Goal: Transaction & Acquisition: Book appointment/travel/reservation

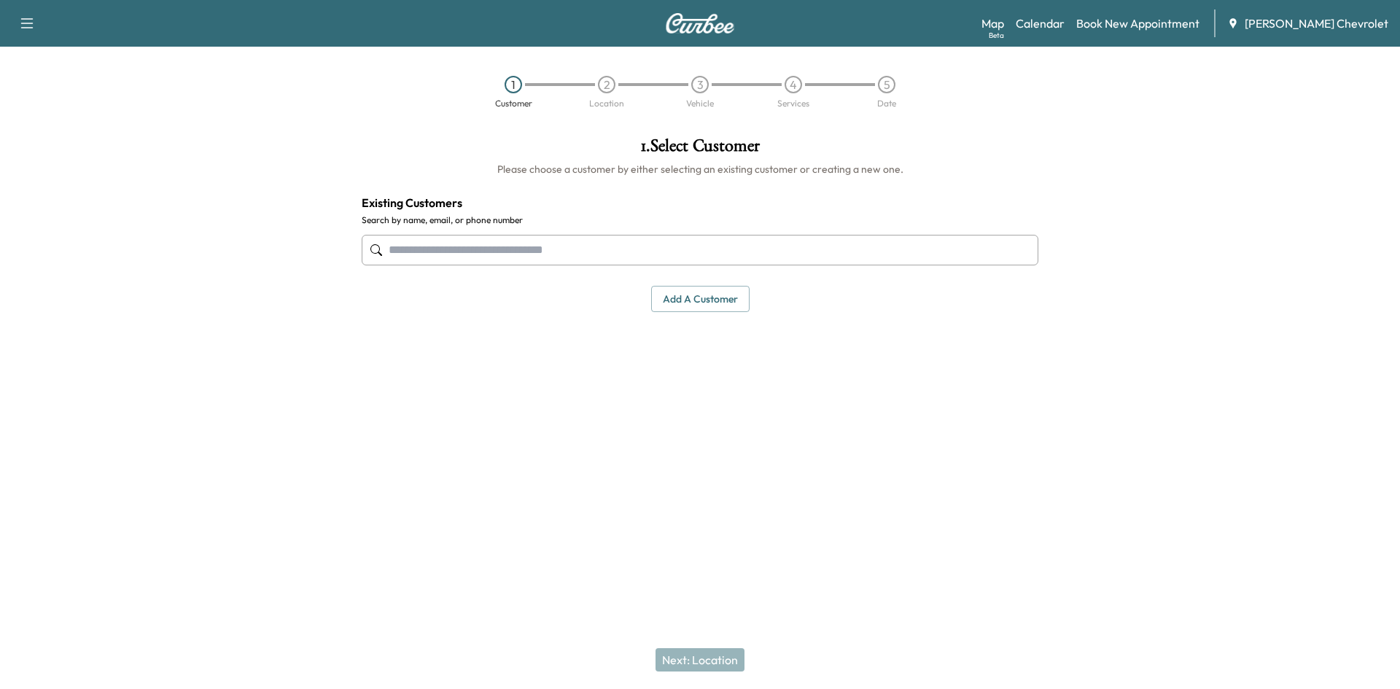
click at [637, 246] on input "text" at bounding box center [700, 250] width 677 height 31
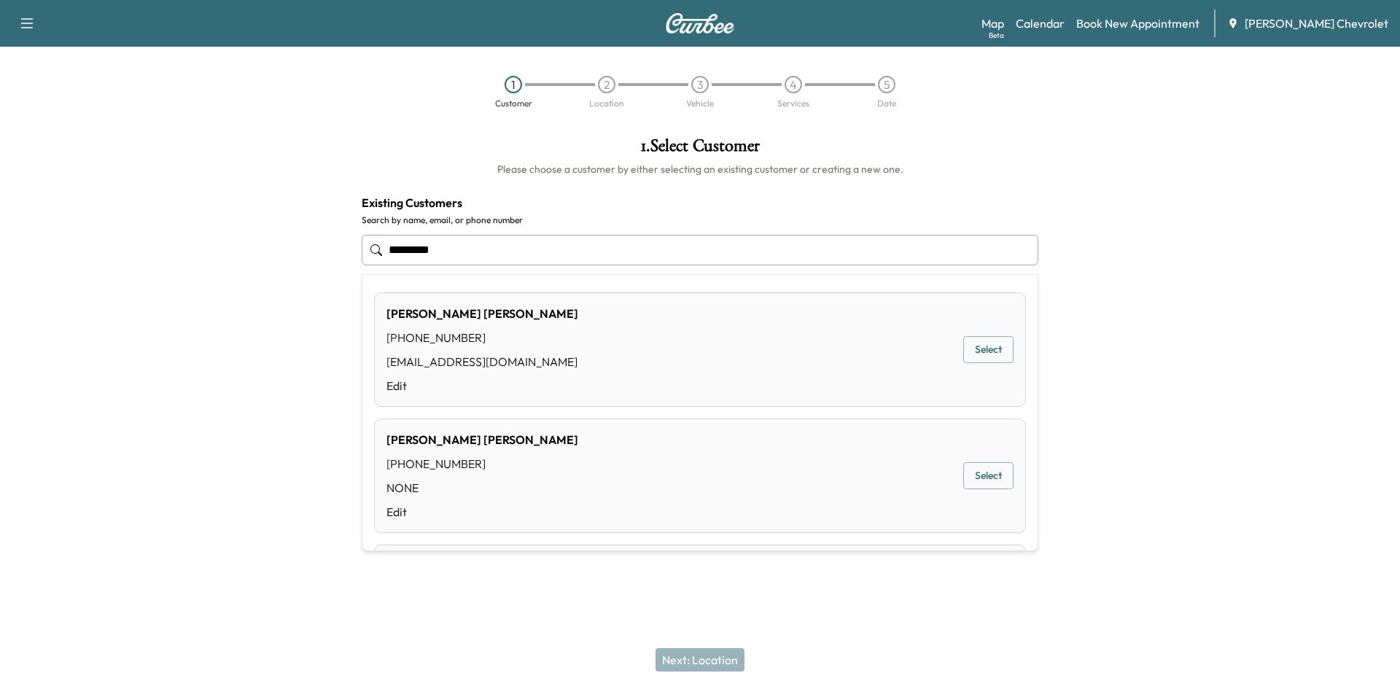
type input "*********"
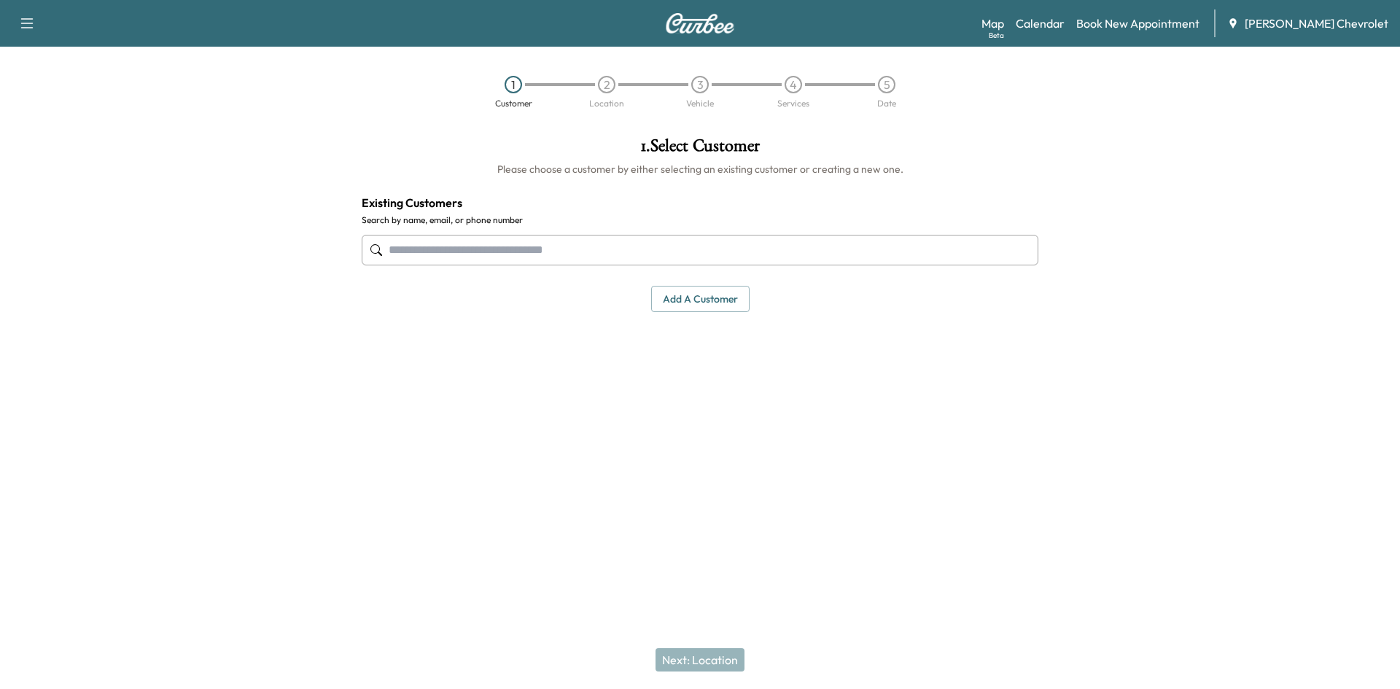
click at [1213, 412] on div at bounding box center [1225, 297] width 350 height 345
click at [676, 293] on button "Add a customer" at bounding box center [700, 299] width 98 height 27
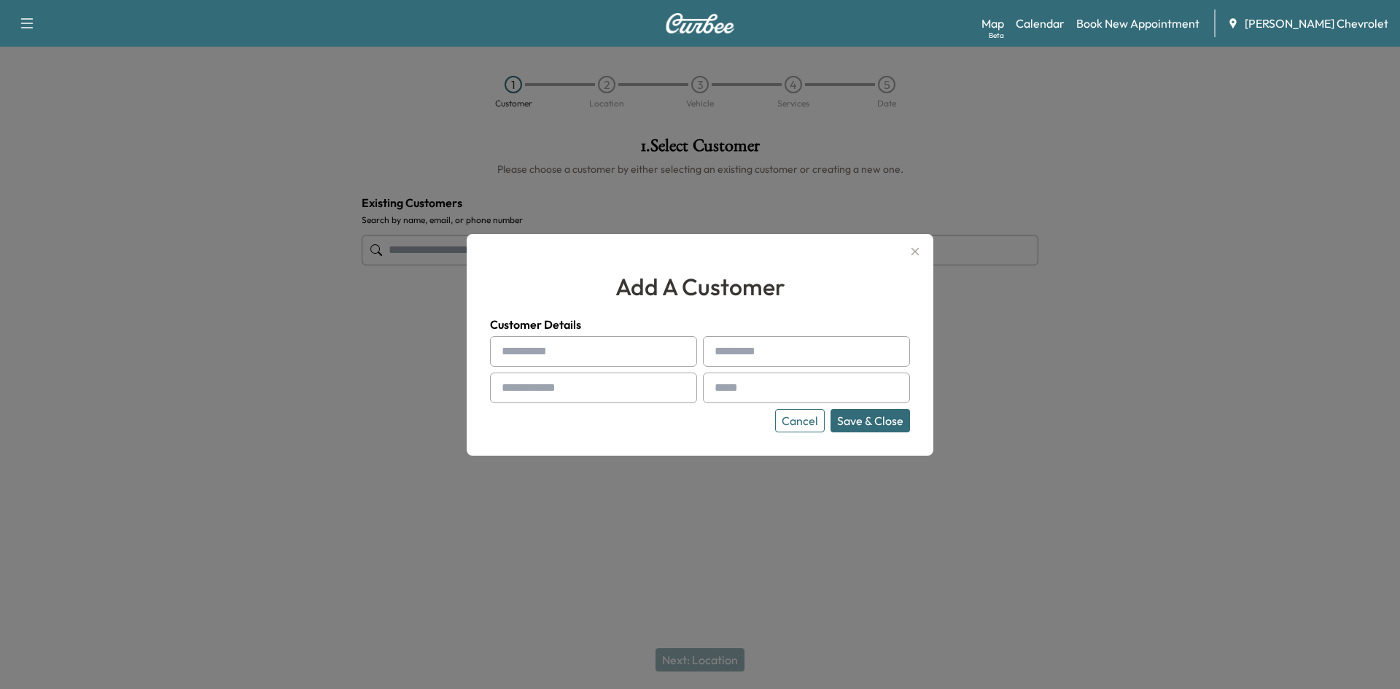
click at [650, 339] on input "text" at bounding box center [593, 351] width 207 height 31
click at [558, 352] on input "text" at bounding box center [593, 351] width 207 height 31
click at [516, 392] on input "text" at bounding box center [593, 388] width 207 height 31
paste input "**********"
type input "**********"
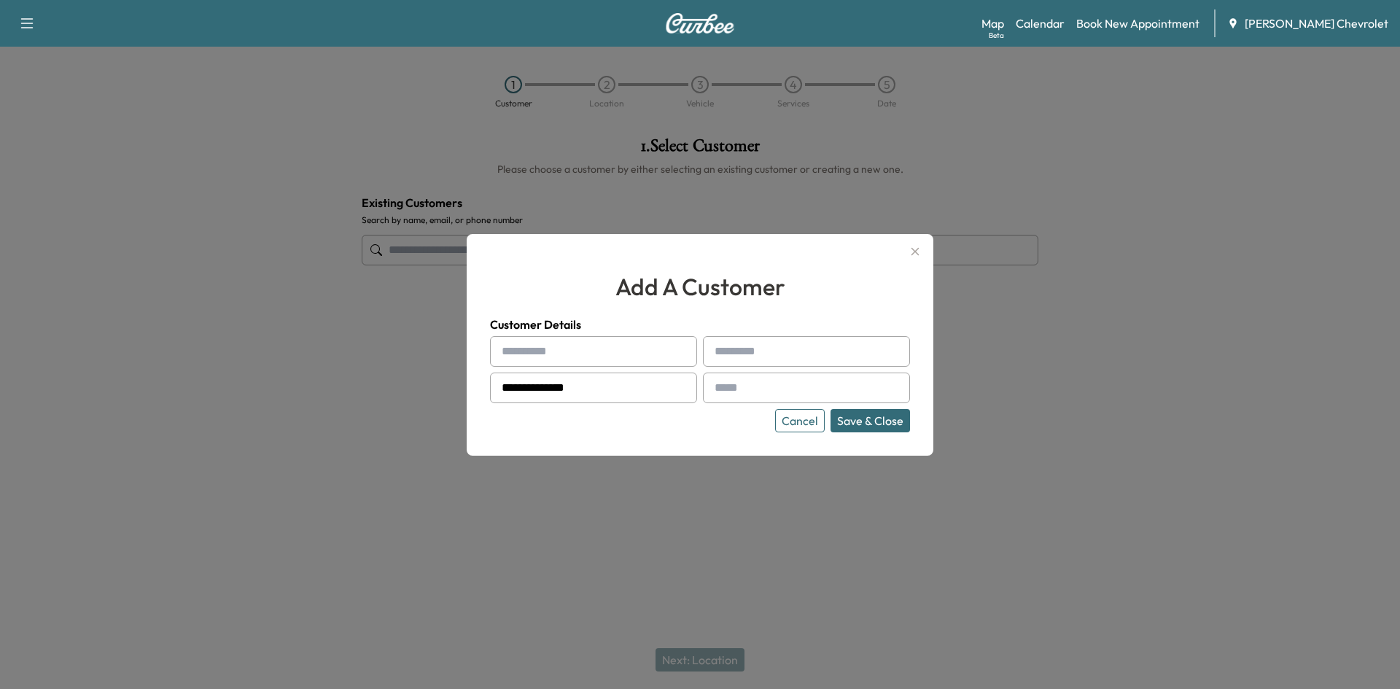
drag, startPoint x: 786, startPoint y: 386, endPoint x: 752, endPoint y: 365, distance: 40.7
click at [786, 386] on input "text" at bounding box center [806, 388] width 207 height 31
paste input "**********"
type input "**********"
click at [638, 357] on input "text" at bounding box center [593, 351] width 207 height 31
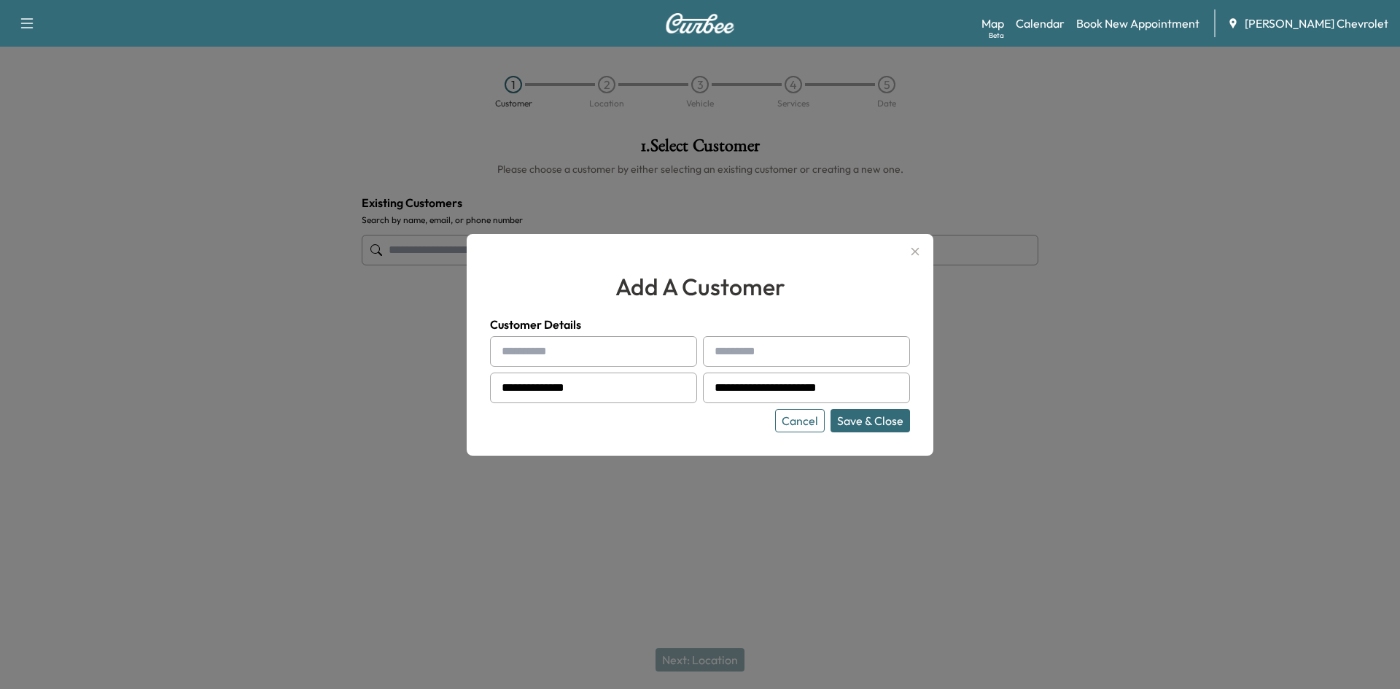
click at [629, 359] on input "text" at bounding box center [593, 351] width 207 height 31
type input "*********"
click at [723, 346] on div at bounding box center [718, 352] width 18 height 18
click at [734, 343] on input "text" at bounding box center [806, 351] width 207 height 31
type input "*****"
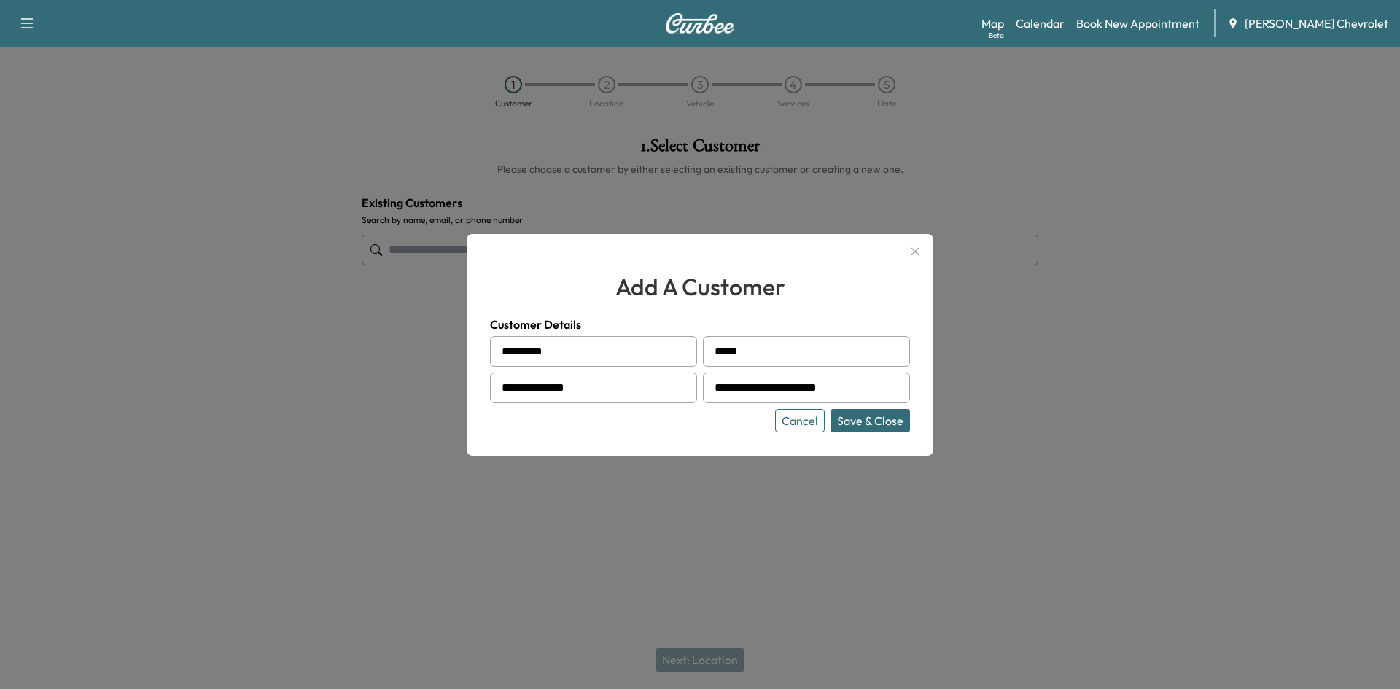
click at [847, 431] on button "Save & Close" at bounding box center [870, 420] width 79 height 23
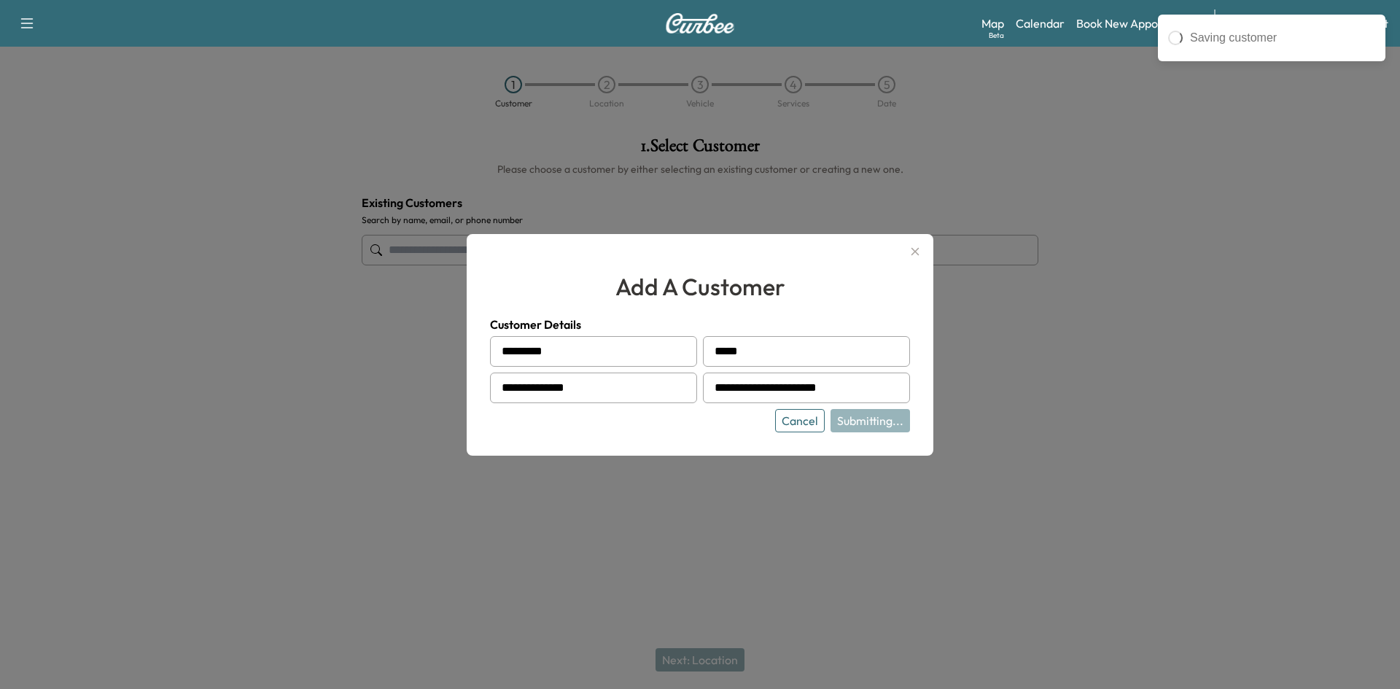
type input "**********"
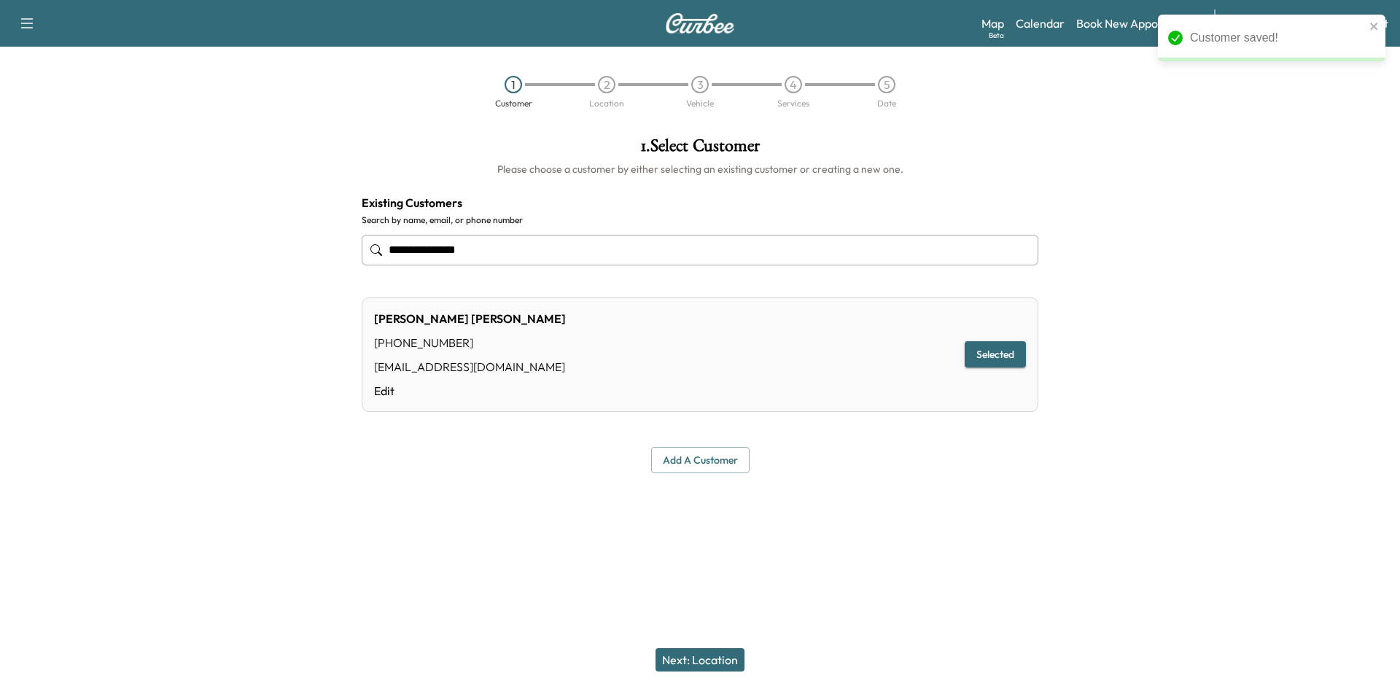
drag, startPoint x: 696, startPoint y: 664, endPoint x: 701, endPoint y: 615, distance: 49.1
click at [696, 664] on button "Next: Location" at bounding box center [700, 659] width 89 height 23
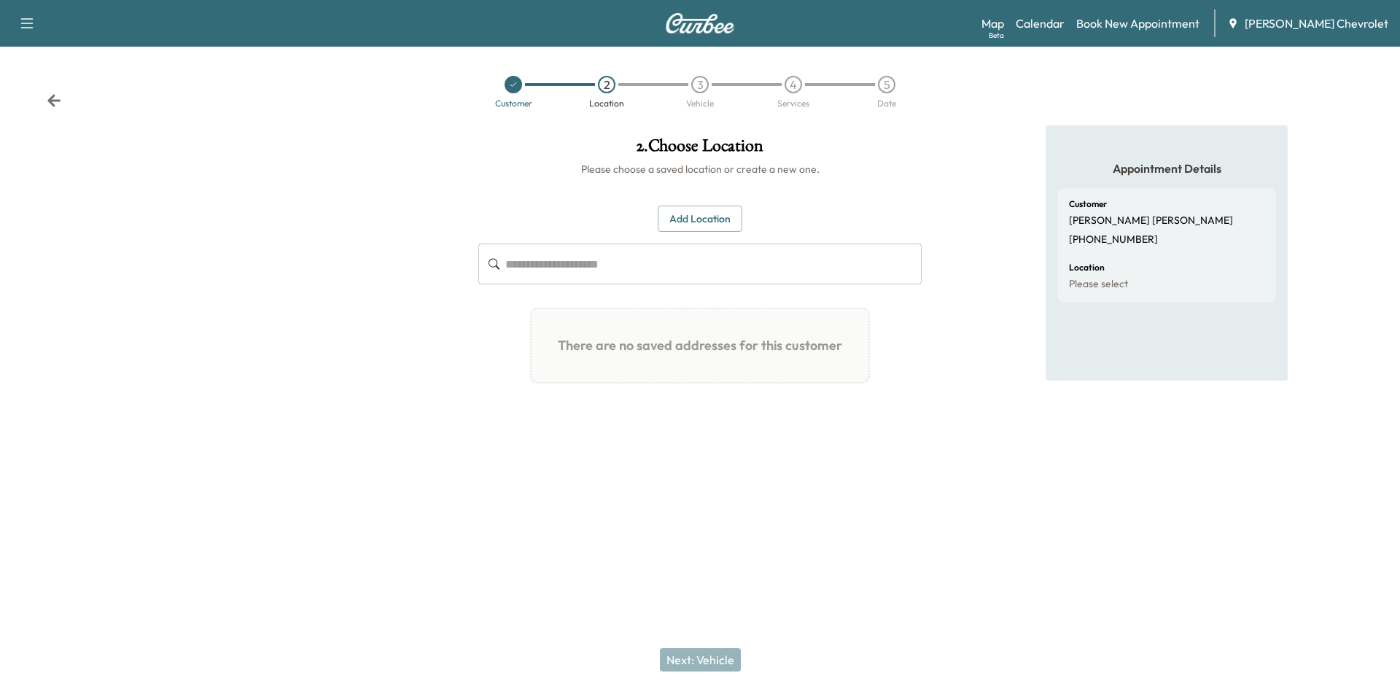
click at [614, 241] on div "Add Location ​ There are no saved addresses for this customer Add a Location Ad…" at bounding box center [699, 301] width 443 height 190
click at [718, 225] on button "Add Location" at bounding box center [700, 219] width 85 height 27
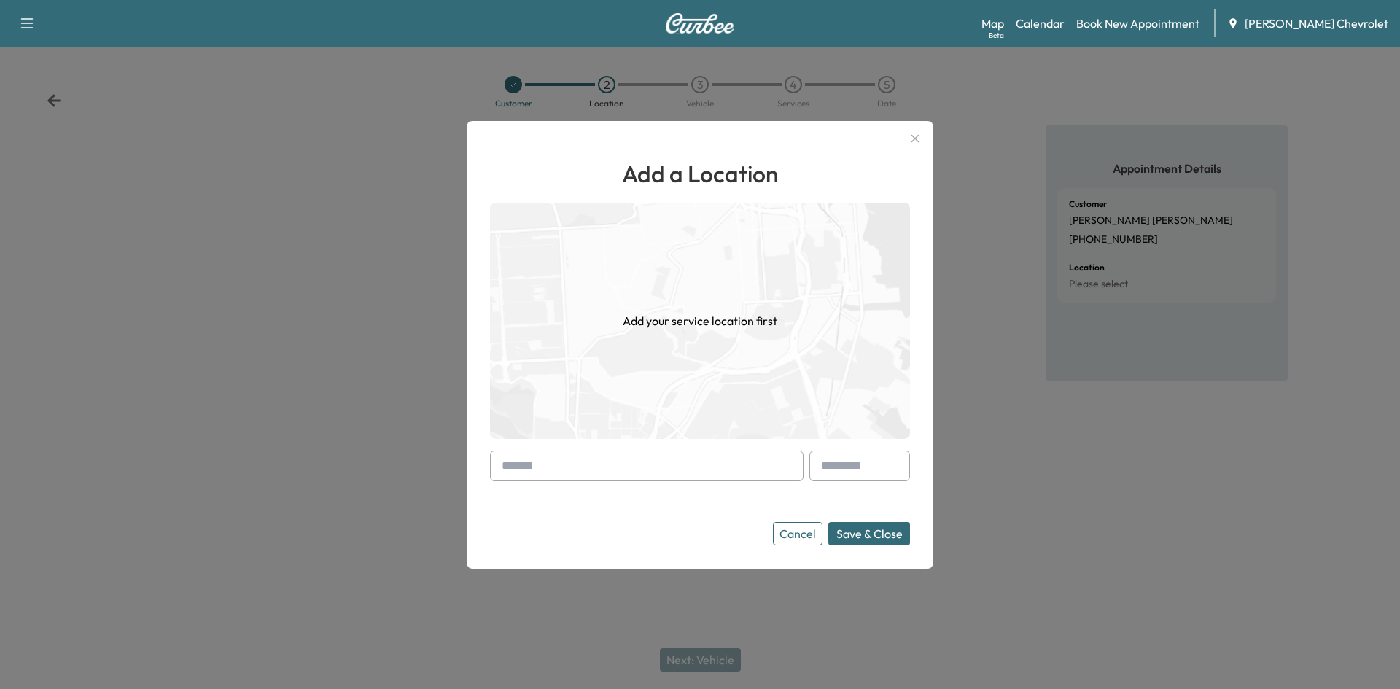
click at [609, 466] on input "text" at bounding box center [647, 466] width 314 height 31
paste input "**********"
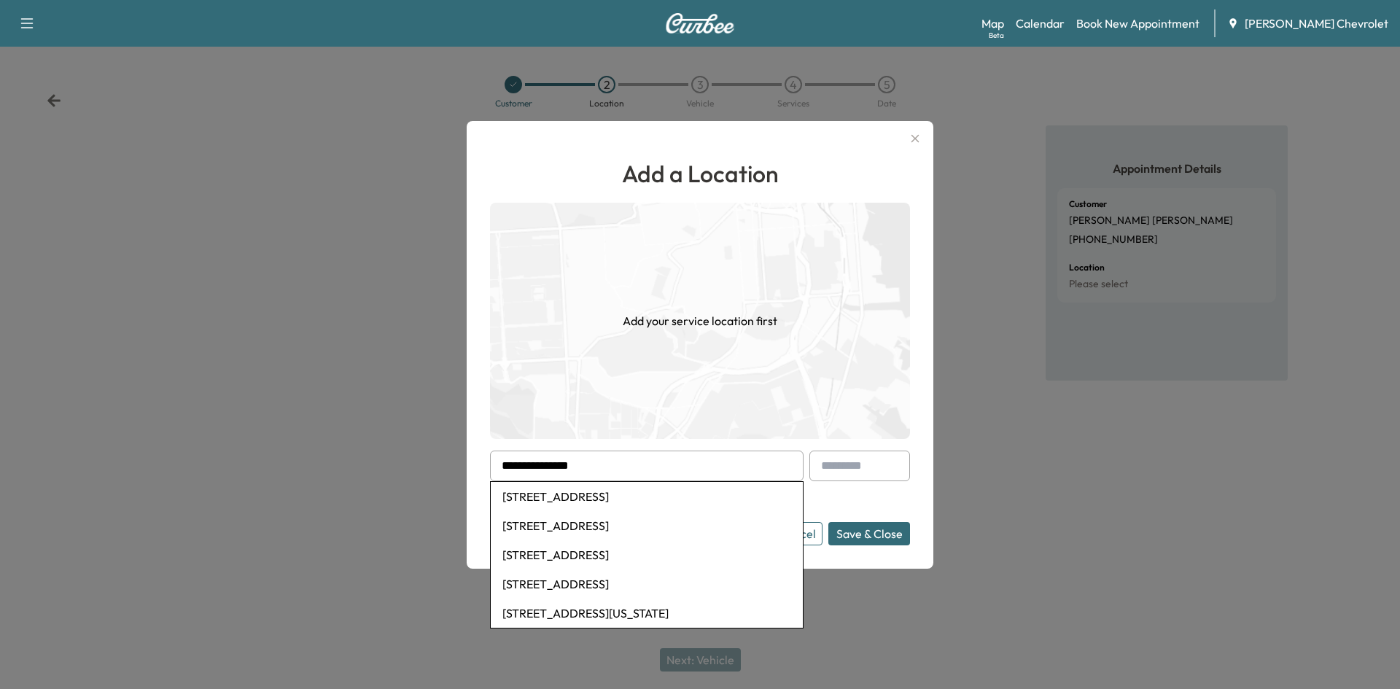
click at [682, 492] on li "[STREET_ADDRESS]" at bounding box center [647, 496] width 312 height 29
type input "**********"
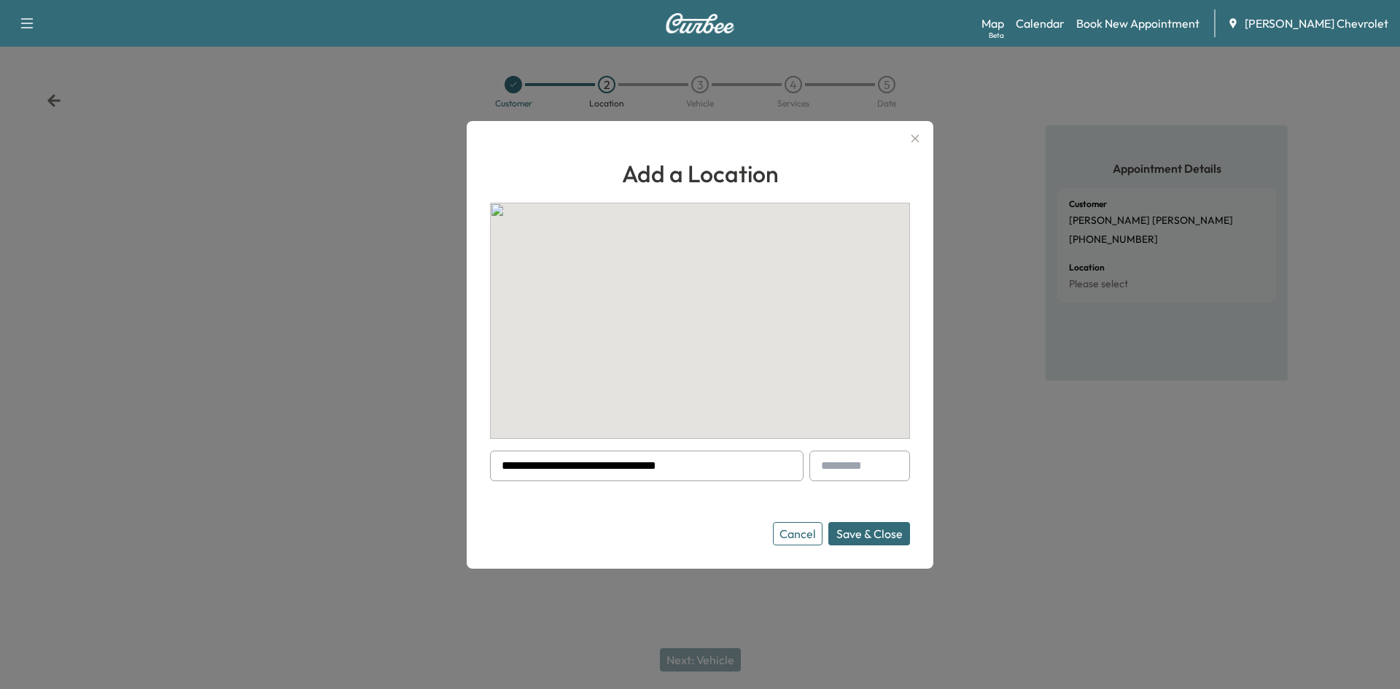
click at [855, 537] on button "Save & Close" at bounding box center [869, 533] width 82 height 23
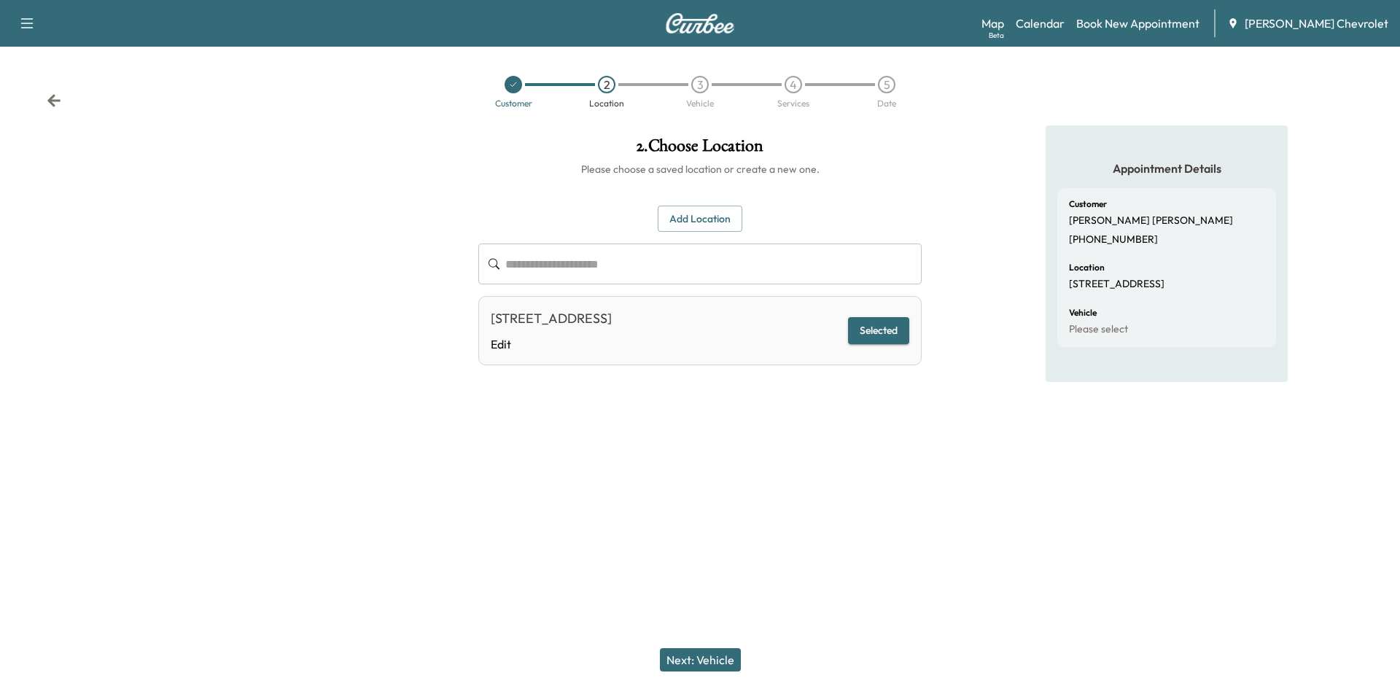
click at [678, 666] on button "Next: Vehicle" at bounding box center [700, 659] width 81 height 23
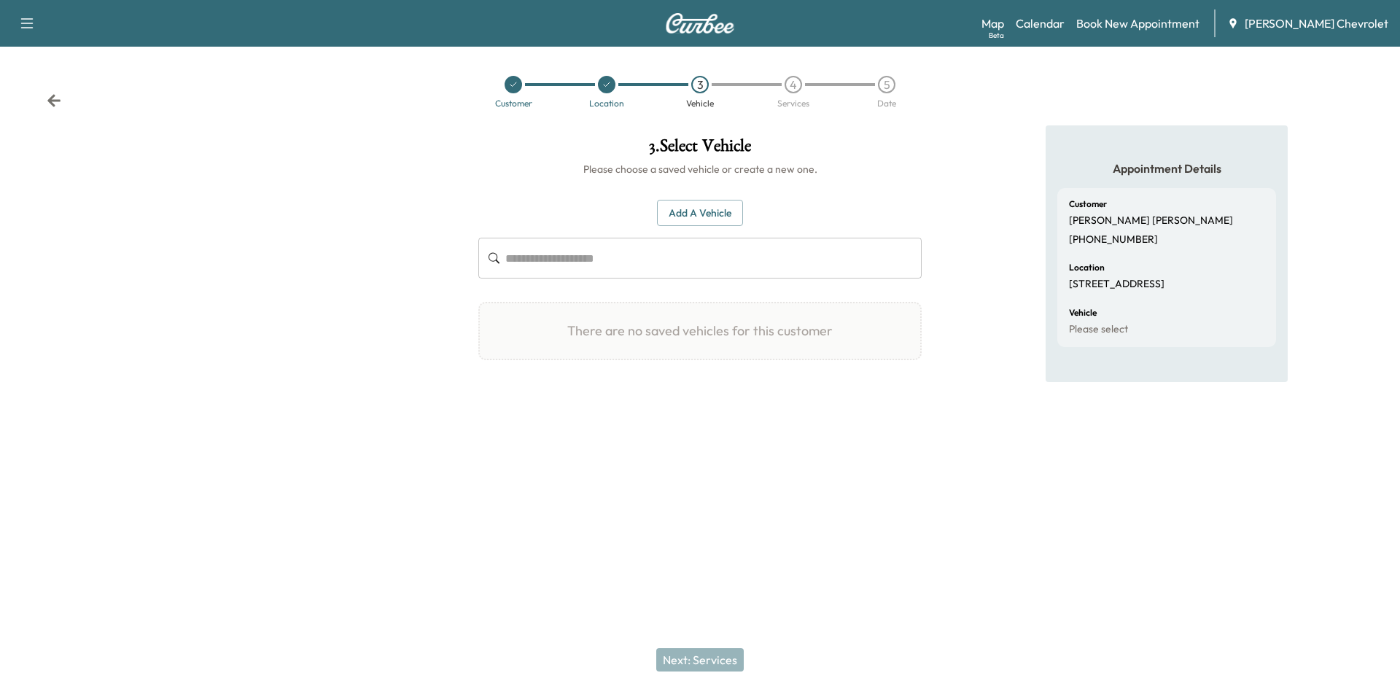
click at [774, 203] on div "Add a Vehicle ​" at bounding box center [699, 239] width 443 height 79
click at [742, 268] on input "text" at bounding box center [713, 258] width 416 height 41
click at [715, 216] on button "Add a Vehicle" at bounding box center [700, 213] width 86 height 27
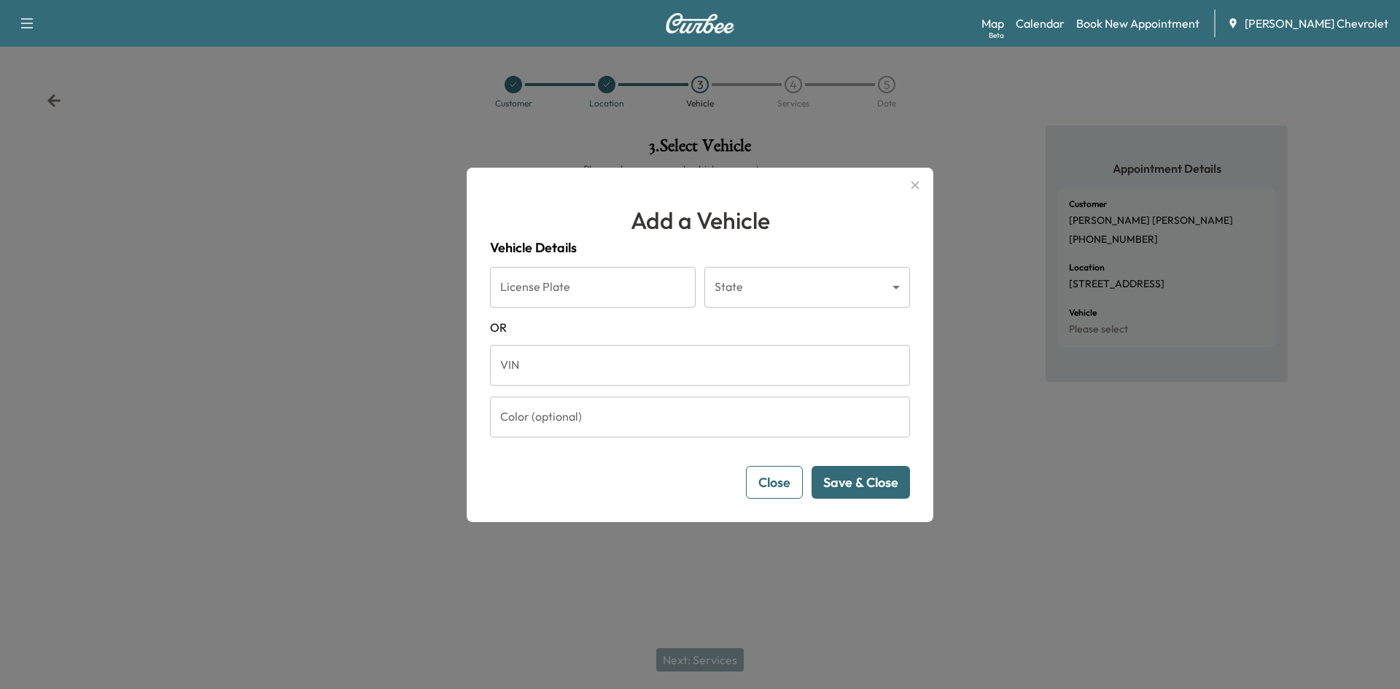
click at [534, 372] on input "VIN" at bounding box center [700, 365] width 420 height 41
paste input "**********"
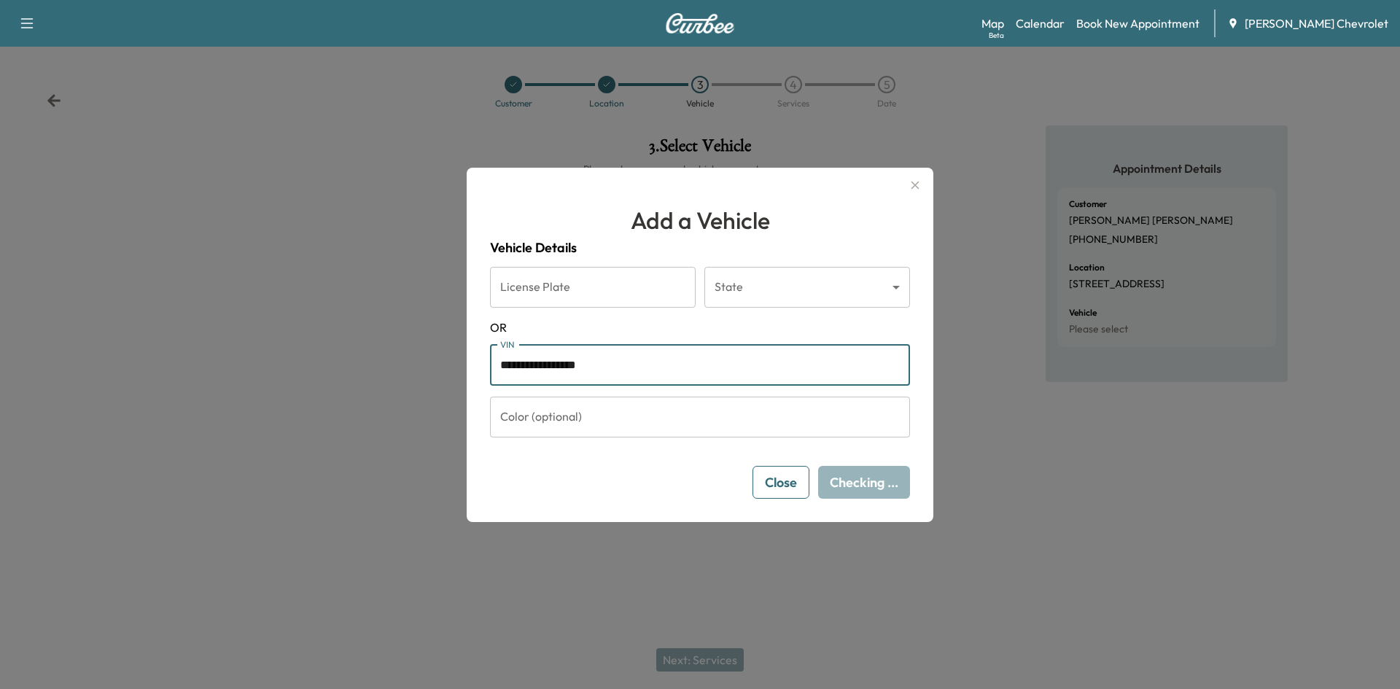
type input "**********"
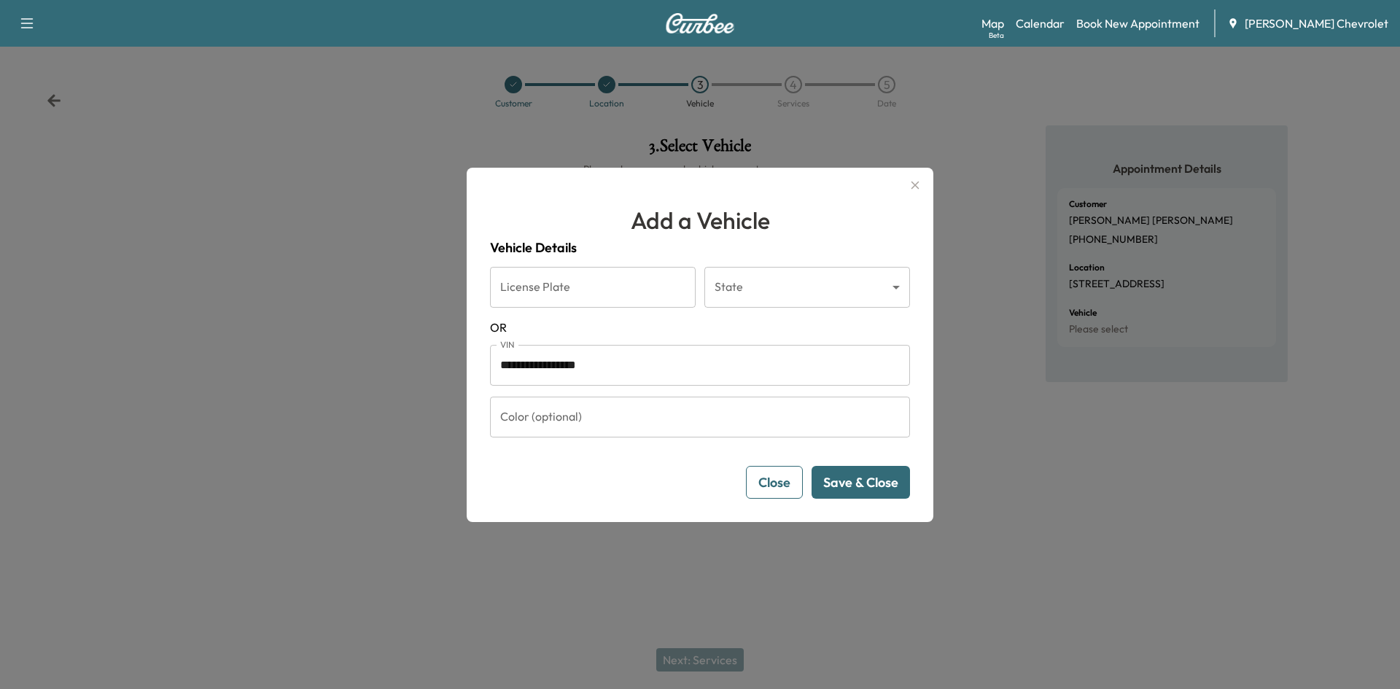
click at [836, 481] on button "Save & Close" at bounding box center [861, 482] width 98 height 33
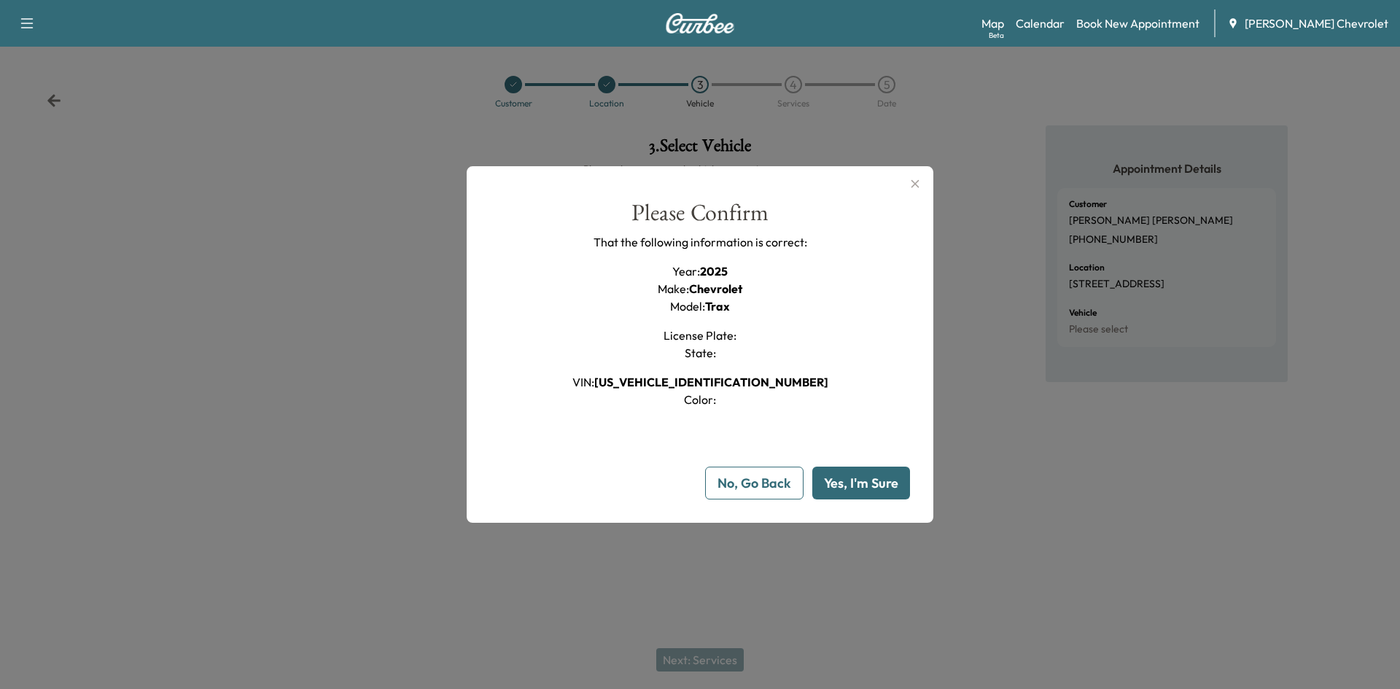
click at [868, 490] on button "Yes, I'm Sure" at bounding box center [861, 483] width 98 height 33
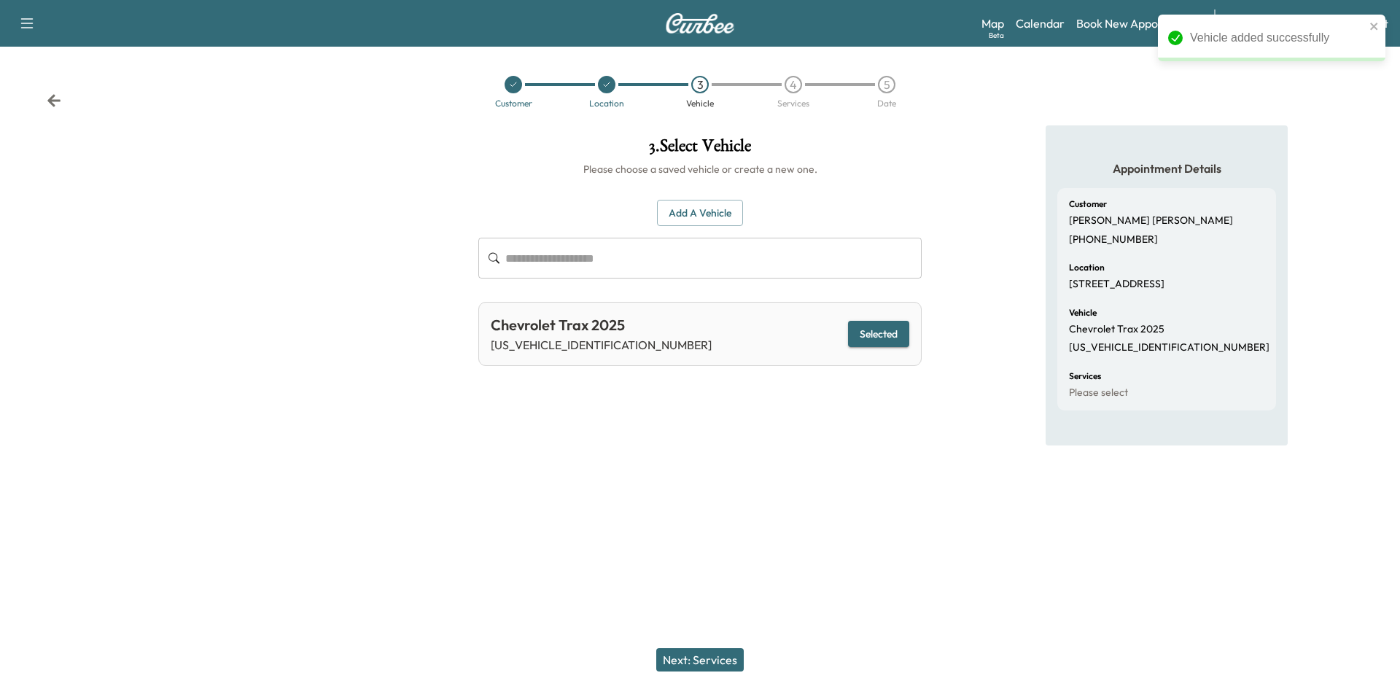
click at [681, 661] on button "Next: Services" at bounding box center [700, 659] width 88 height 23
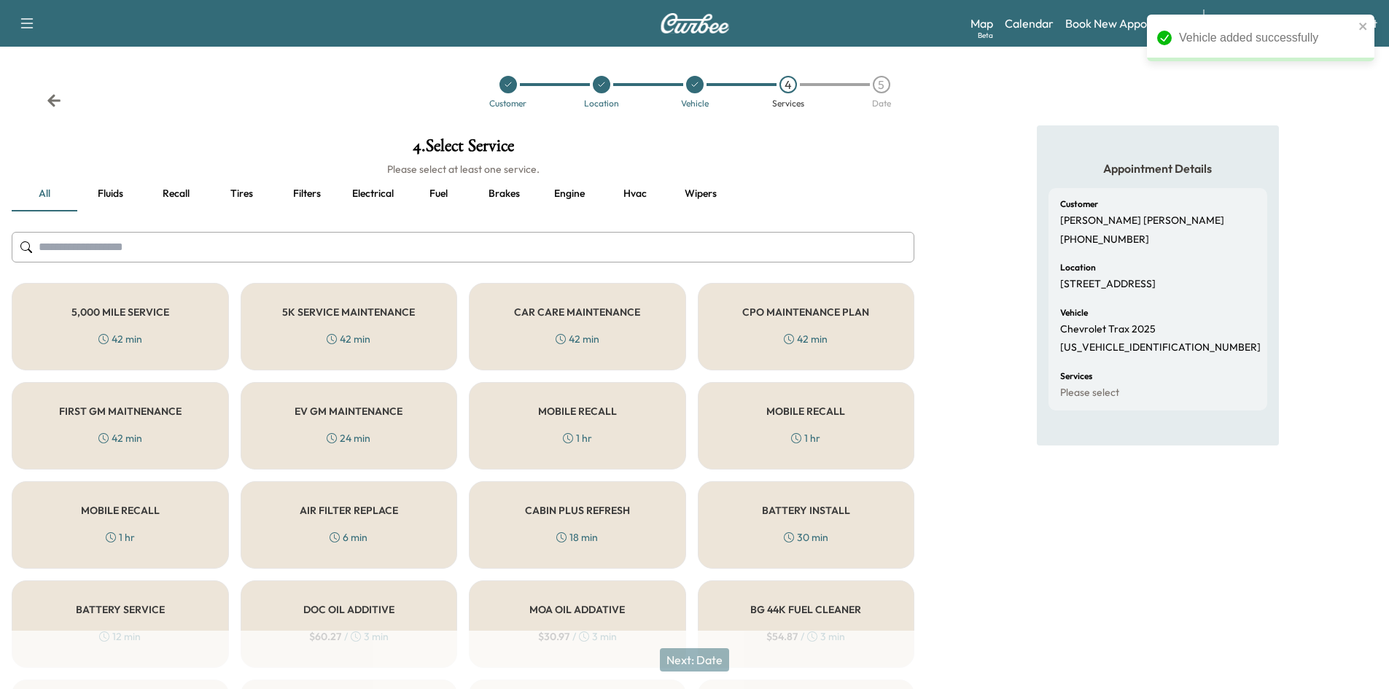
click at [357, 252] on input "text" at bounding box center [463, 247] width 903 height 31
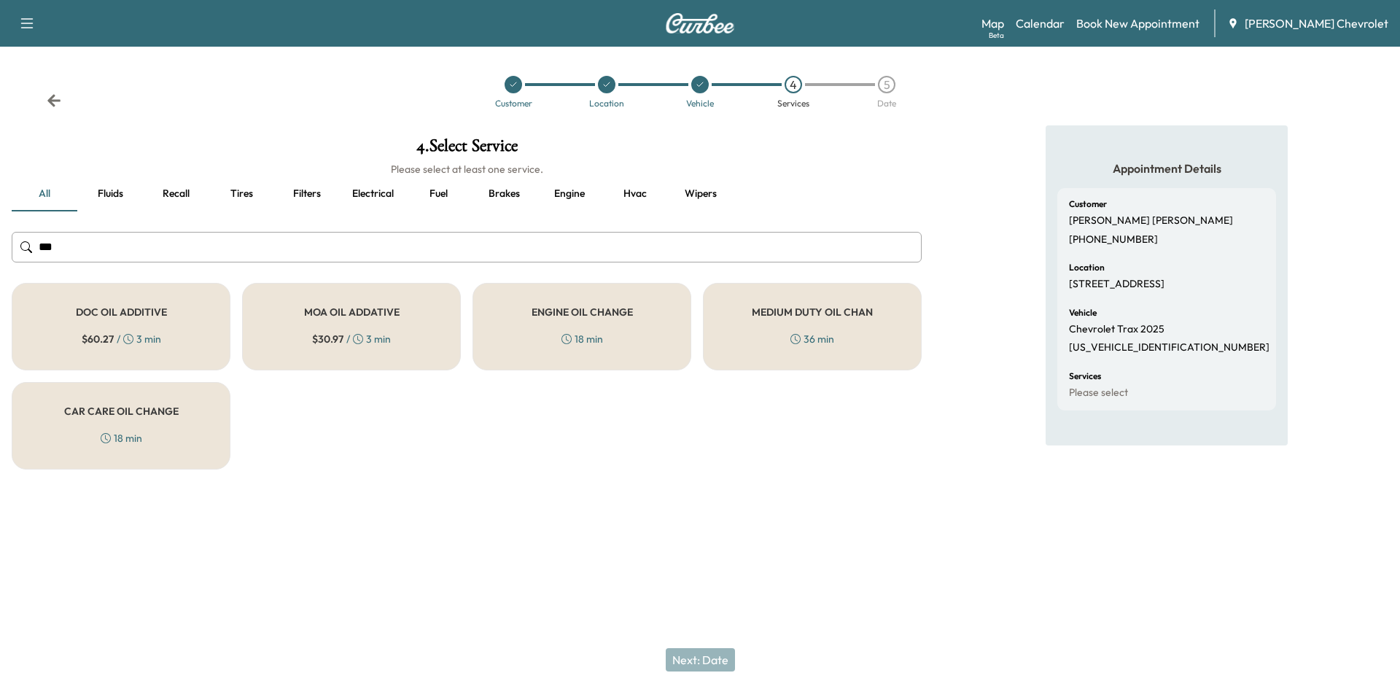
type input "***"
click at [591, 316] on h5 "ENGINE OIL CHANGE" at bounding box center [582, 312] width 101 height 10
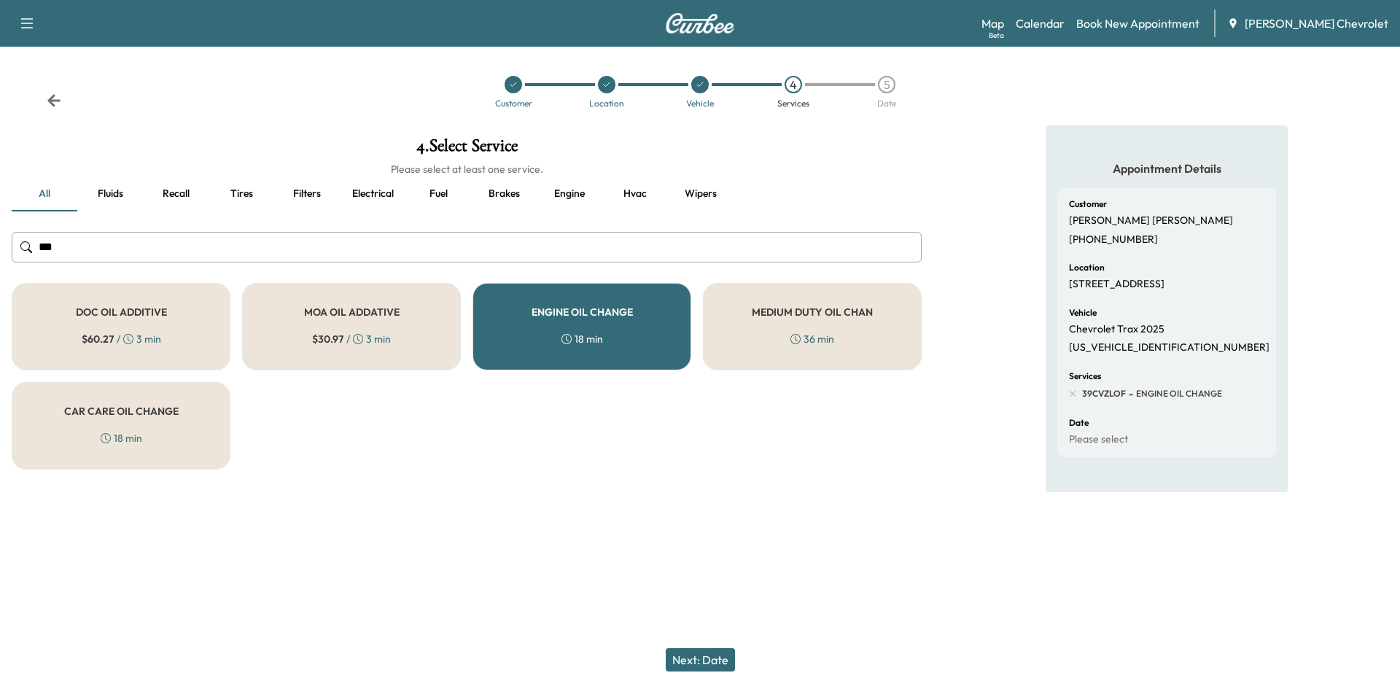
click at [680, 663] on button "Next: Date" at bounding box center [700, 659] width 69 height 23
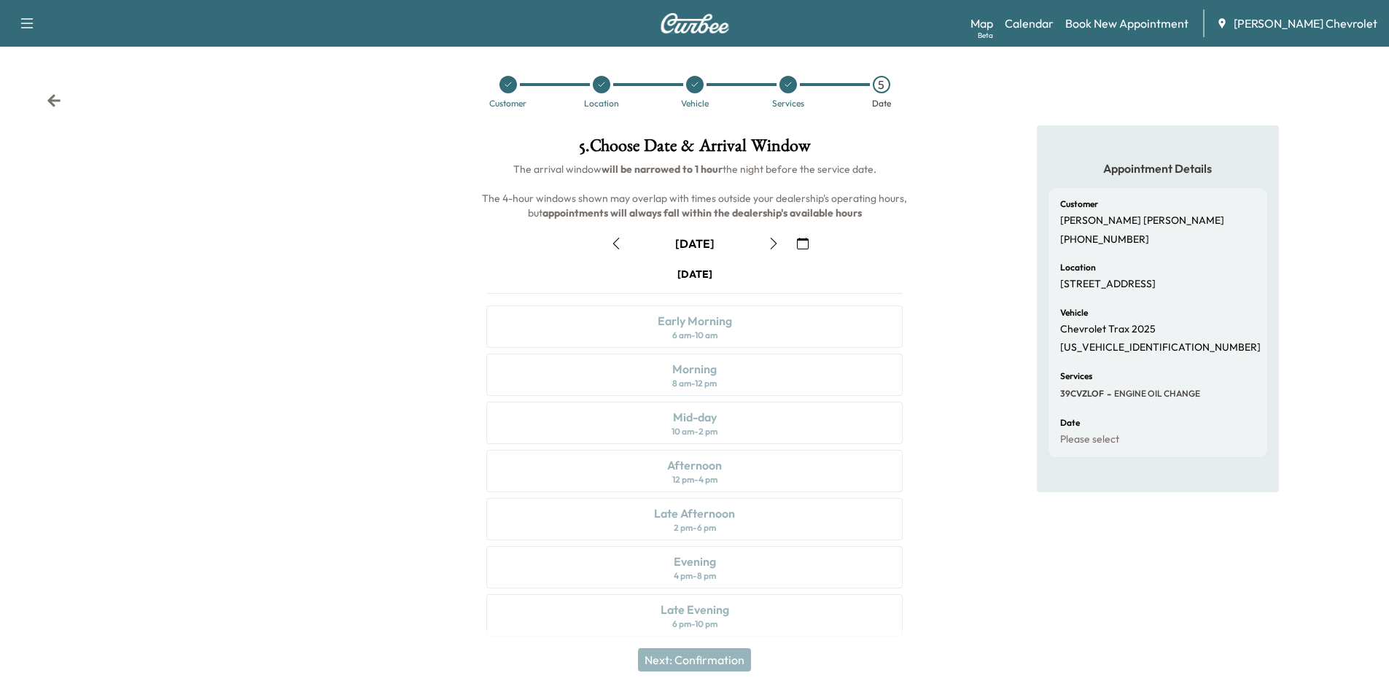
click at [797, 236] on button "button" at bounding box center [802, 243] width 25 height 23
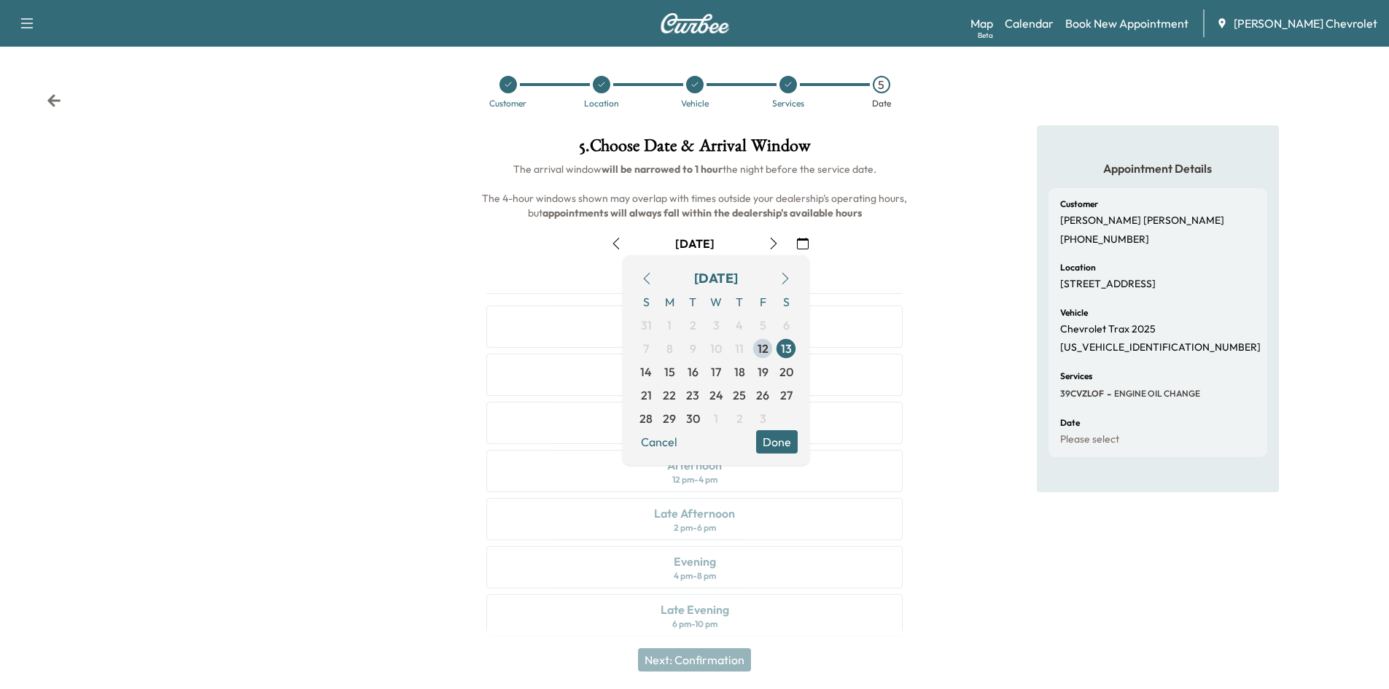
click at [784, 275] on icon "button" at bounding box center [785, 279] width 12 height 12
click at [766, 233] on button "button" at bounding box center [773, 243] width 25 height 23
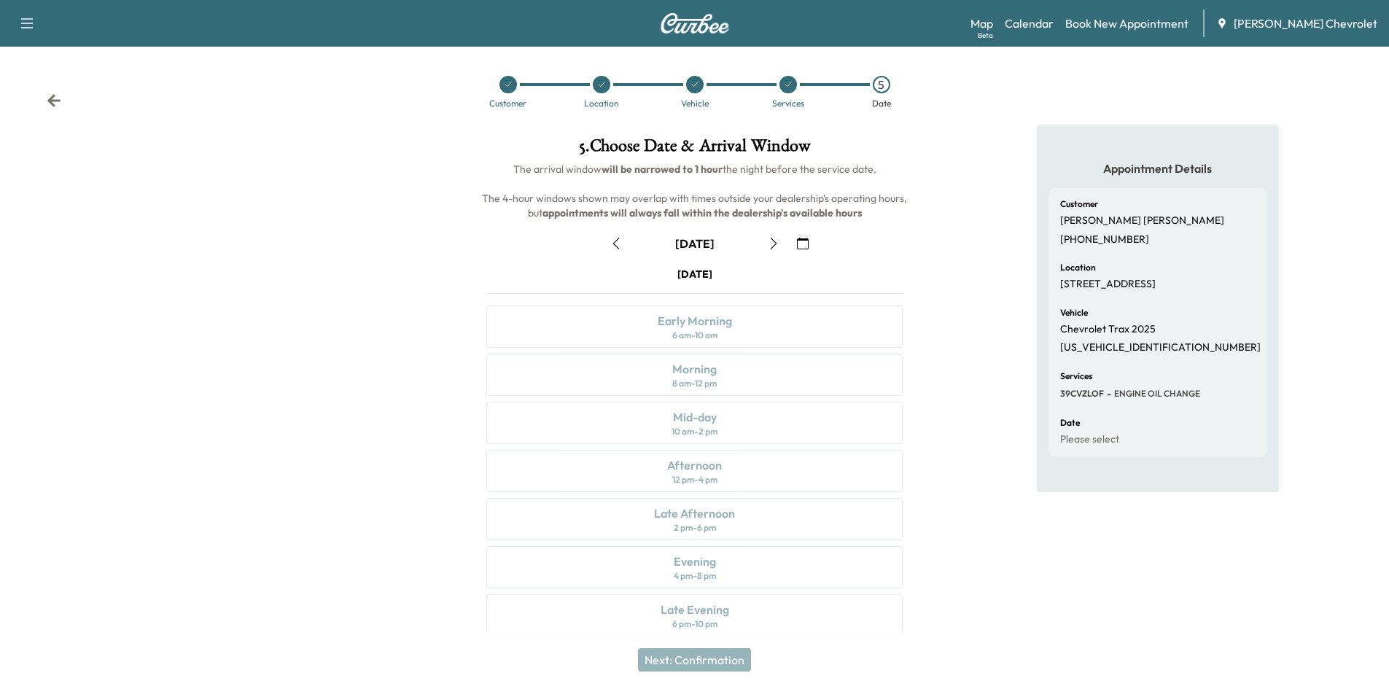
click at [790, 237] on button "button" at bounding box center [802, 243] width 25 height 23
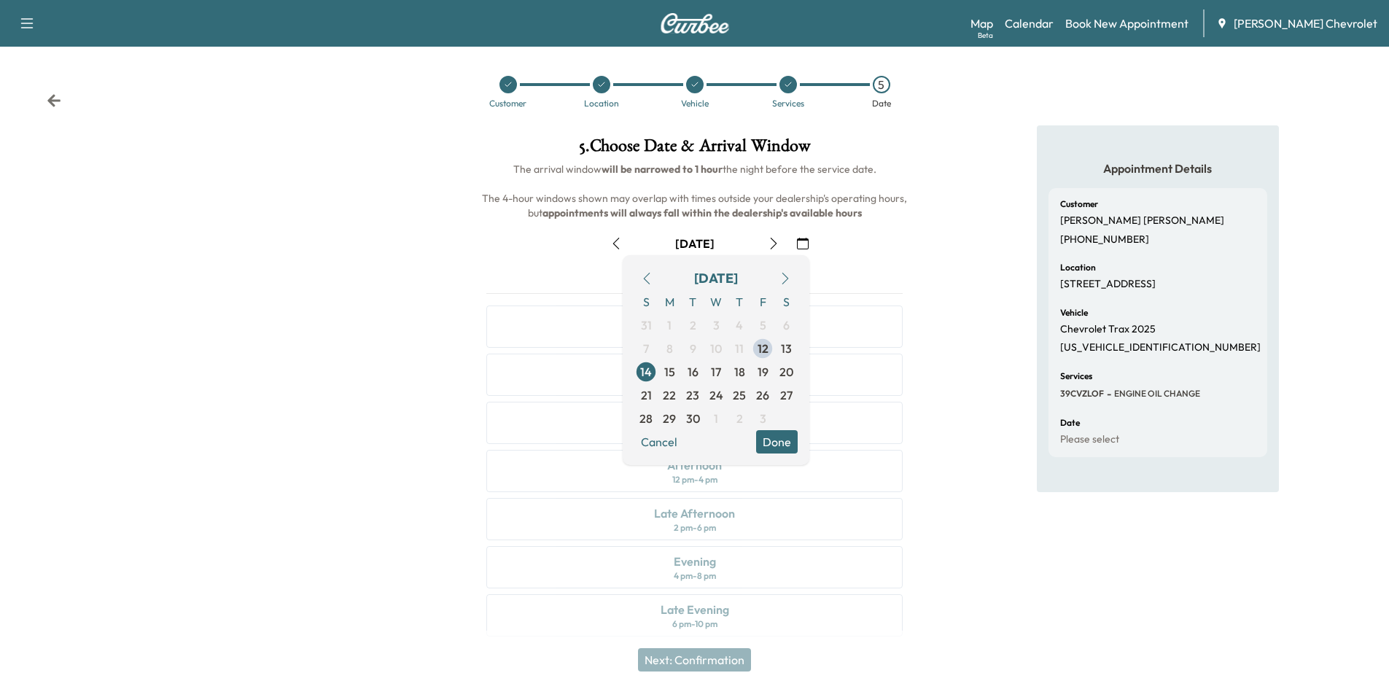
click at [771, 241] on icon "button" at bounding box center [774, 244] width 12 height 12
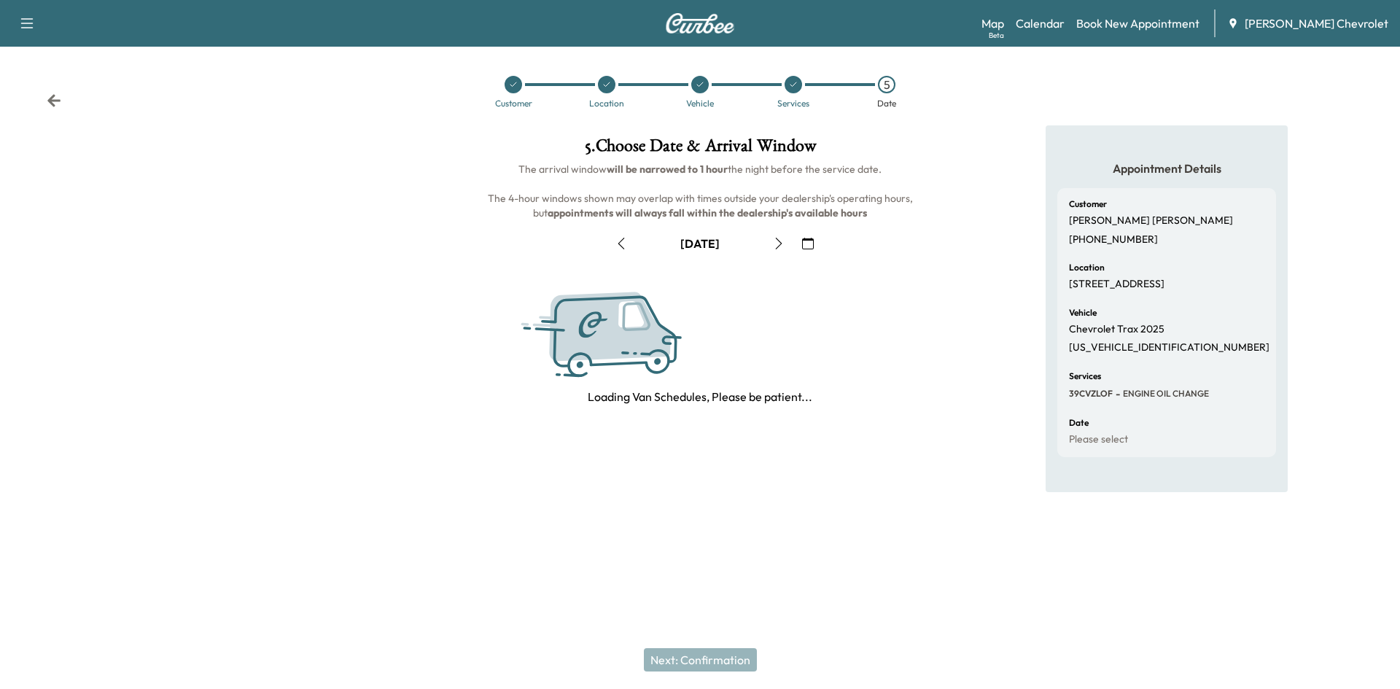
click at [823, 247] on div "[DATE]" at bounding box center [699, 243] width 443 height 23
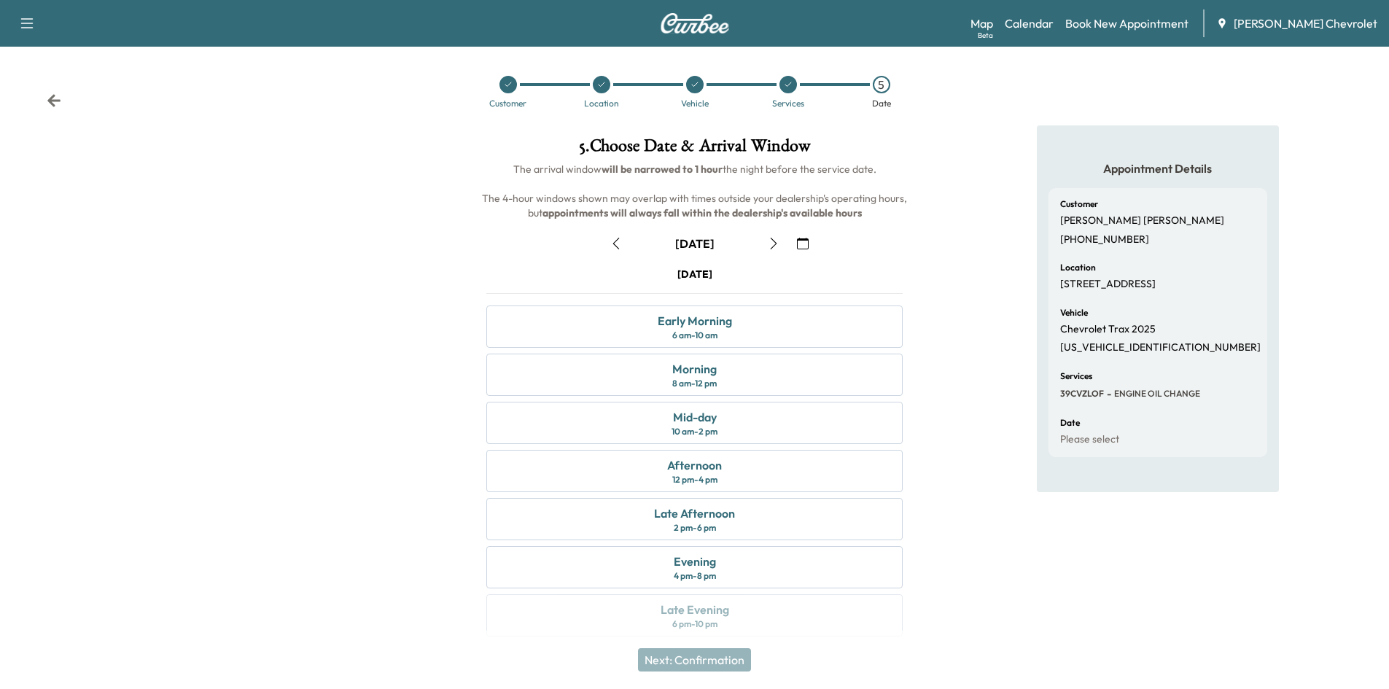
drag, startPoint x: 818, startPoint y: 246, endPoint x: 809, endPoint y: 268, distance: 23.6
click at [817, 246] on div "[DATE]" at bounding box center [695, 243] width 440 height 23
click at [768, 240] on icon "button" at bounding box center [774, 244] width 12 height 12
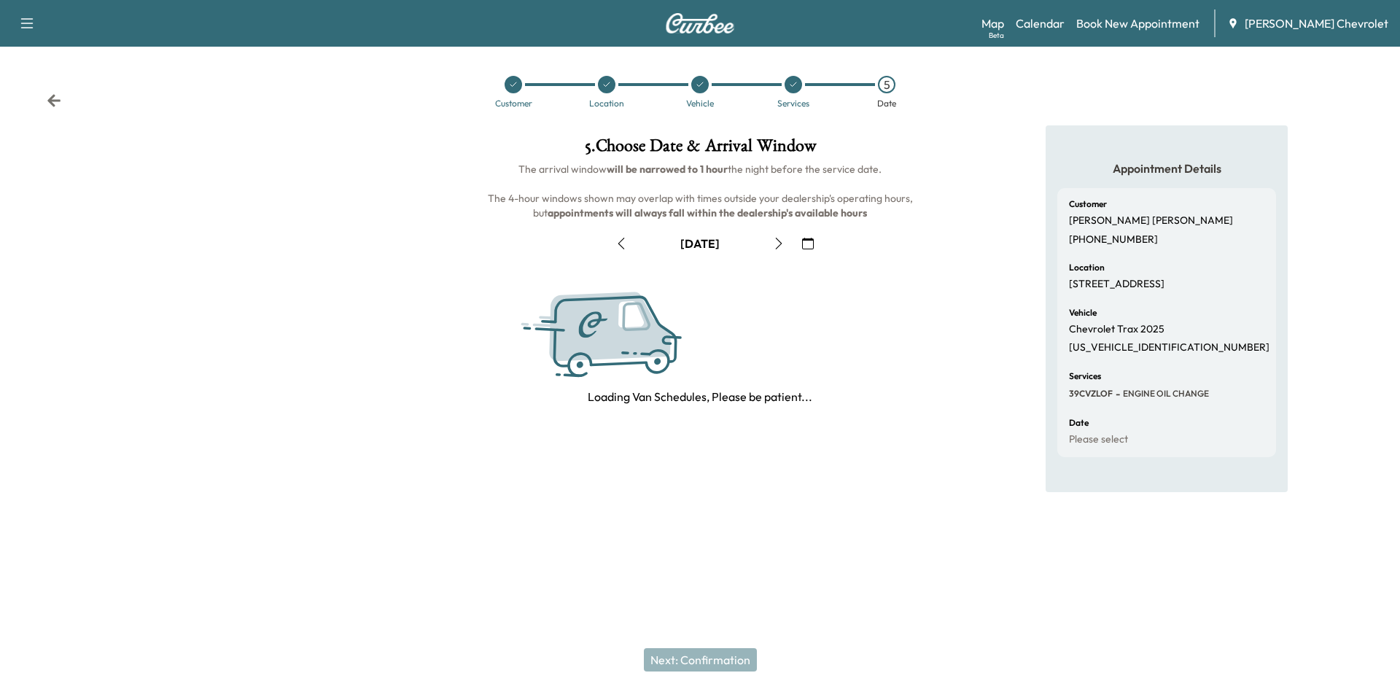
click at [804, 238] on icon "button" at bounding box center [808, 244] width 12 height 12
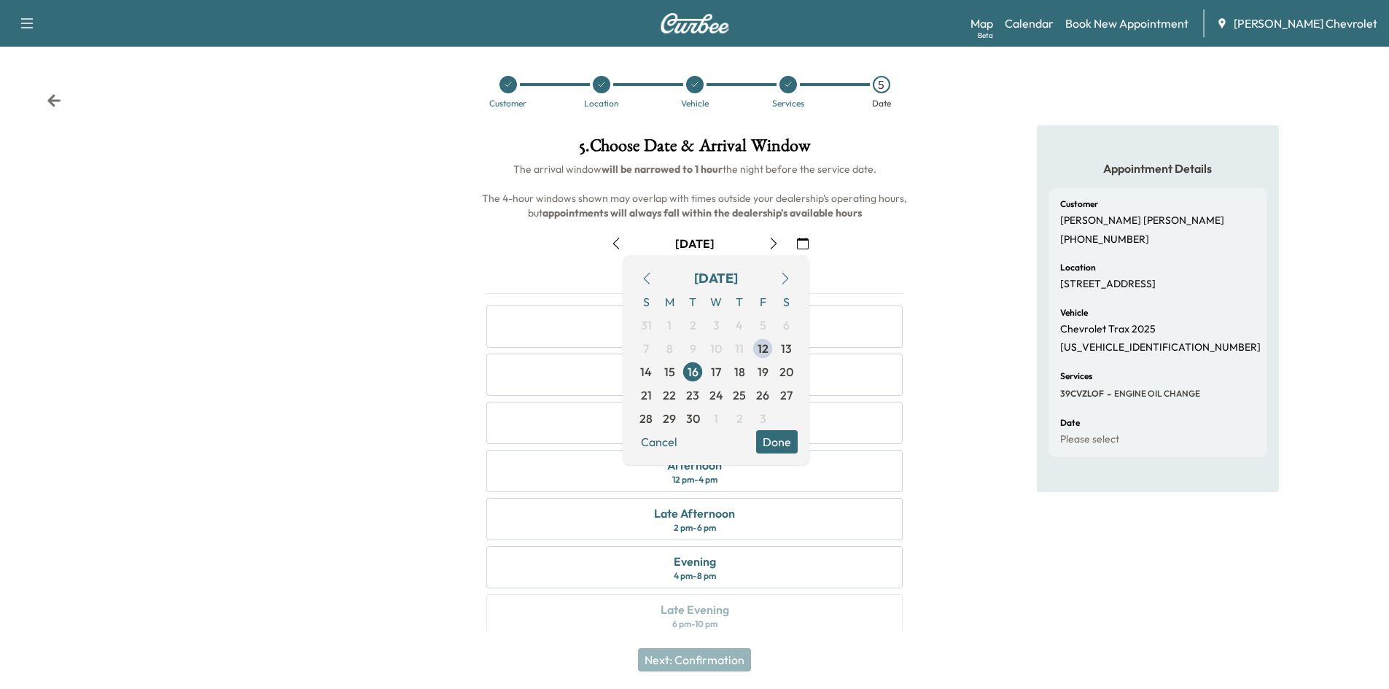
click at [777, 275] on button "button" at bounding box center [785, 278] width 25 height 23
click at [697, 347] on span "7" at bounding box center [692, 348] width 23 height 23
click at [971, 236] on div "Appointment Details Customer [PERSON_NAME] [PHONE_NUMBER] Location [STREET_ADDR…" at bounding box center [1157, 389] width 463 height 529
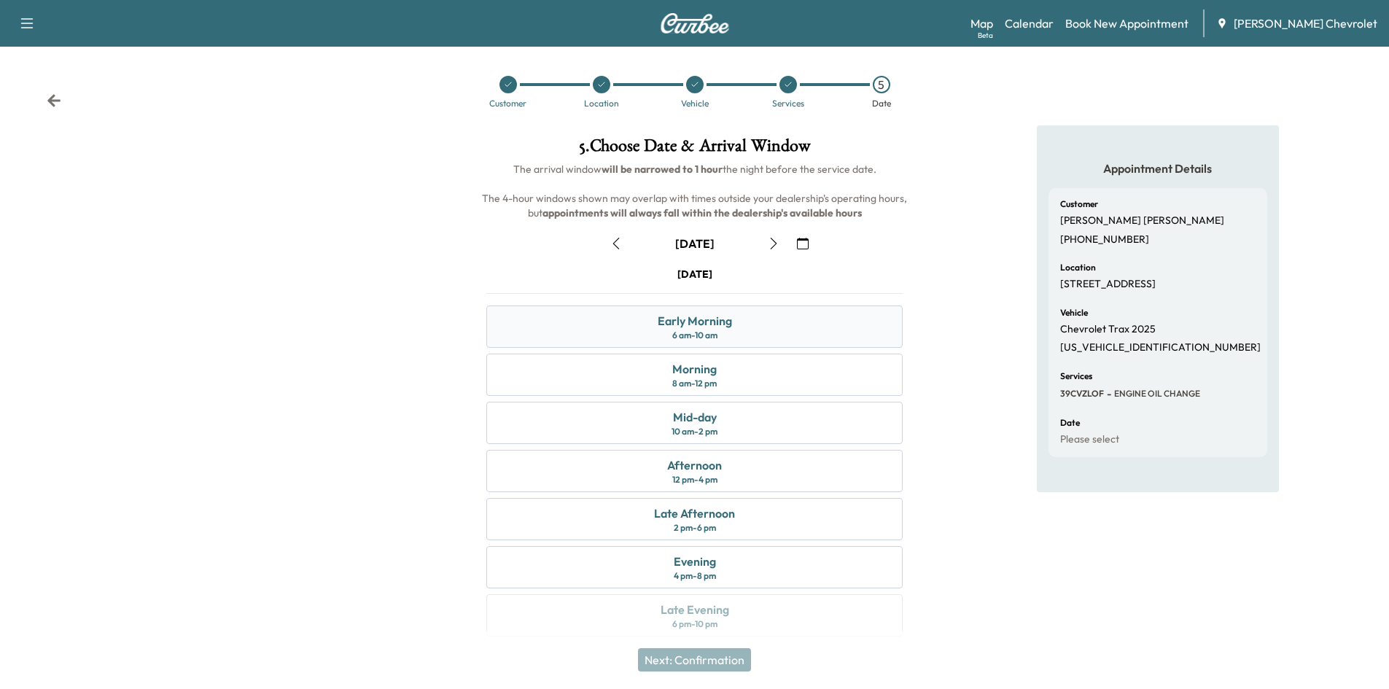
click at [750, 326] on div "Early Morning 6 am - 10 am" at bounding box center [694, 327] width 416 height 42
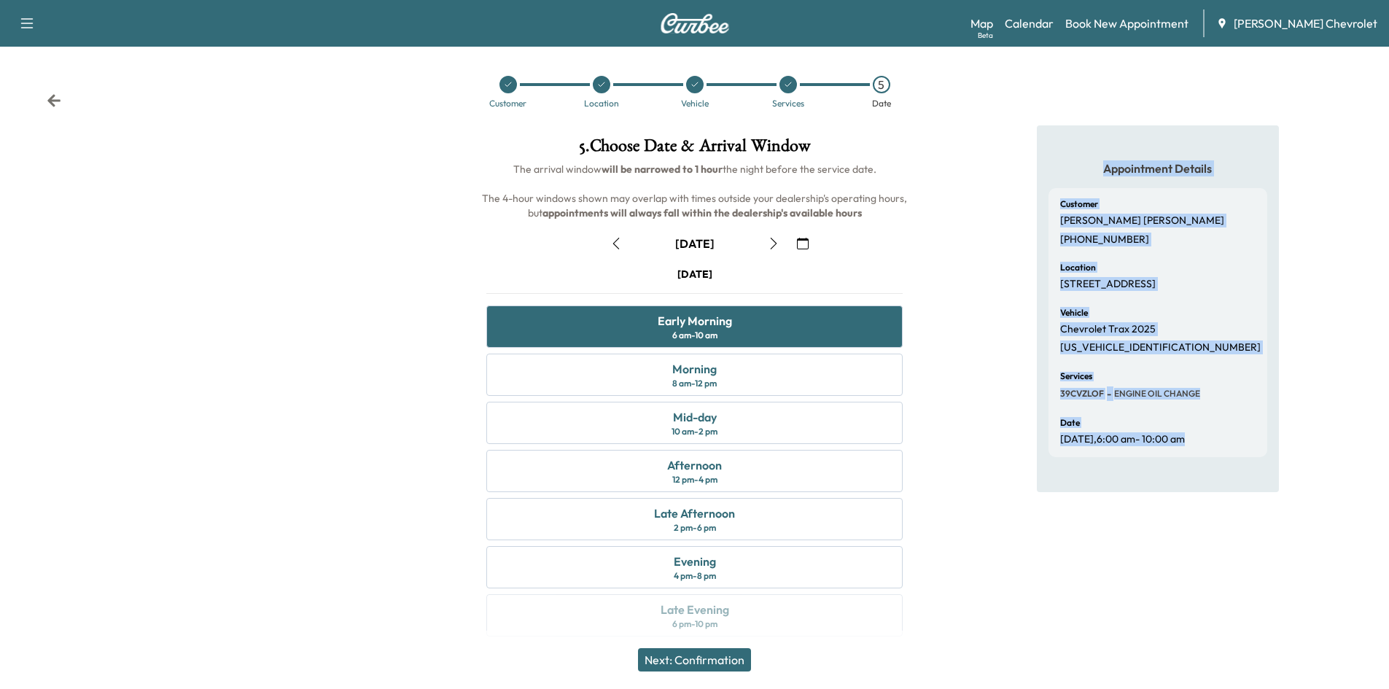
drag, startPoint x: 1281, startPoint y: 444, endPoint x: 1054, endPoint y: 140, distance: 379.3
click at [1054, 140] on div "Appointment Details Customer [PERSON_NAME] [PHONE_NUMBER] Location [STREET_ADDR…" at bounding box center [1157, 389] width 463 height 529
click at [1040, 136] on div "Appointment Details Customer [PERSON_NAME] [PHONE_NUMBER] Location [STREET_ADDR…" at bounding box center [1158, 308] width 242 height 367
drag, startPoint x: 1051, startPoint y: 185, endPoint x: 1226, endPoint y: 537, distance: 392.9
click at [1226, 537] on div "Appointment Details Customer [PERSON_NAME] [PHONE_NUMBER] Location [STREET_ADDR…" at bounding box center [1158, 389] width 242 height 529
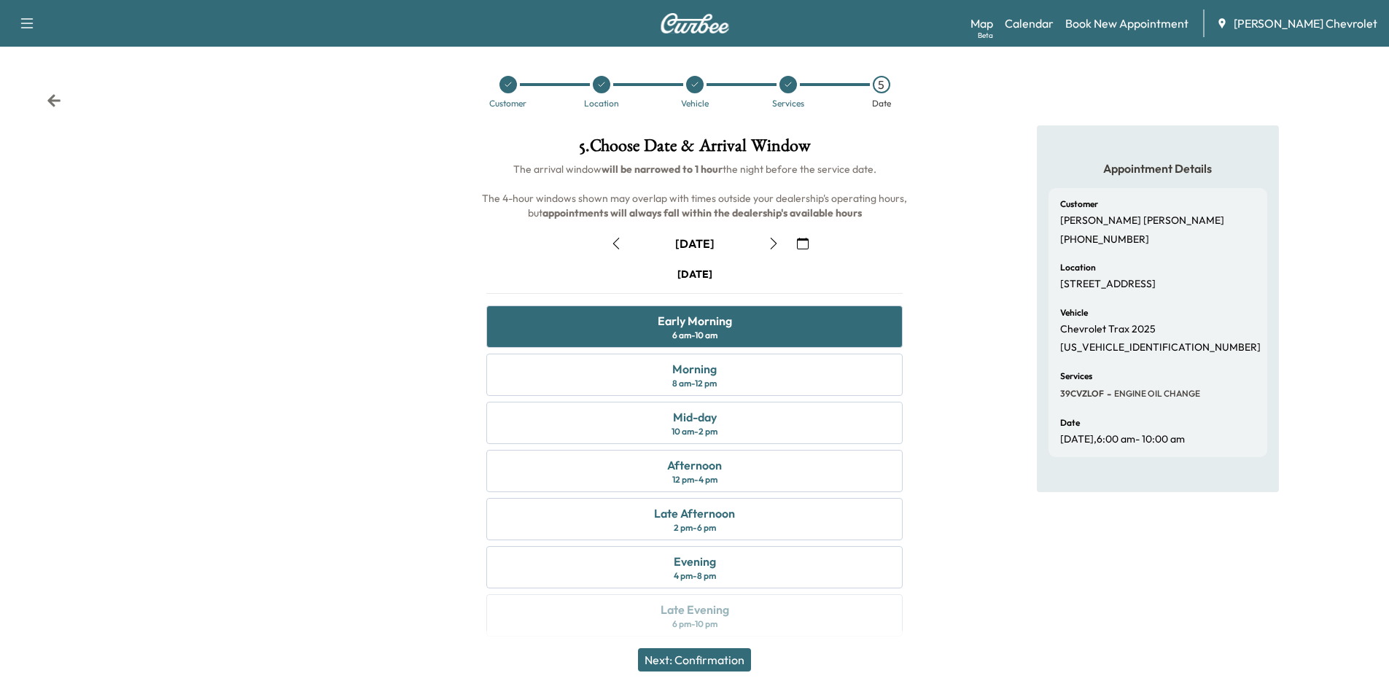
click at [1240, 532] on div "Appointment Details Customer [PERSON_NAME] [PHONE_NUMBER] Location [STREET_ADDR…" at bounding box center [1158, 389] width 242 height 529
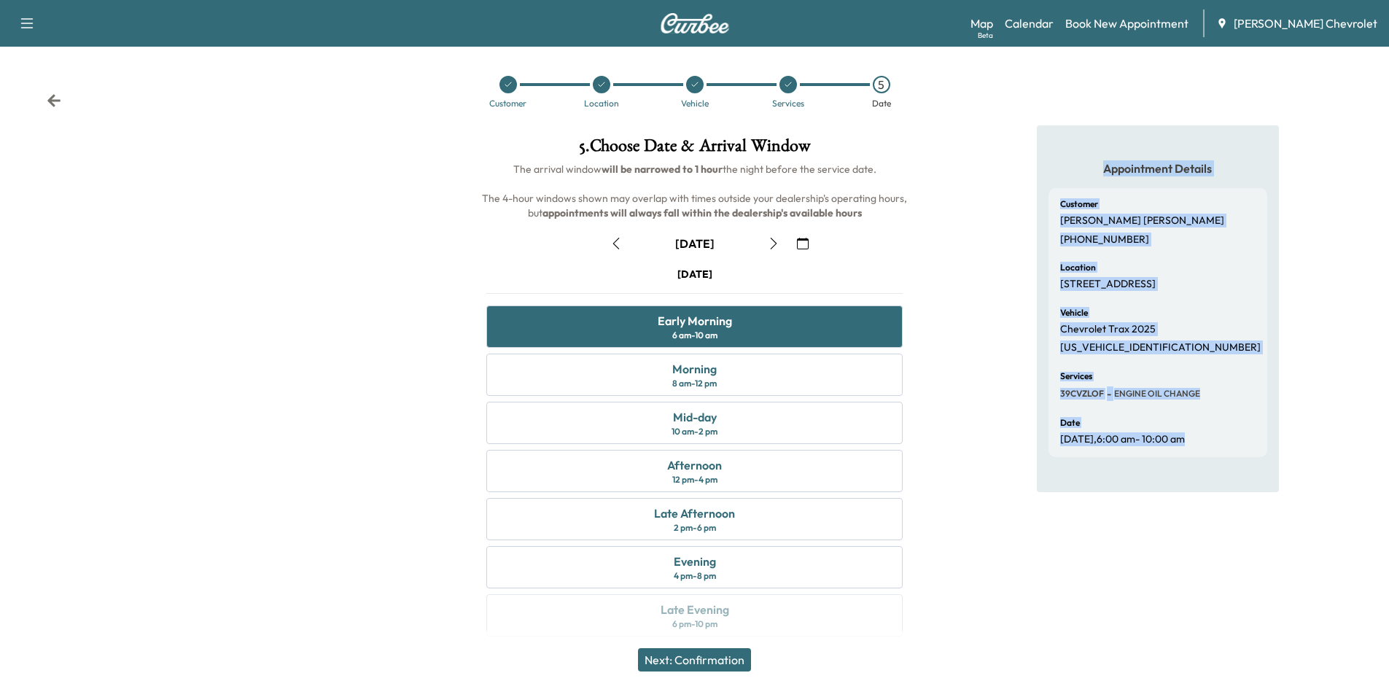
drag, startPoint x: 1245, startPoint y: 492, endPoint x: 1010, endPoint y: 232, distance: 351.0
click at [1010, 235] on div "Appointment Details Customer [PERSON_NAME] [PHONE_NUMBER] Location [STREET_ADDR…" at bounding box center [1157, 389] width 463 height 529
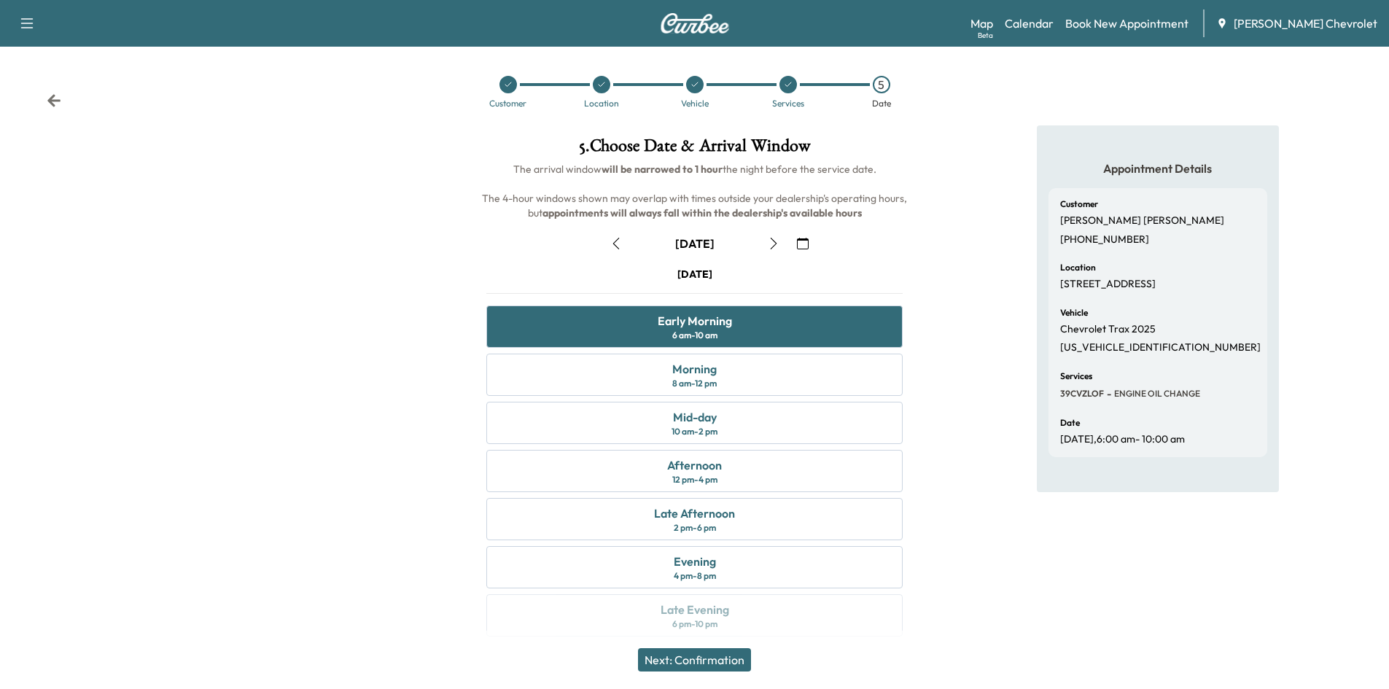
click at [1010, 230] on div "Appointment Details Customer [PERSON_NAME] [PHONE_NUMBER] Location [STREET_ADDR…" at bounding box center [1157, 389] width 463 height 529
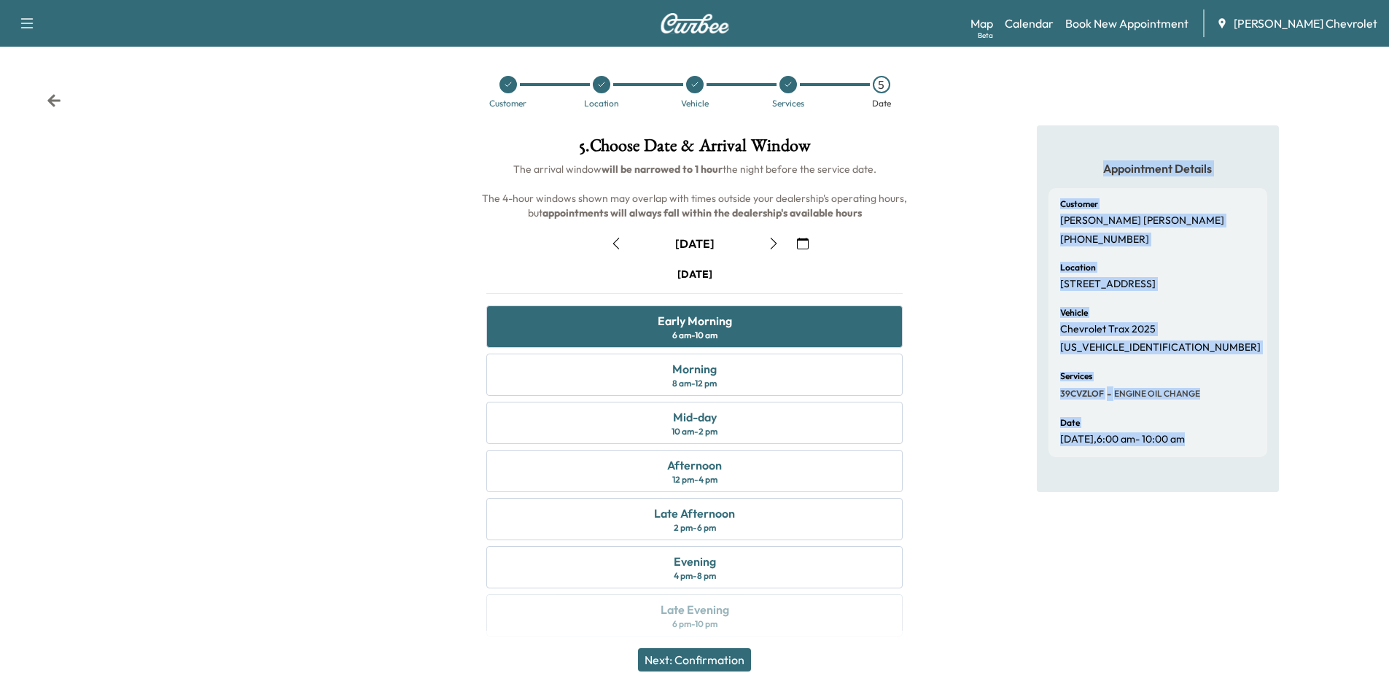
drag, startPoint x: 1046, startPoint y: 182, endPoint x: 1239, endPoint y: 494, distance: 367.3
click at [1237, 492] on div "Appointment Details Customer [PERSON_NAME] [PHONE_NUMBER] Location [STREET_ADDR…" at bounding box center [1158, 308] width 242 height 367
click at [1239, 492] on div "Appointment Details Customer [PERSON_NAME] [PHONE_NUMBER] Location [STREET_ADDR…" at bounding box center [1158, 308] width 242 height 367
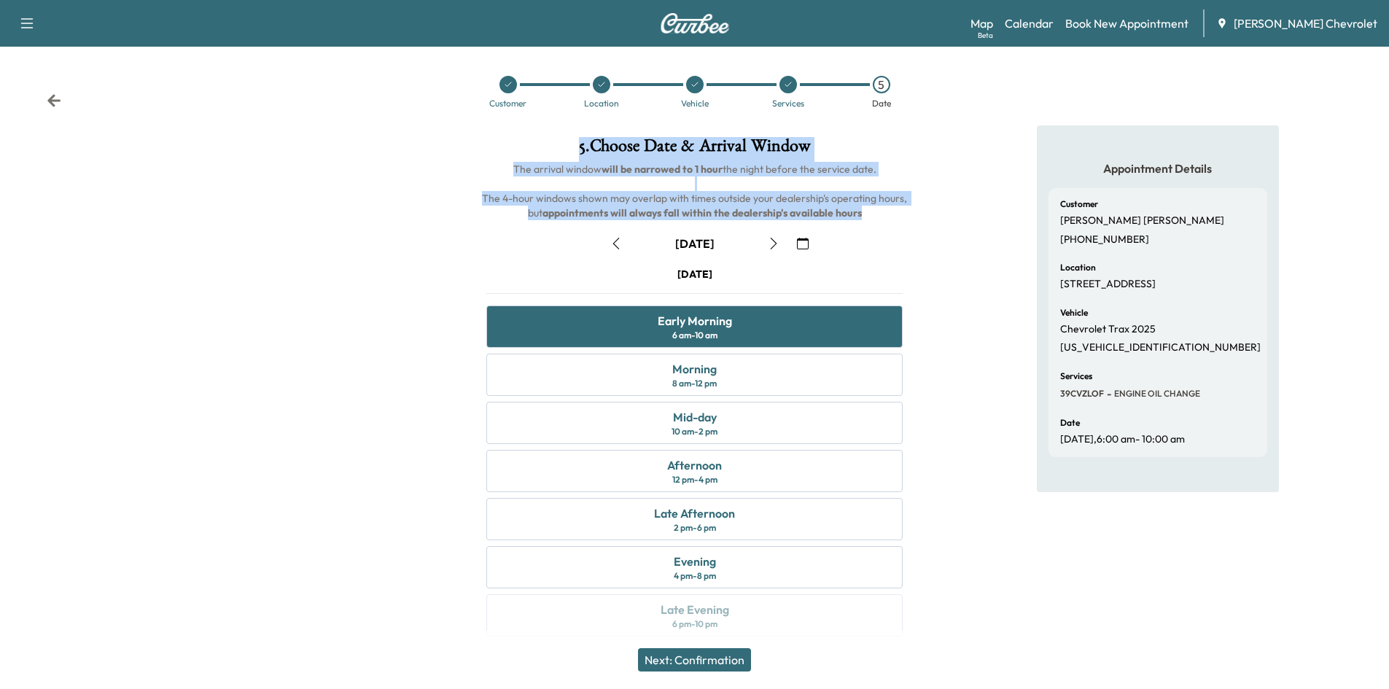
drag, startPoint x: 866, startPoint y: 209, endPoint x: 468, endPoint y: 147, distance: 403.0
click at [468, 147] on div "5 . Choose Date & Arrival Window The arrival window will be narrowed to 1 hour …" at bounding box center [694, 389] width 463 height 529
click at [467, 147] on div "5 . Choose Date & Arrival Window The arrival window will be narrowed to 1 hour …" at bounding box center [694, 389] width 463 height 529
drag, startPoint x: 583, startPoint y: 139, endPoint x: 931, endPoint y: 235, distance: 360.9
click at [930, 235] on div "5 . Choose Date & Arrival Window The arrival window will be narrowed to 1 hour …" at bounding box center [694, 389] width 1389 height 529
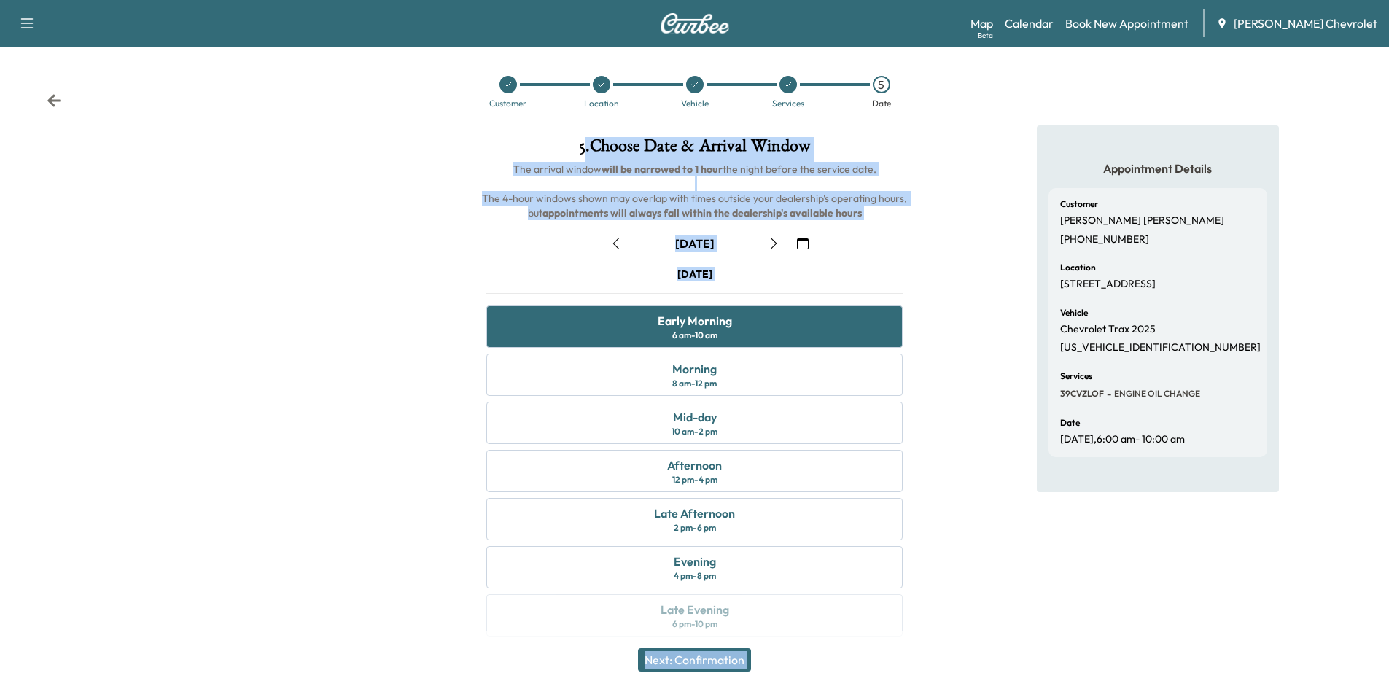
click at [933, 235] on div "Appointment Details Customer [PERSON_NAME] [PHONE_NUMBER] Location [STREET_ADDR…" at bounding box center [1157, 389] width 463 height 529
drag, startPoint x: 901, startPoint y: 231, endPoint x: 509, endPoint y: 139, distance: 402.2
click at [516, 151] on div "5 . Choose Date & Arrival Window The arrival window will be narrowed to 1 hour …" at bounding box center [694, 389] width 463 height 529
click at [509, 139] on h1 "5 . Choose Date & Arrival Window" at bounding box center [695, 149] width 440 height 25
drag, startPoint x: 564, startPoint y: 137, endPoint x: 935, endPoint y: 234, distance: 382.9
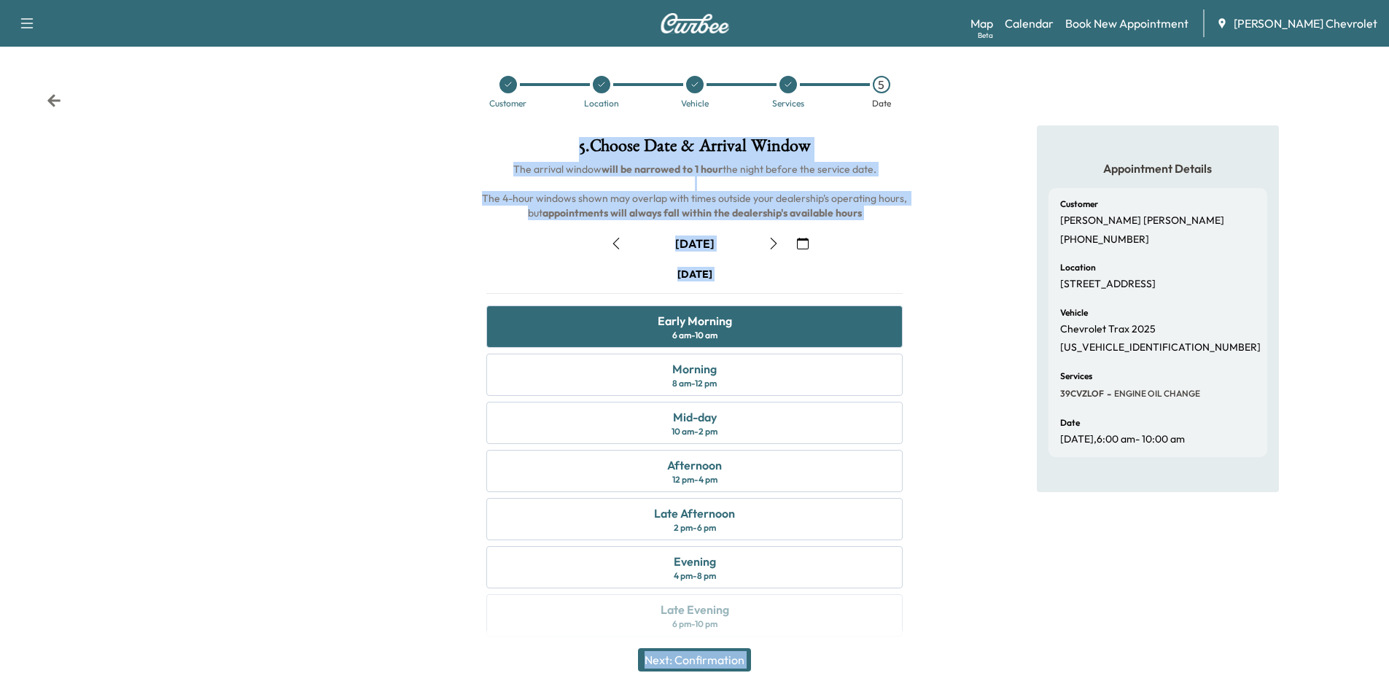
click at [935, 234] on div "5 . Choose Date & Arrival Window The arrival window will be narrowed to 1 hour …" at bounding box center [694, 389] width 1389 height 529
click at [935, 234] on div "Appointment Details Customer [PERSON_NAME] [PHONE_NUMBER] Location [STREET_ADDR…" at bounding box center [1157, 389] width 463 height 529
drag, startPoint x: 903, startPoint y: 227, endPoint x: 569, endPoint y: 133, distance: 346.1
click at [569, 133] on div "5 . Choose Date & Arrival Window The arrival window will be narrowed to 1 hour …" at bounding box center [694, 389] width 463 height 529
click at [567, 133] on div "5 . Choose Date & Arrival Window The arrival window will be narrowed to 1 hour …" at bounding box center [694, 389] width 463 height 529
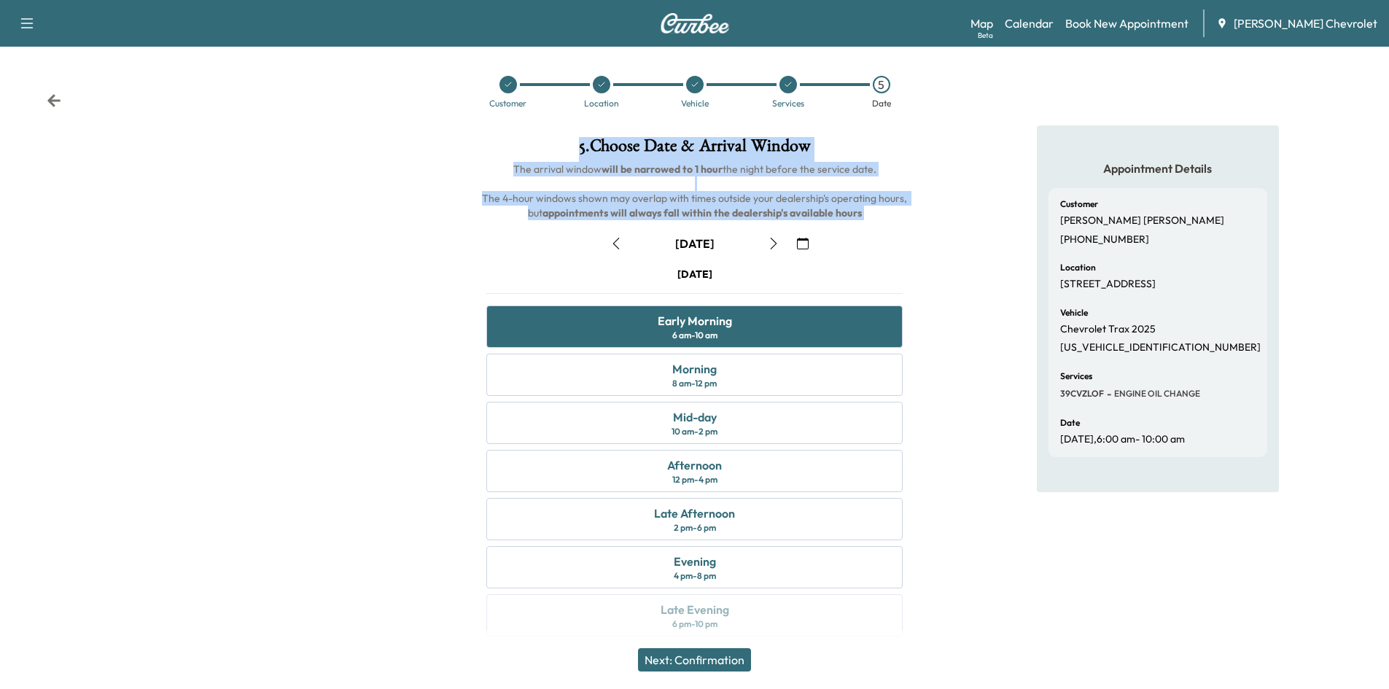
drag, startPoint x: 569, startPoint y: 133, endPoint x: 860, endPoint y: 211, distance: 300.5
click at [860, 211] on div "5 . Choose Date & Arrival Window The arrival window will be narrowed to 1 hour …" at bounding box center [694, 389] width 463 height 529
click at [860, 213] on h6 "The arrival window will be narrowed to 1 hour the night before the service date…" at bounding box center [695, 191] width 440 height 58
drag, startPoint x: 551, startPoint y: 123, endPoint x: 893, endPoint y: 222, distance: 356.6
click at [893, 222] on div "Support Log Out Map Beta Calendar Book New Appointment [PERSON_NAME] Chevrolet …" at bounding box center [694, 350] width 1389 height 701
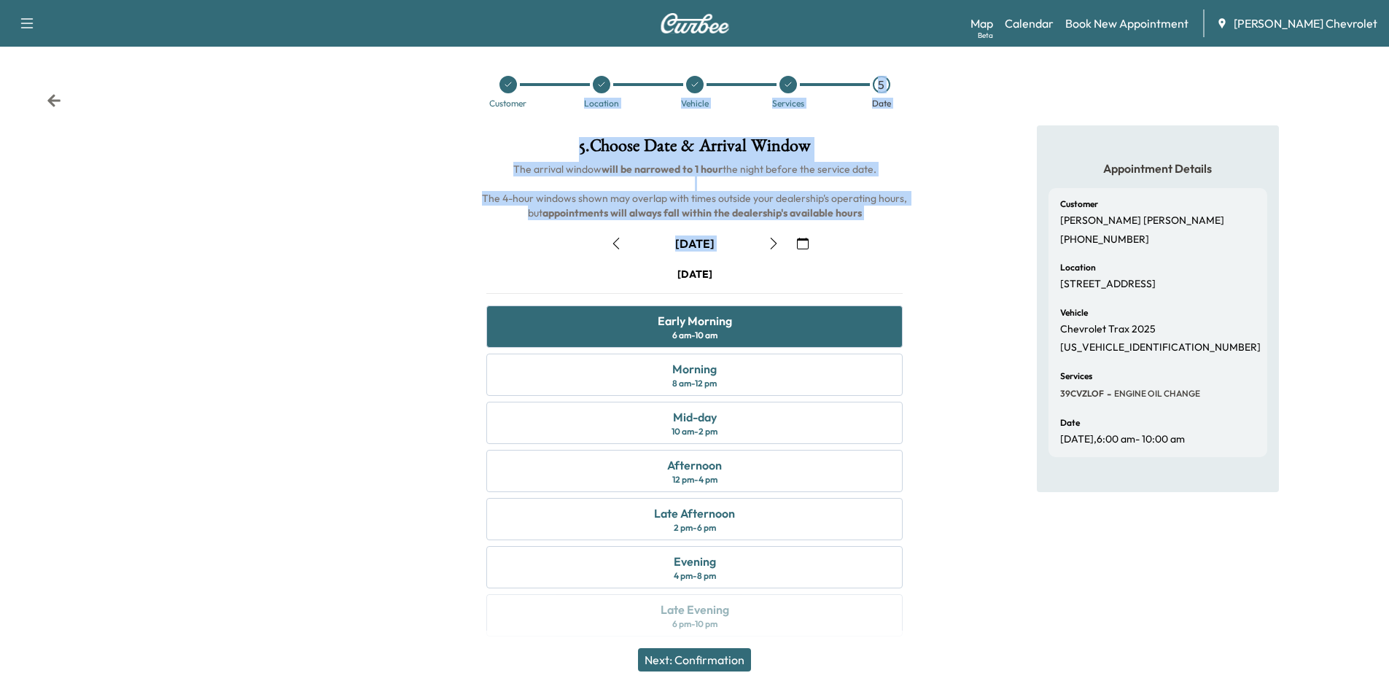
click at [893, 222] on div "October [DATE] S M T W T F S 28 29 30 1 2 3 4 5 6 7 8 9 10 11 12 13 14 15 16 17…" at bounding box center [695, 431] width 440 height 422
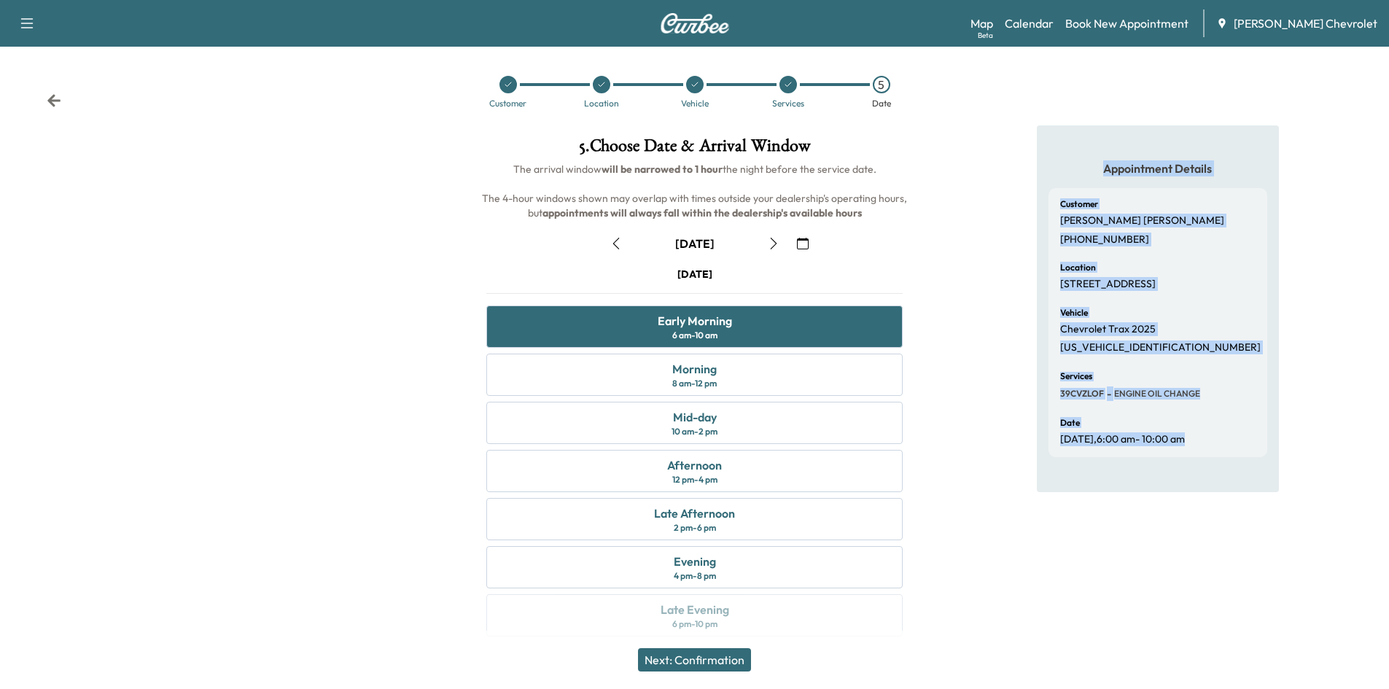
drag, startPoint x: 1008, startPoint y: 157, endPoint x: 1221, endPoint y: 493, distance: 397.5
click at [1220, 493] on div "Appointment Details Customer [PERSON_NAME] [PHONE_NUMBER] Location [STREET_ADDR…" at bounding box center [1157, 389] width 463 height 529
click at [1227, 491] on div "Appointment Details Customer [PERSON_NAME] [PHONE_NUMBER] Location [STREET_ADDR…" at bounding box center [1158, 308] width 242 height 367
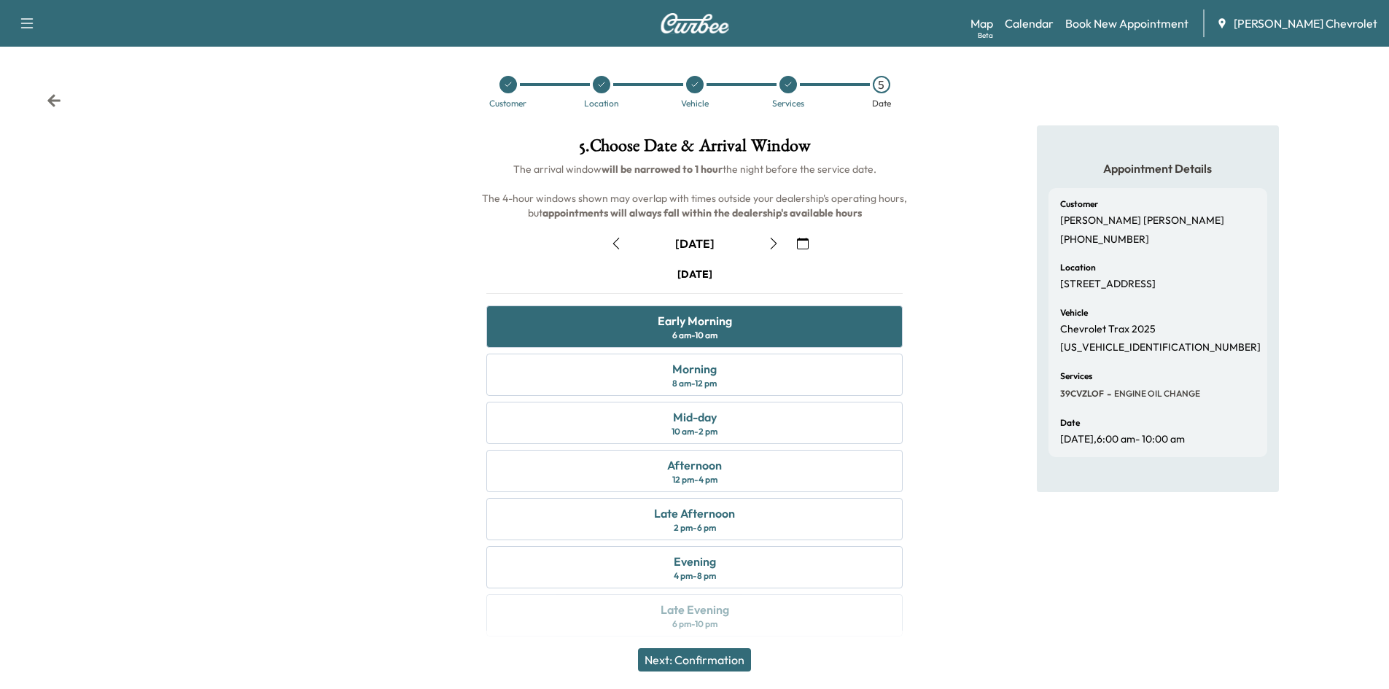
click at [730, 656] on button "Next: Confirmation" at bounding box center [694, 659] width 113 height 23
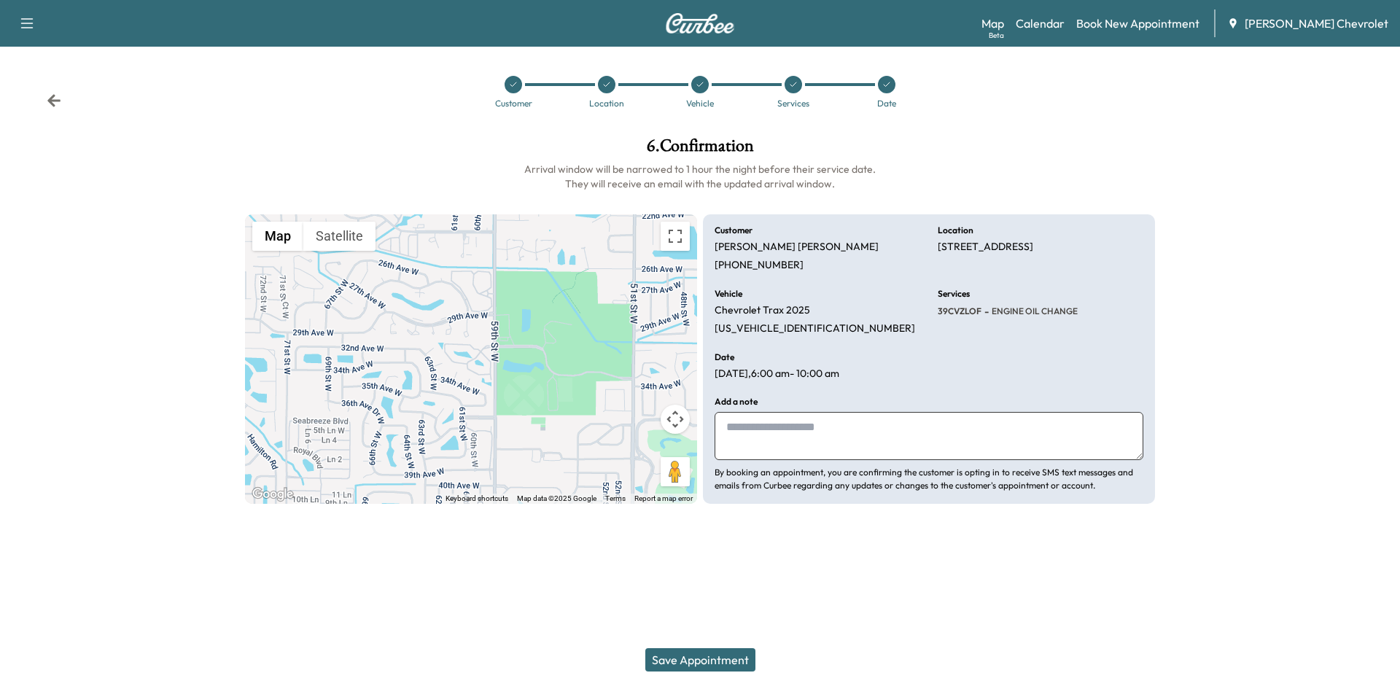
click at [754, 441] on textarea at bounding box center [929, 436] width 429 height 48
click at [763, 442] on textarea at bounding box center [929, 436] width 429 height 48
click at [798, 430] on textarea at bounding box center [929, 436] width 429 height 48
click at [817, 432] on textarea at bounding box center [929, 436] width 429 height 48
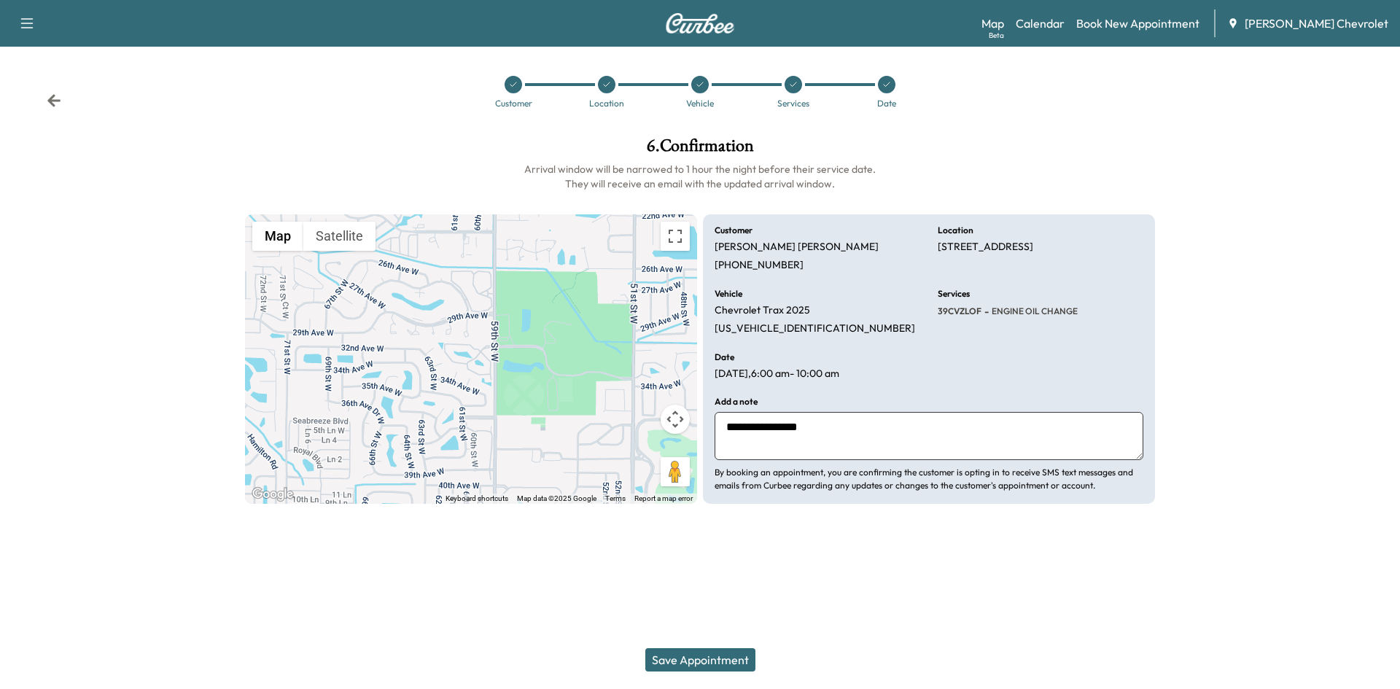
click at [468, 355] on div "To activate drag with keyboard, press Alt + Enter. Once in keyboard drag state,…" at bounding box center [471, 359] width 452 height 290
click at [471, 359] on gmp-advanced-marker at bounding box center [471, 359] width 0 height 0
click at [691, 236] on div "To activate drag with keyboard, press Alt + Enter. Once in keyboard drag state,…" at bounding box center [471, 359] width 452 height 290
click at [680, 431] on button "Map camera controls" at bounding box center [675, 419] width 29 height 29
click at [630, 381] on button "Zoom in" at bounding box center [638, 382] width 29 height 29
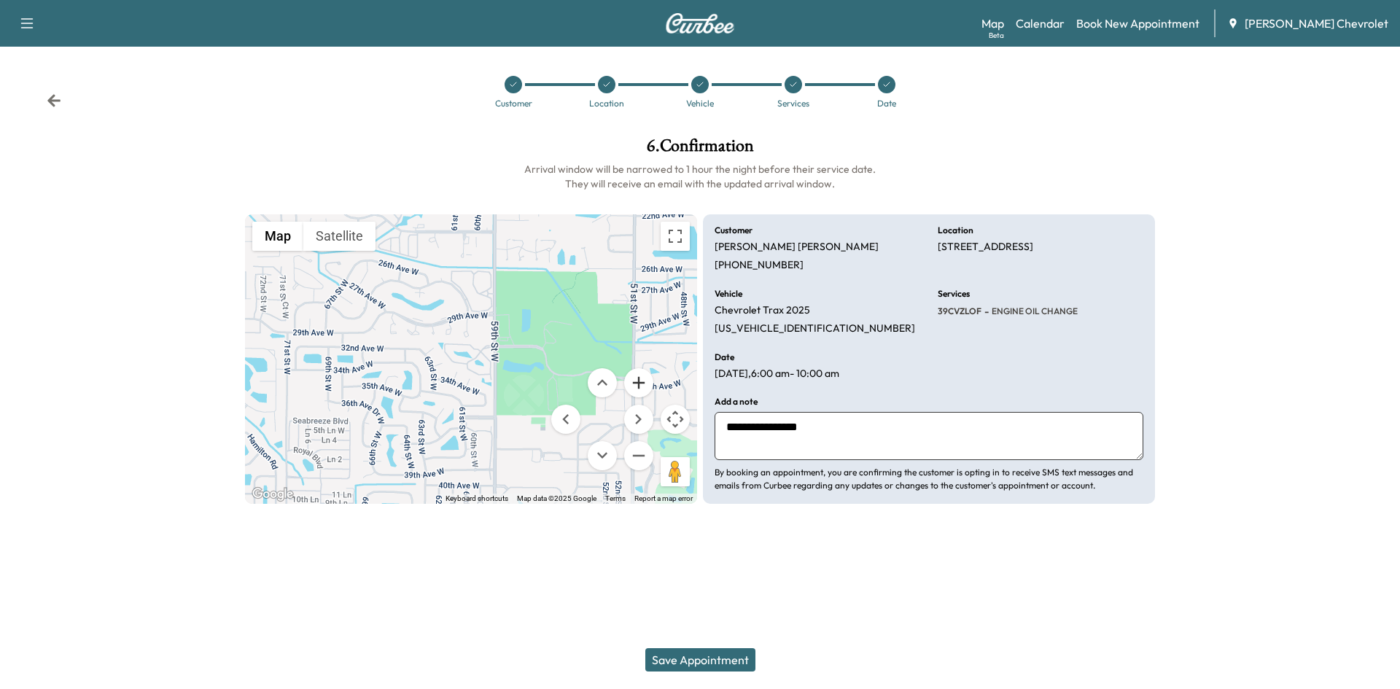
click at [630, 381] on button "Zoom in" at bounding box center [638, 382] width 29 height 29
click at [631, 381] on button "Zoom in" at bounding box center [638, 382] width 29 height 29
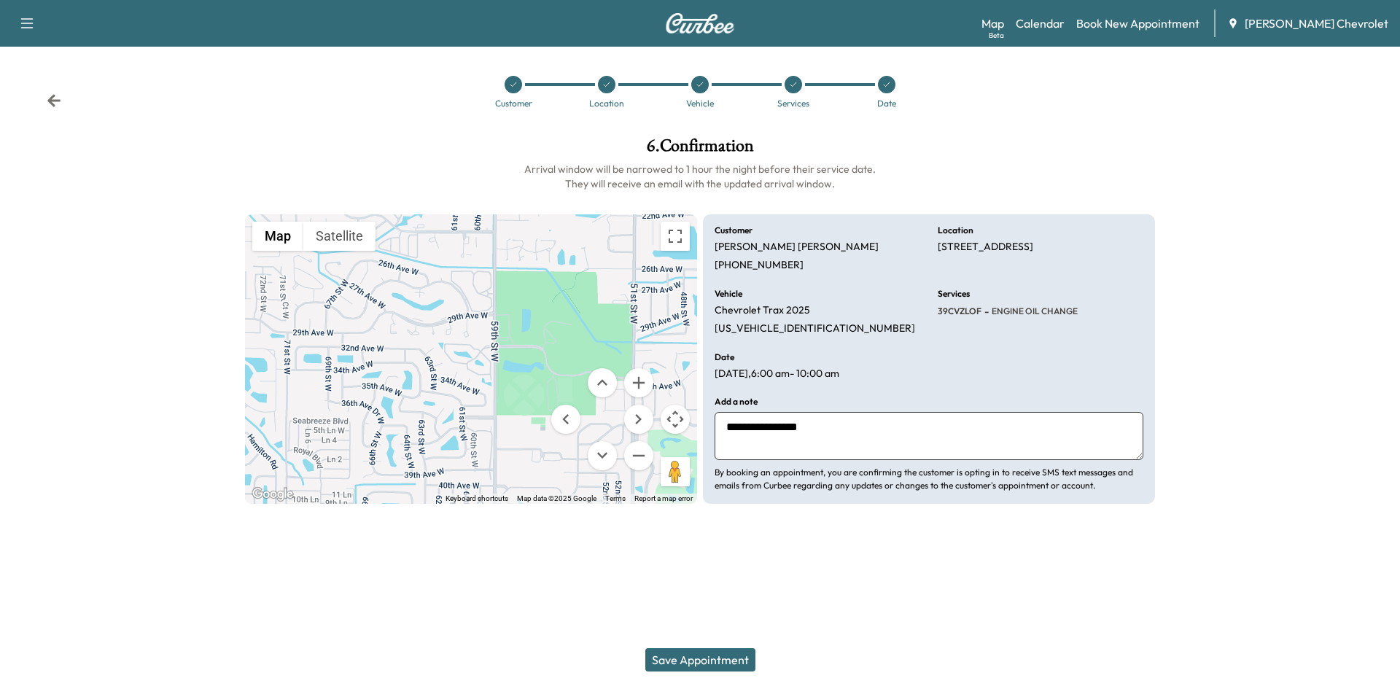
drag, startPoint x: 934, startPoint y: 244, endPoint x: 1140, endPoint y: 247, distance: 206.4
click at [1140, 247] on div "**********" at bounding box center [929, 359] width 452 height 290
copy p "[STREET_ADDRESS]"
click at [817, 419] on textarea "**********" at bounding box center [929, 436] width 429 height 48
click at [820, 429] on textarea "**********" at bounding box center [929, 436] width 429 height 48
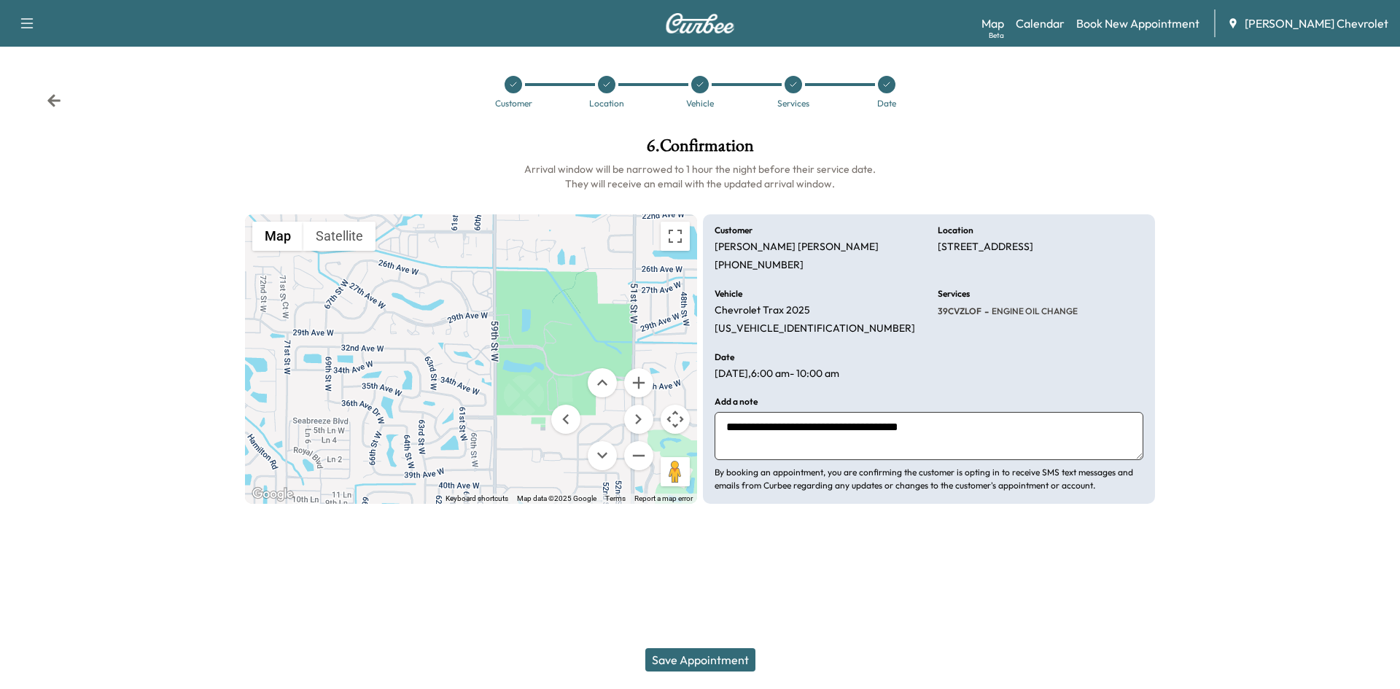
click at [936, 426] on textarea "**********" at bounding box center [929, 436] width 429 height 48
type textarea "**********"
click at [47, 92] on div "Customer Location Vehicle Services Date" at bounding box center [700, 91] width 1400 height 67
click at [47, 94] on icon at bounding box center [54, 100] width 15 height 15
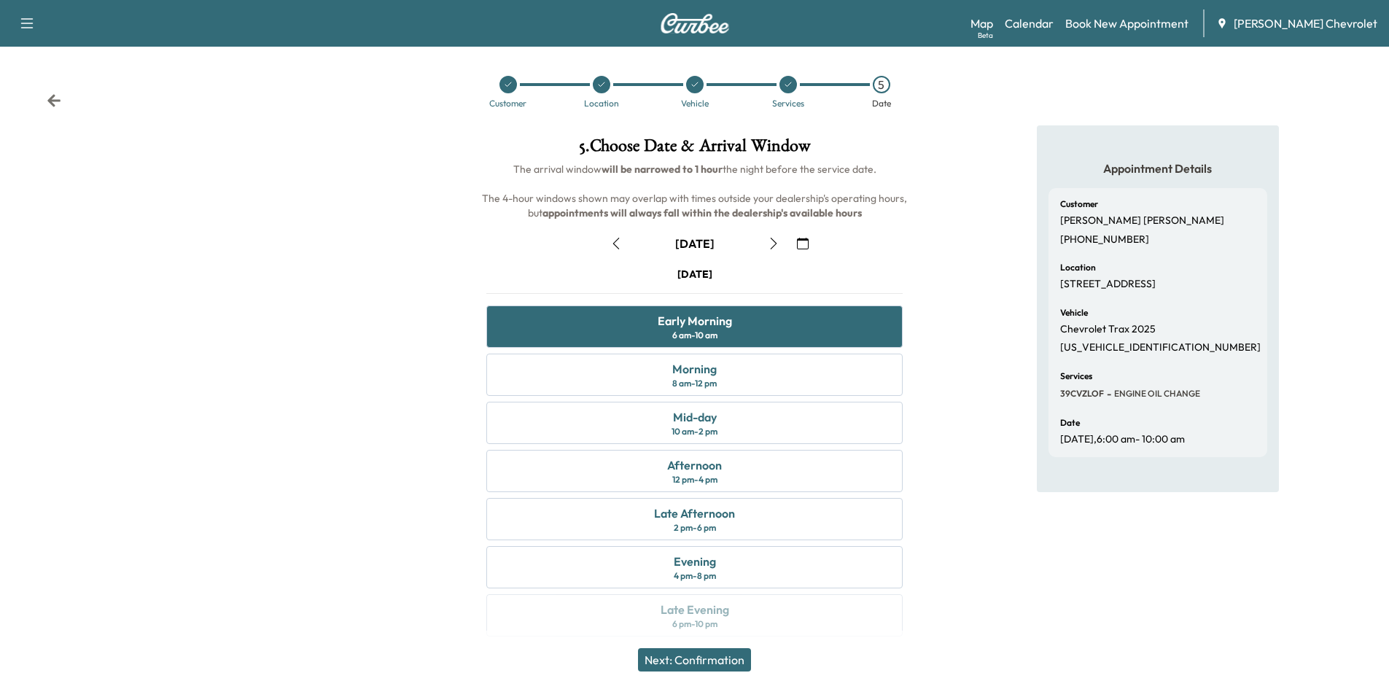
click at [50, 97] on icon at bounding box center [54, 100] width 15 height 15
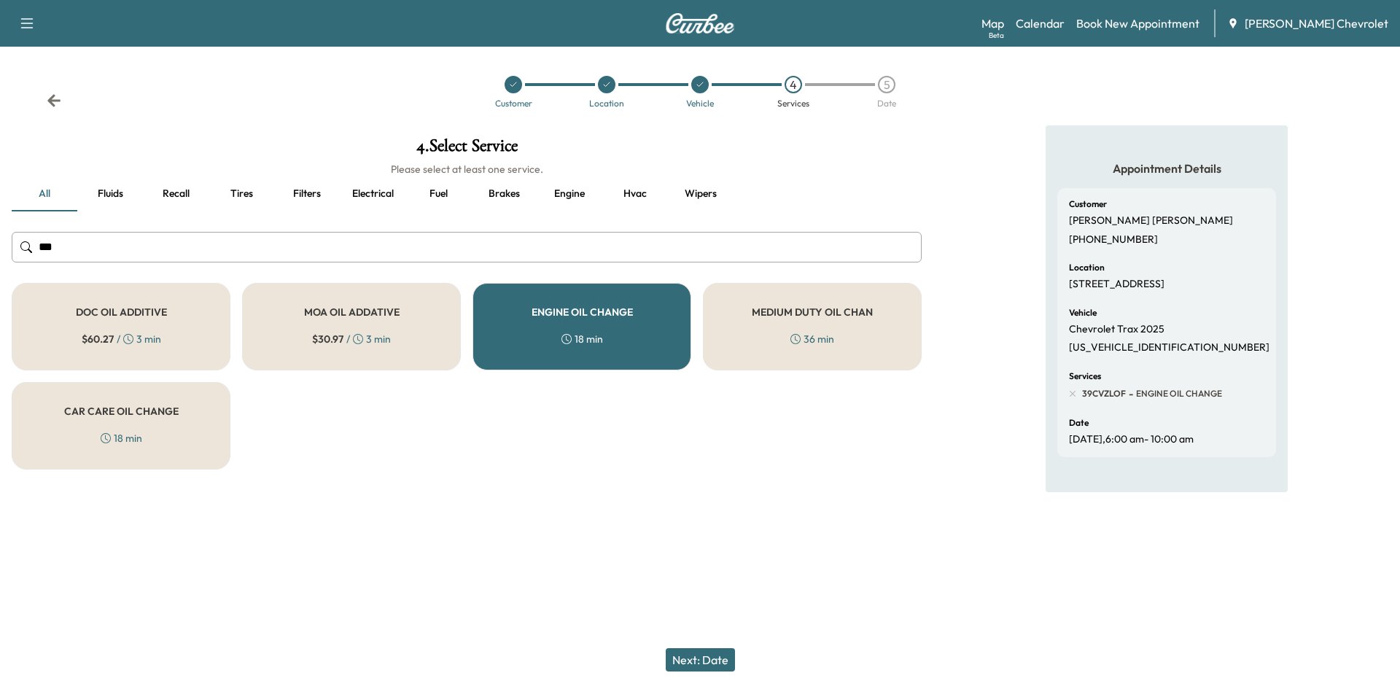
drag, startPoint x: 412, startPoint y: 233, endPoint x: 349, endPoint y: 238, distance: 63.6
click at [349, 238] on input "***" at bounding box center [467, 247] width 910 height 31
drag, startPoint x: 181, startPoint y: 243, endPoint x: 10, endPoint y: 211, distance: 173.6
click at [10, 211] on div "4 . Select Service Please select at least one service. all Fluids Recall Tires …" at bounding box center [466, 303] width 933 height 356
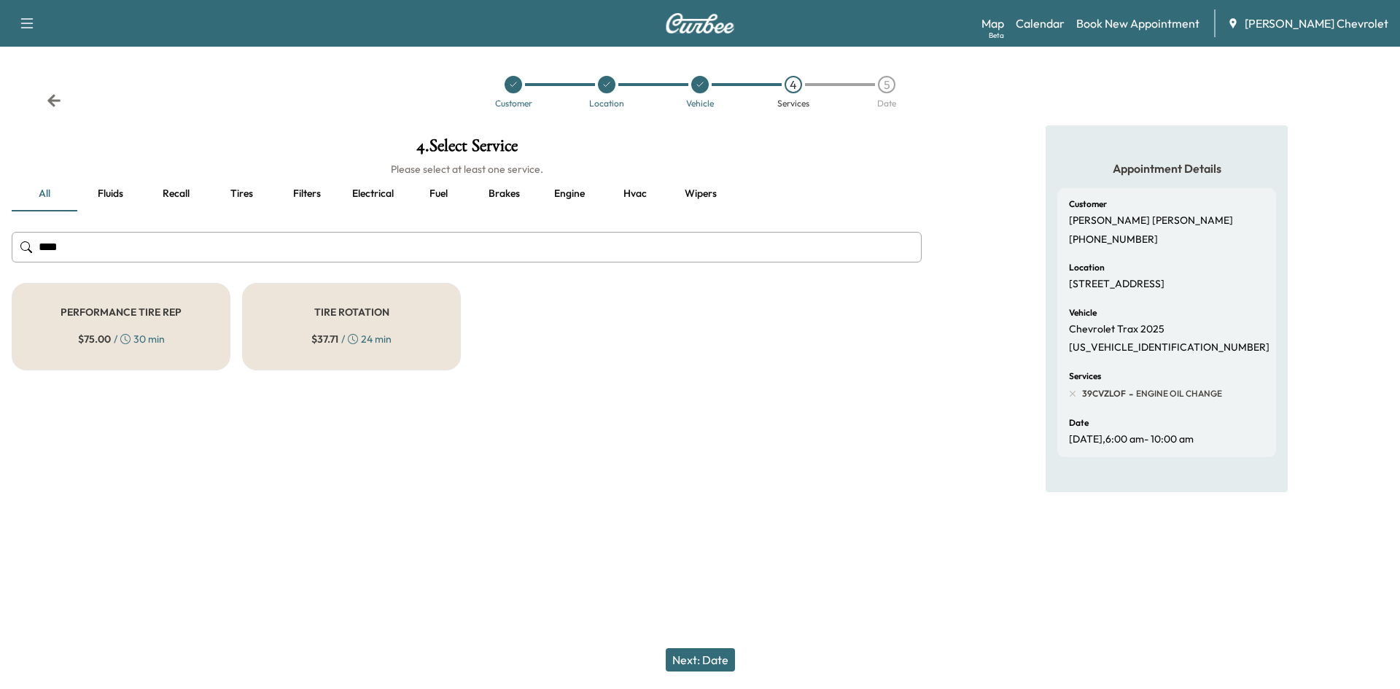
type input "****"
click at [421, 356] on div "TIRE ROTATION $ 37.71 / 24 min" at bounding box center [351, 327] width 219 height 88
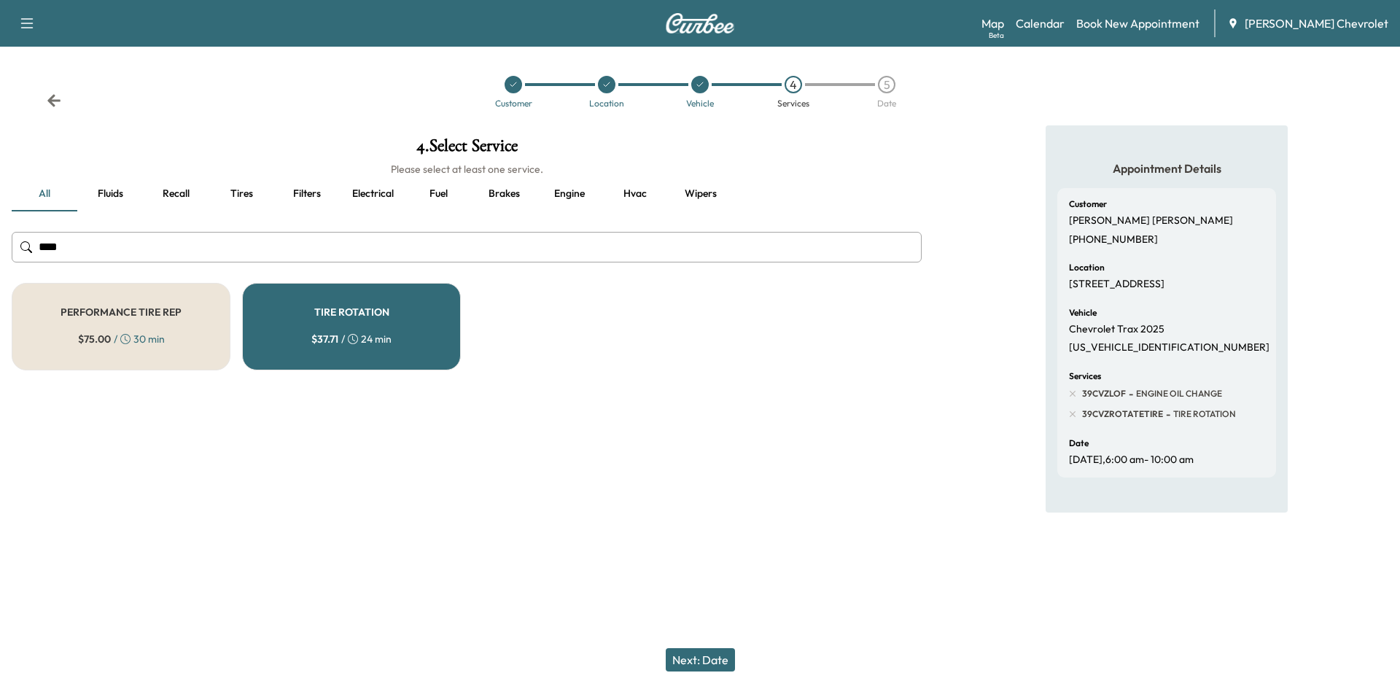
click at [701, 654] on button "Next: Date" at bounding box center [700, 659] width 69 height 23
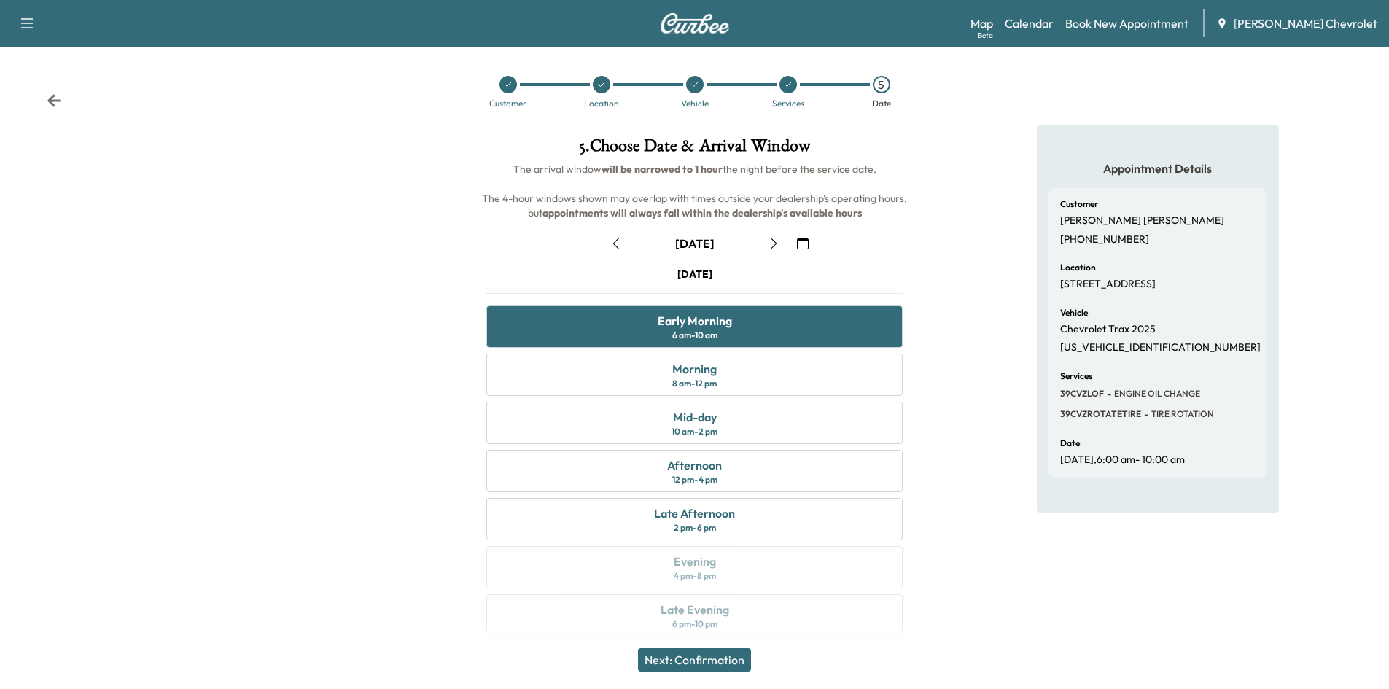
click at [728, 666] on button "Next: Confirmation" at bounding box center [694, 659] width 113 height 23
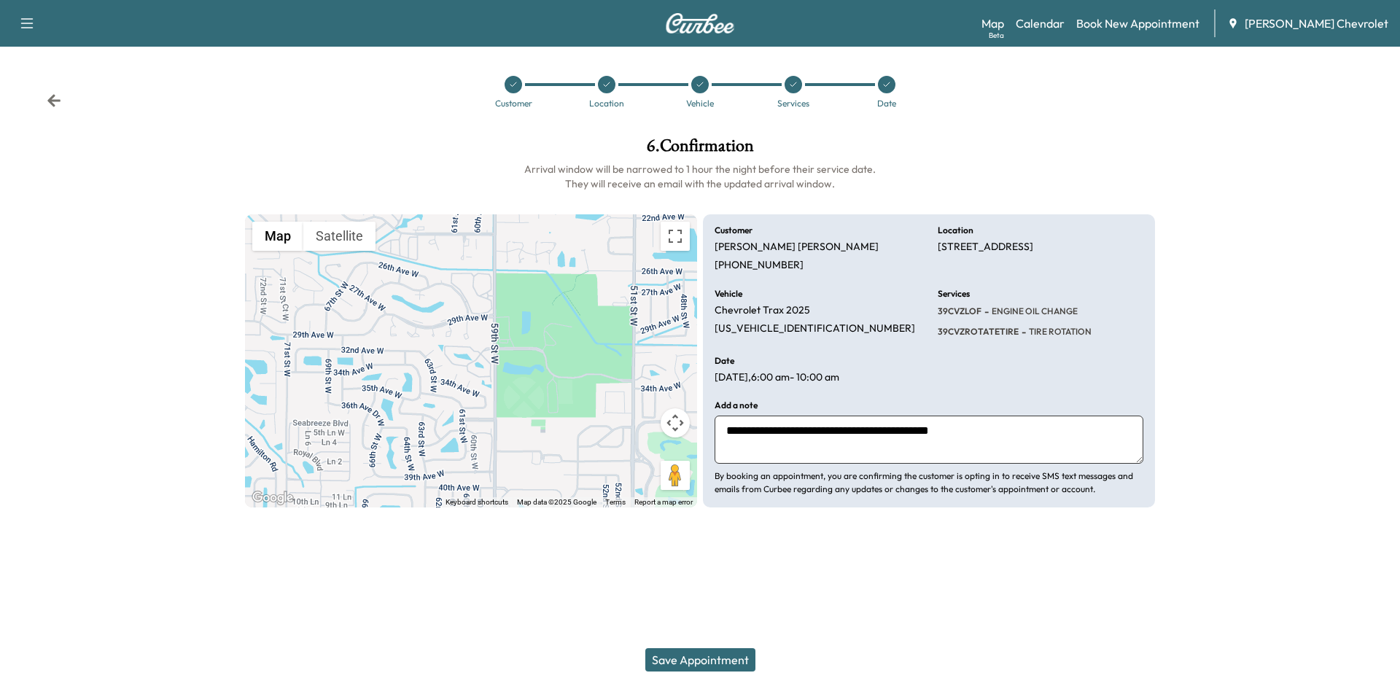
click at [1001, 431] on textarea "**********" at bounding box center [929, 440] width 429 height 48
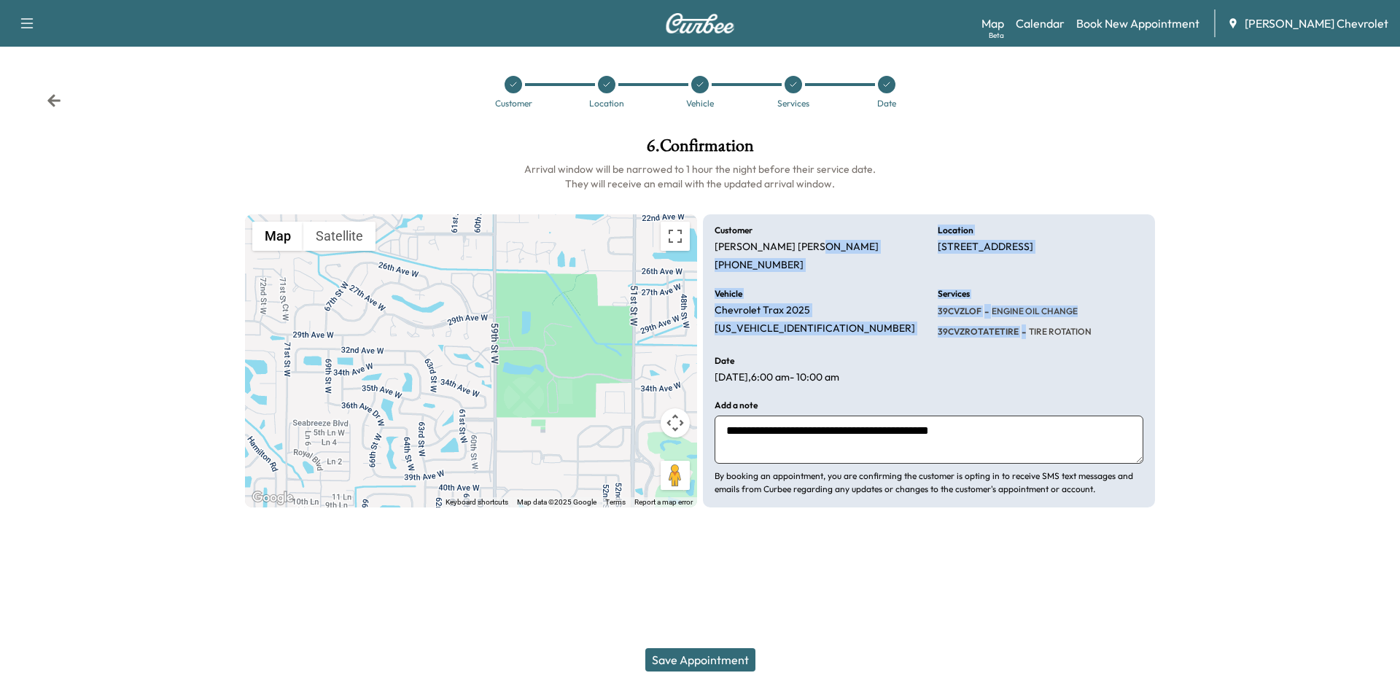
drag, startPoint x: 1030, startPoint y: 365, endPoint x: 793, endPoint y: 232, distance: 271.3
click at [816, 242] on div "**********" at bounding box center [929, 361] width 452 height 294
click at [792, 232] on div "Customer [PERSON_NAME] [PHONE_NUMBER]" at bounding box center [818, 249] width 206 height 46
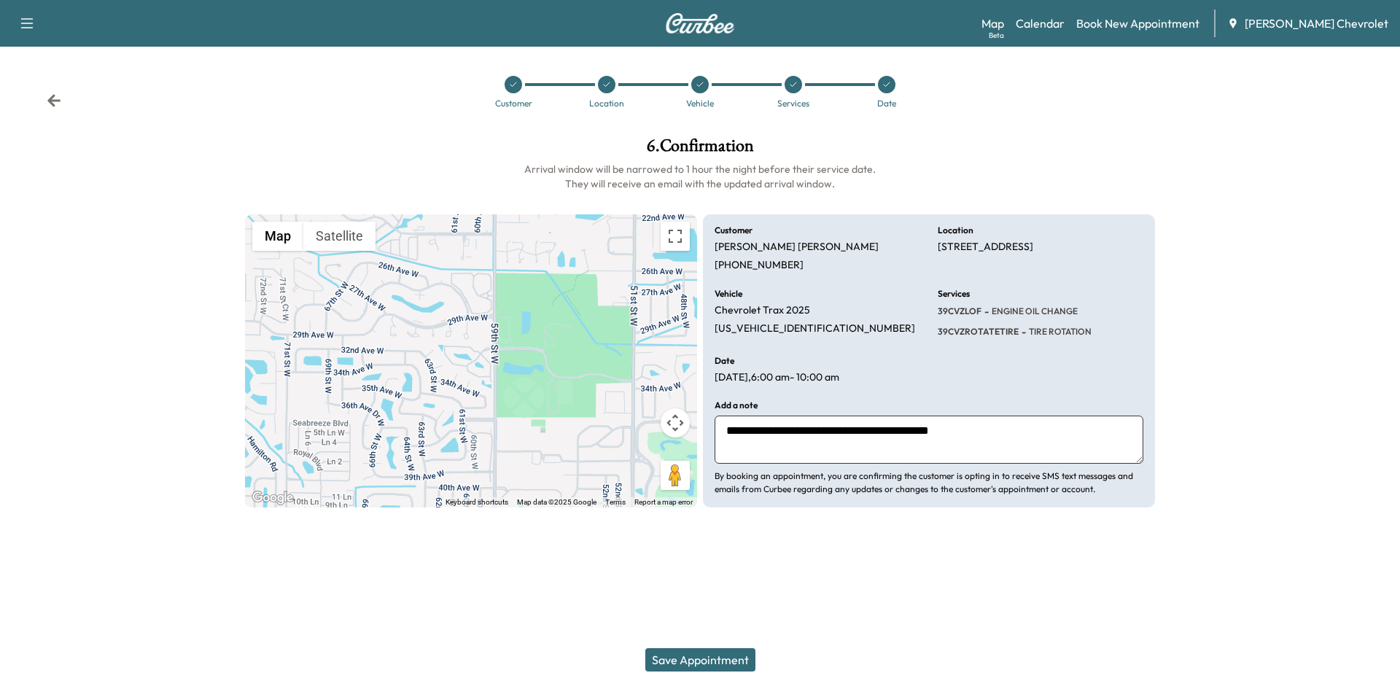
click at [726, 661] on button "Save Appointment" at bounding box center [700, 659] width 110 height 23
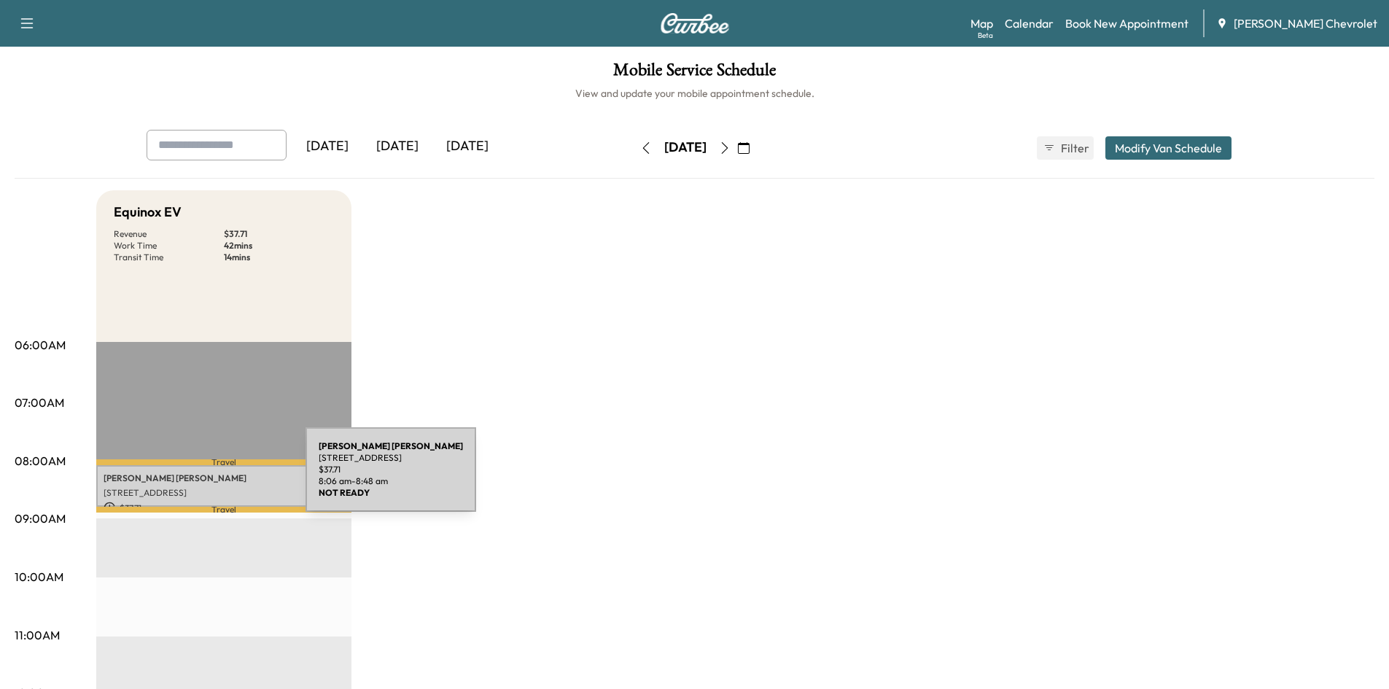
click at [196, 478] on p "[PERSON_NAME]" at bounding box center [224, 479] width 241 height 12
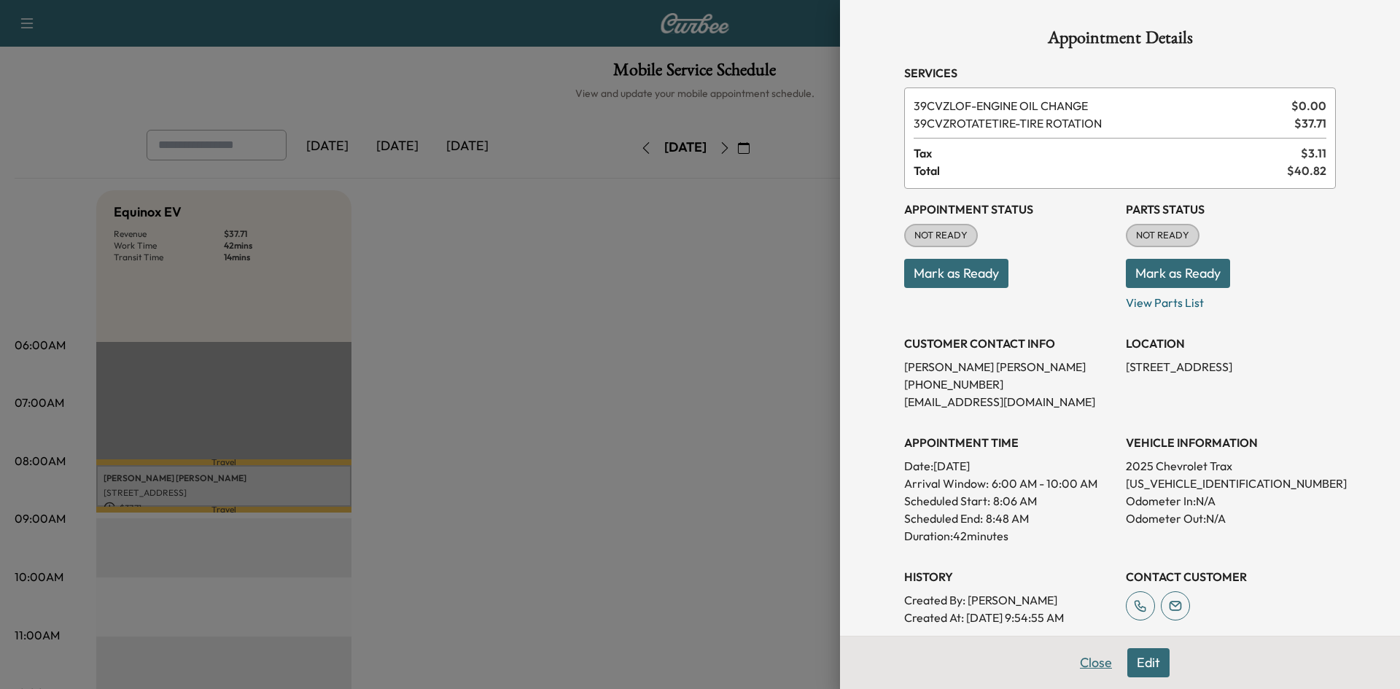
click at [1091, 656] on button "Close" at bounding box center [1095, 662] width 51 height 29
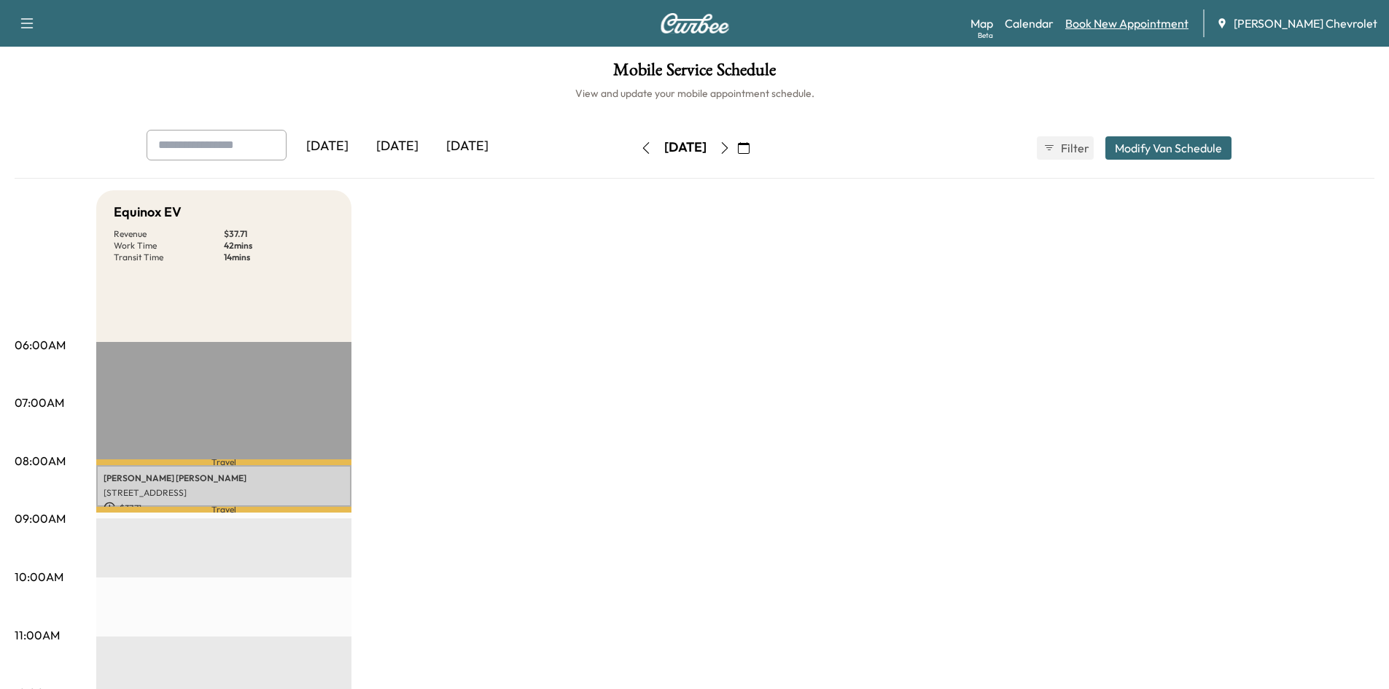
click at [1116, 28] on link "Book New Appointment" at bounding box center [1126, 24] width 123 height 18
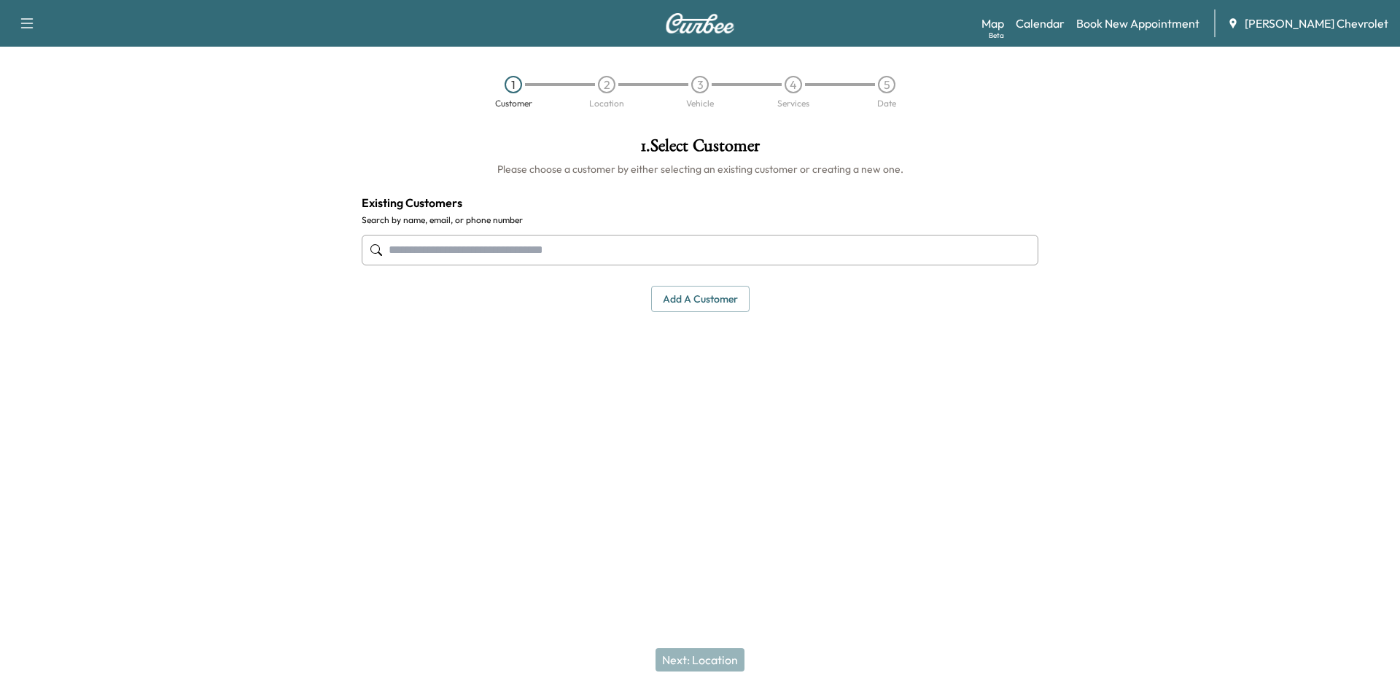
click at [569, 264] on input "text" at bounding box center [700, 250] width 677 height 31
click at [667, 293] on button "Add a customer" at bounding box center [700, 299] width 98 height 27
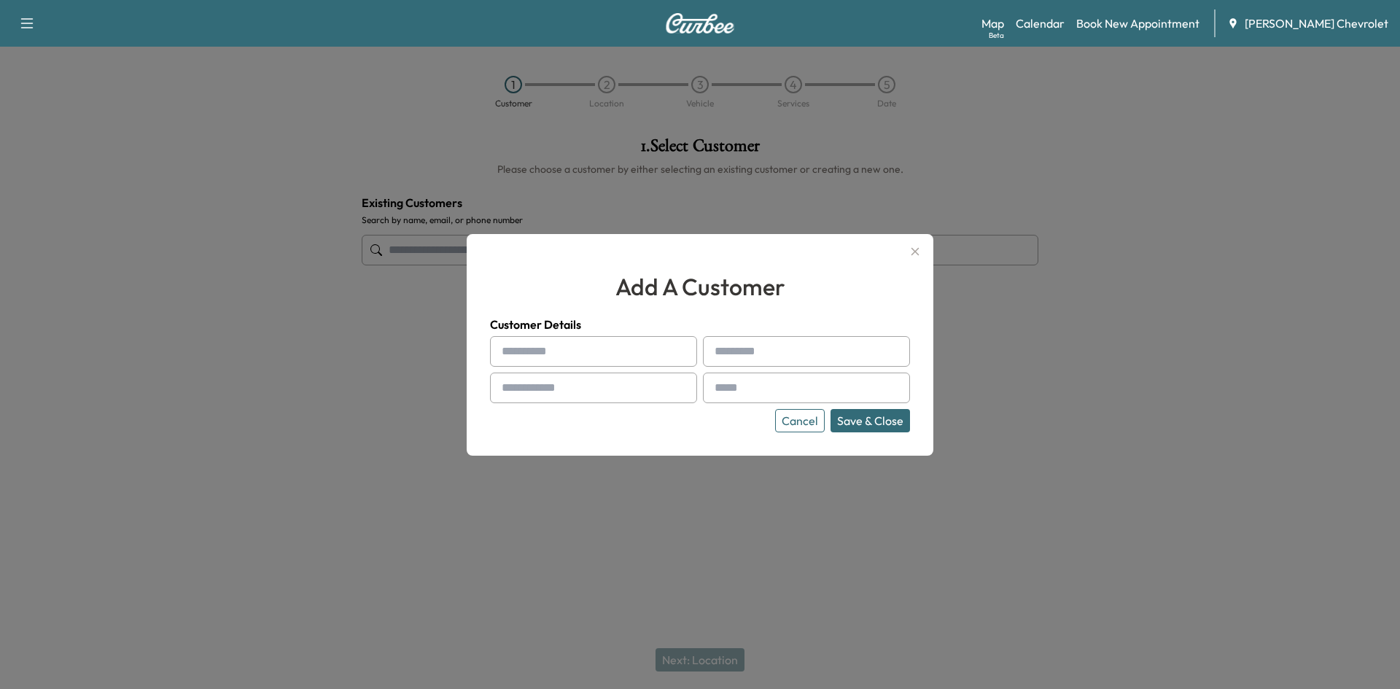
drag, startPoint x: 519, startPoint y: 330, endPoint x: 514, endPoint y: 347, distance: 17.5
click at [518, 338] on div "Customer Details Cancel Save & Close" at bounding box center [700, 374] width 420 height 117
click at [514, 347] on input "text" at bounding box center [593, 351] width 207 height 31
type input "*****"
click at [712, 355] on div at bounding box center [718, 352] width 18 height 18
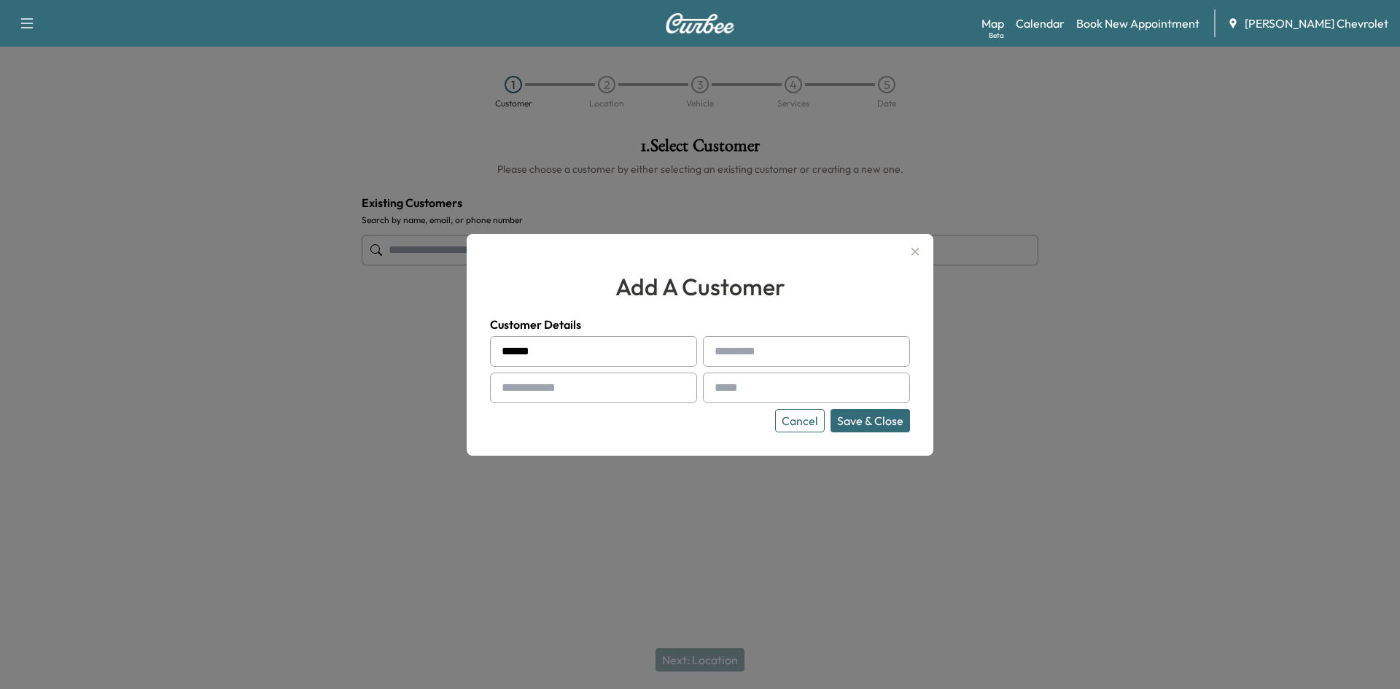
click at [717, 352] on div at bounding box center [718, 352] width 18 height 18
click at [726, 350] on div at bounding box center [718, 352] width 18 height 18
click at [736, 350] on input "text" at bounding box center [806, 351] width 207 height 31
type input "*****"
click at [723, 407] on div "***** ***** Cancel Save & Close" at bounding box center [700, 384] width 420 height 96
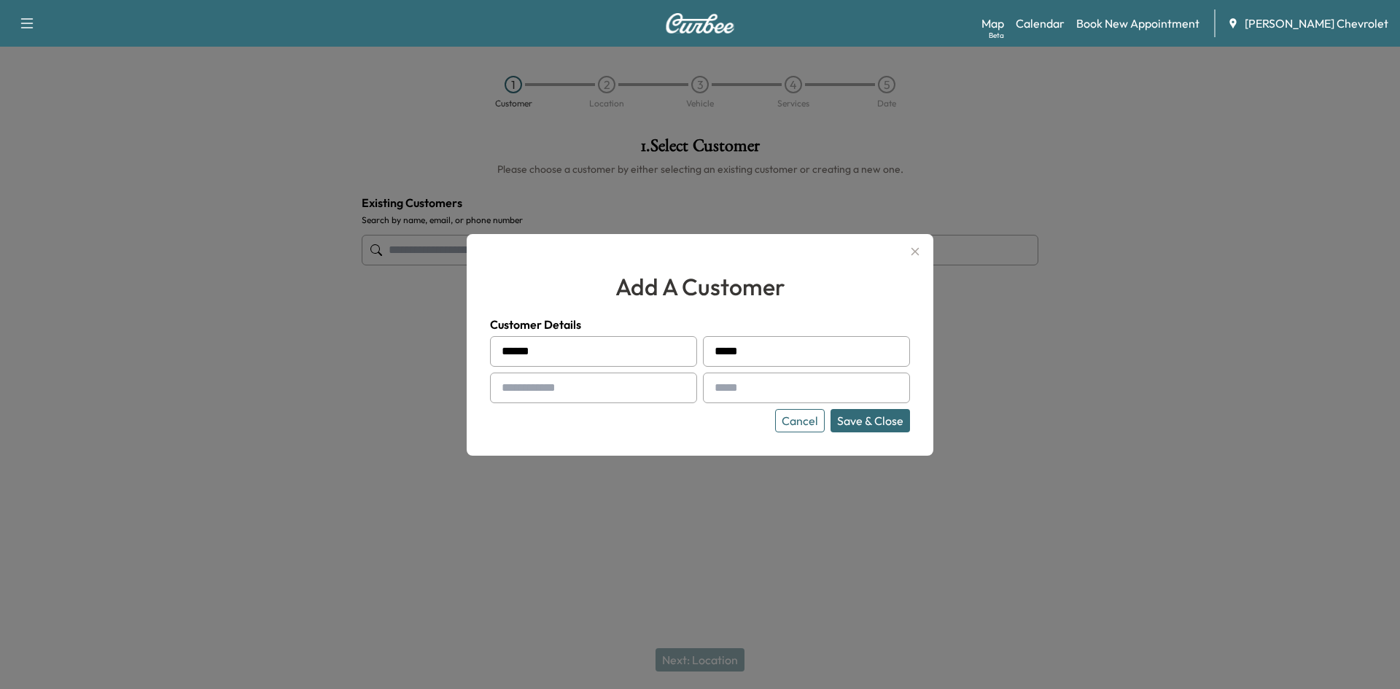
click at [726, 385] on input "text" at bounding box center [806, 388] width 207 height 31
click at [547, 392] on input "text" at bounding box center [593, 388] width 207 height 31
click at [589, 415] on div "Cancel Save & Close" at bounding box center [700, 420] width 420 height 23
click at [598, 385] on input "text" at bounding box center [593, 388] width 207 height 31
paste input "**********"
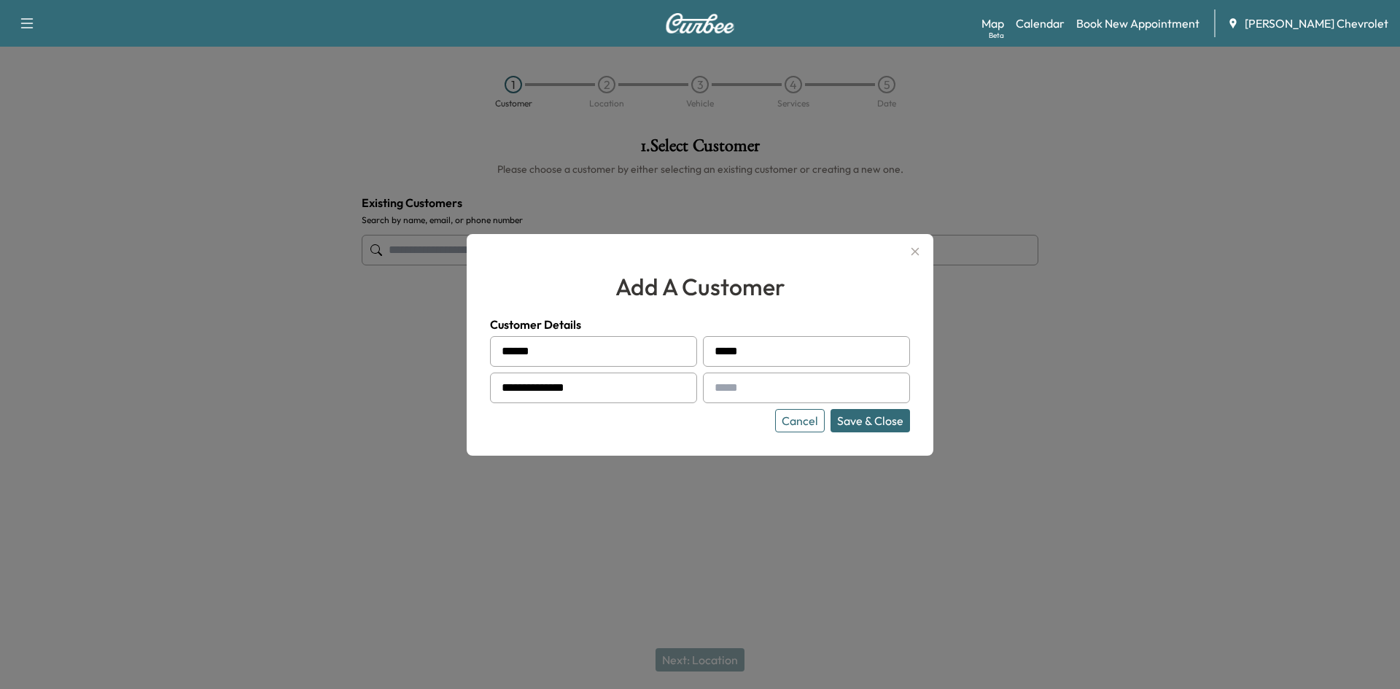
type input "**********"
click at [734, 391] on input "text" at bounding box center [806, 388] width 207 height 31
click at [734, 386] on input "text" at bounding box center [806, 388] width 207 height 31
paste input "**********"
type input "**********"
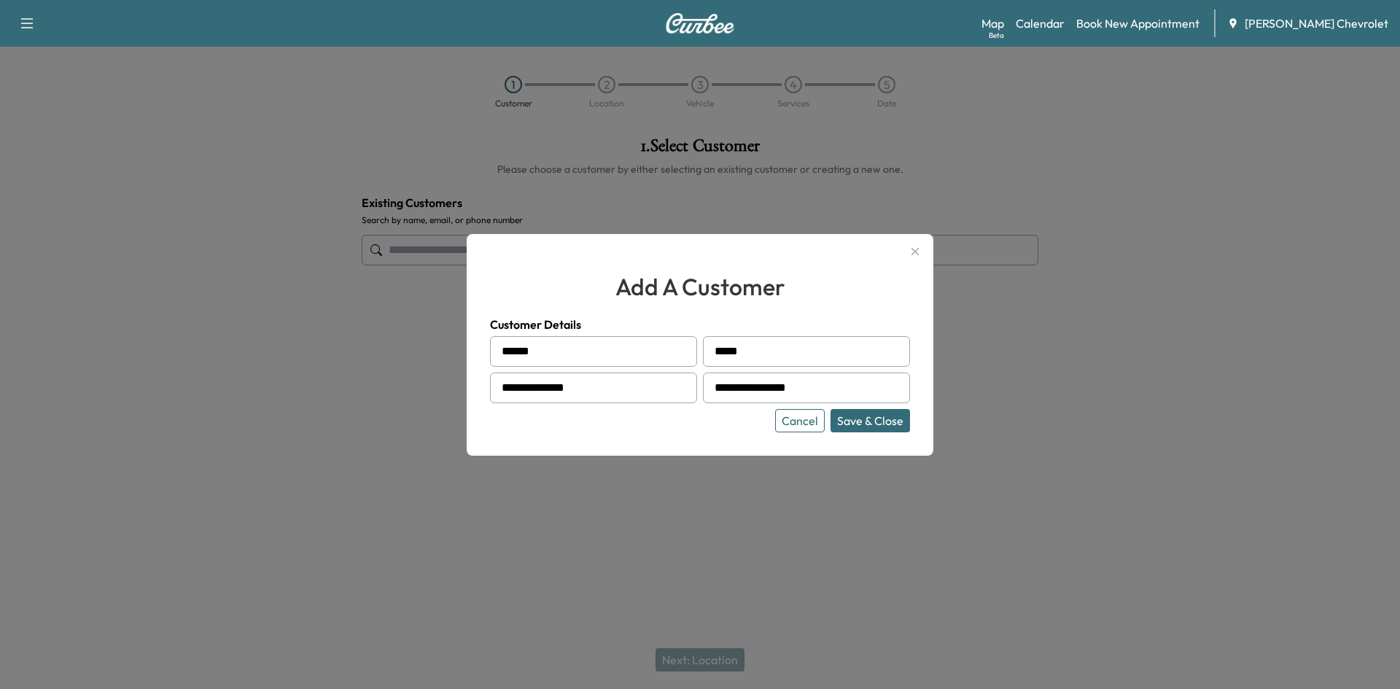
click at [884, 419] on button "Save & Close" at bounding box center [870, 420] width 79 height 23
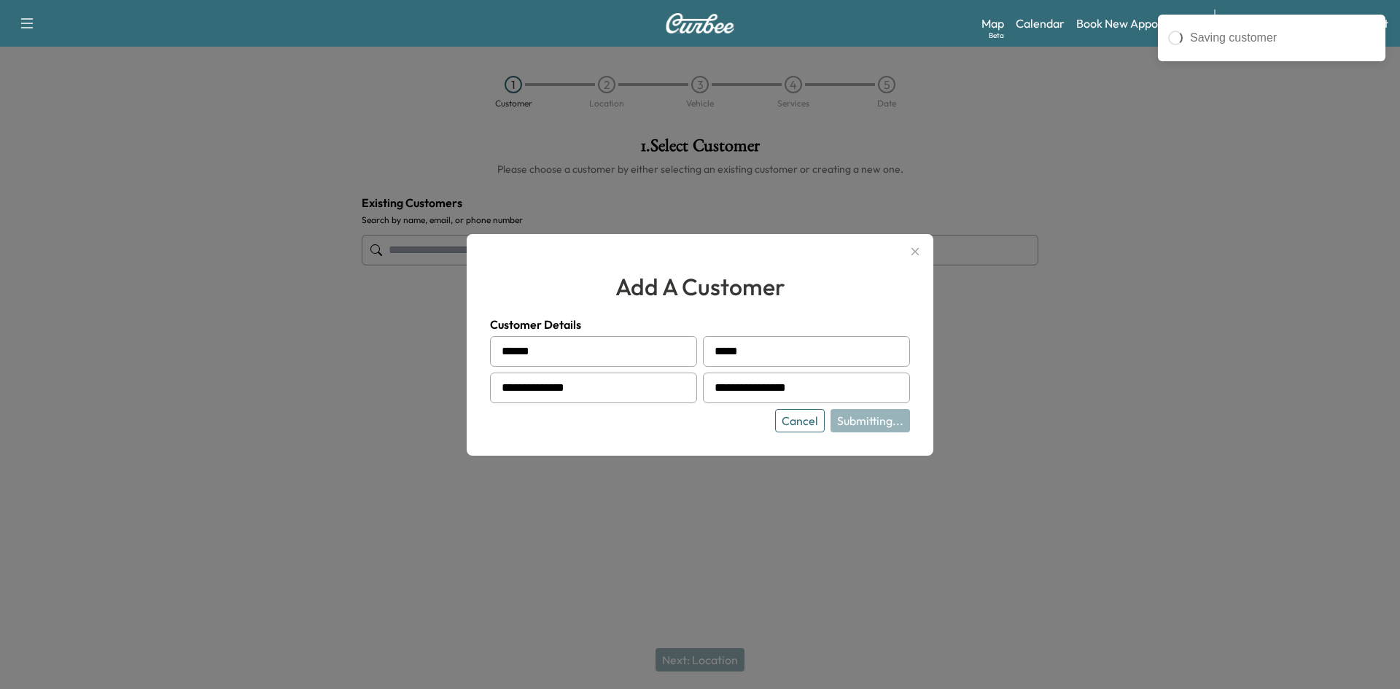
type input "**********"
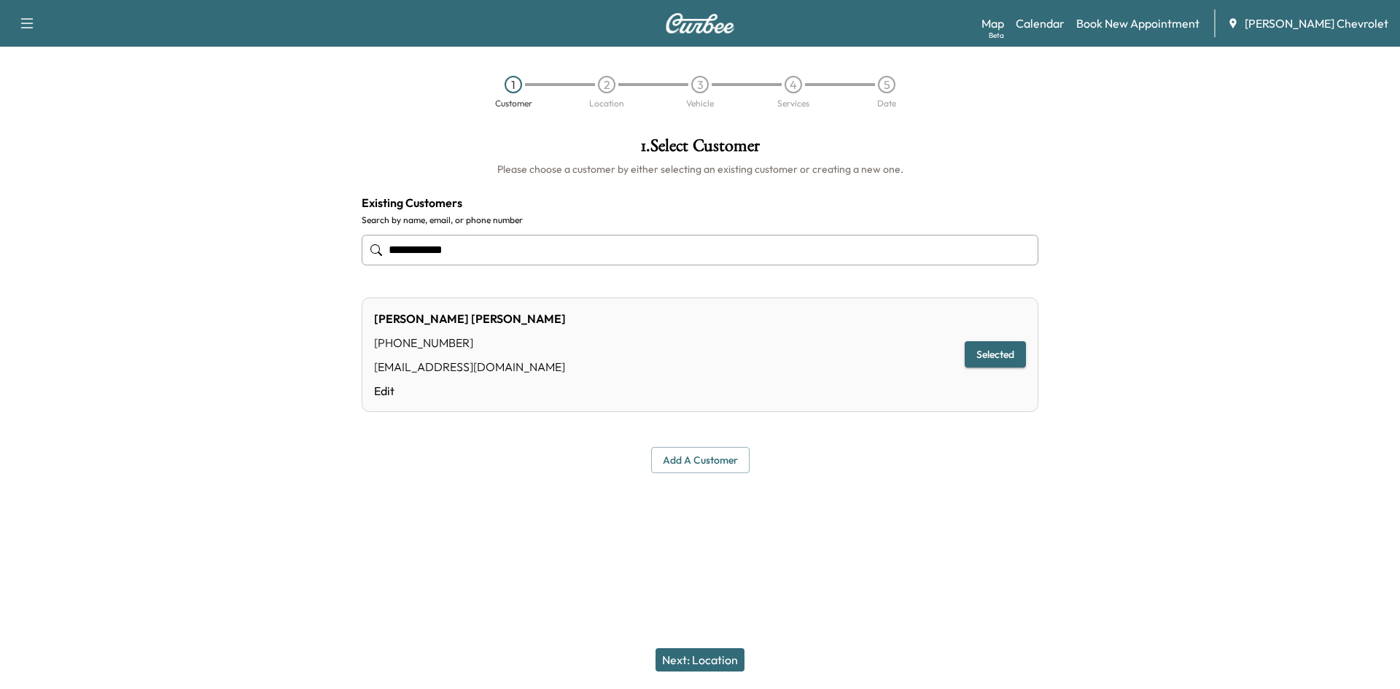
click at [672, 663] on button "Next: Location" at bounding box center [700, 659] width 89 height 23
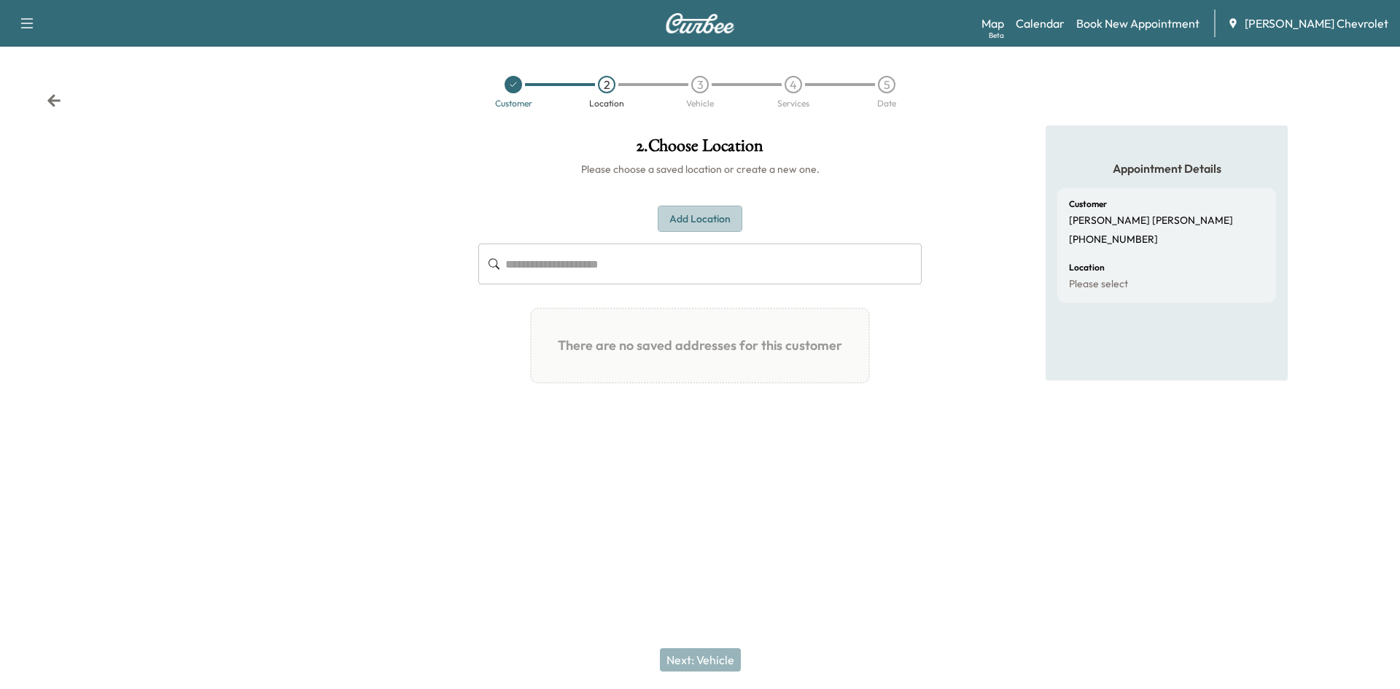
drag, startPoint x: 706, startPoint y: 223, endPoint x: 708, endPoint y: 244, distance: 20.5
click at [706, 223] on button "Add Location" at bounding box center [700, 219] width 85 height 27
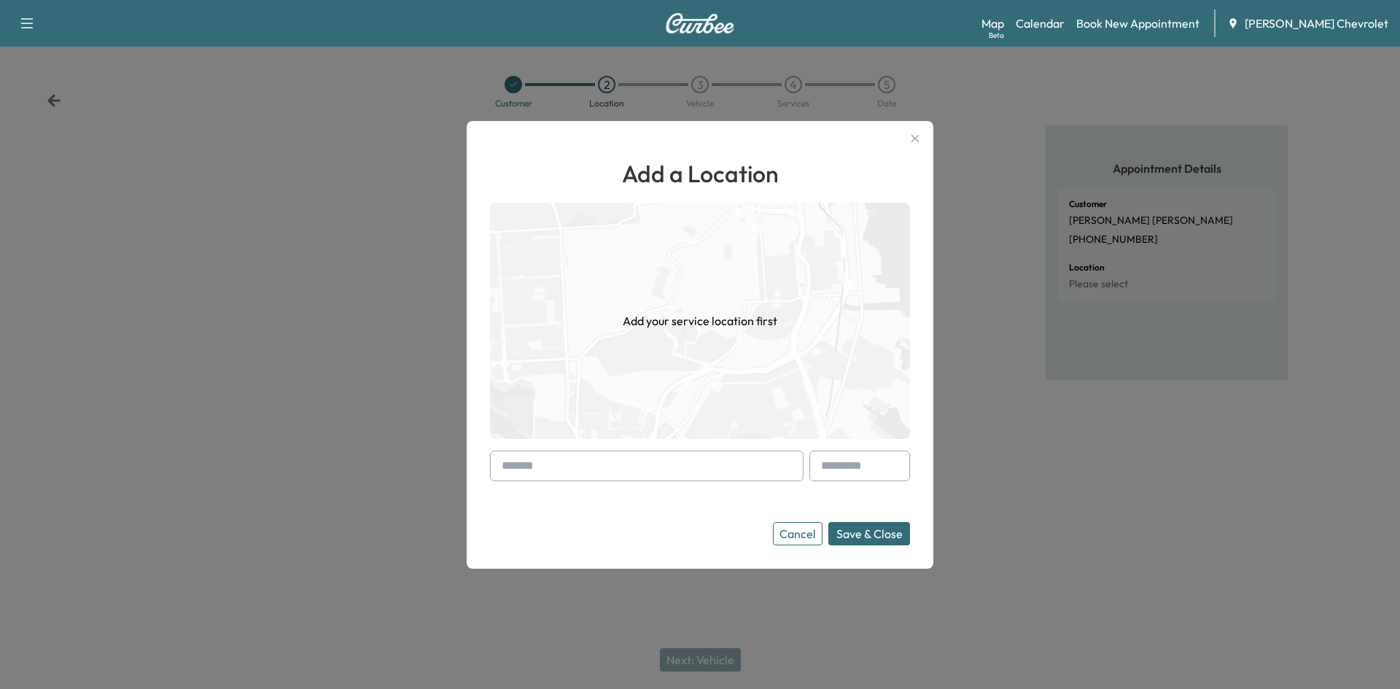
click at [567, 465] on input "text" at bounding box center [647, 466] width 314 height 31
paste input "**********"
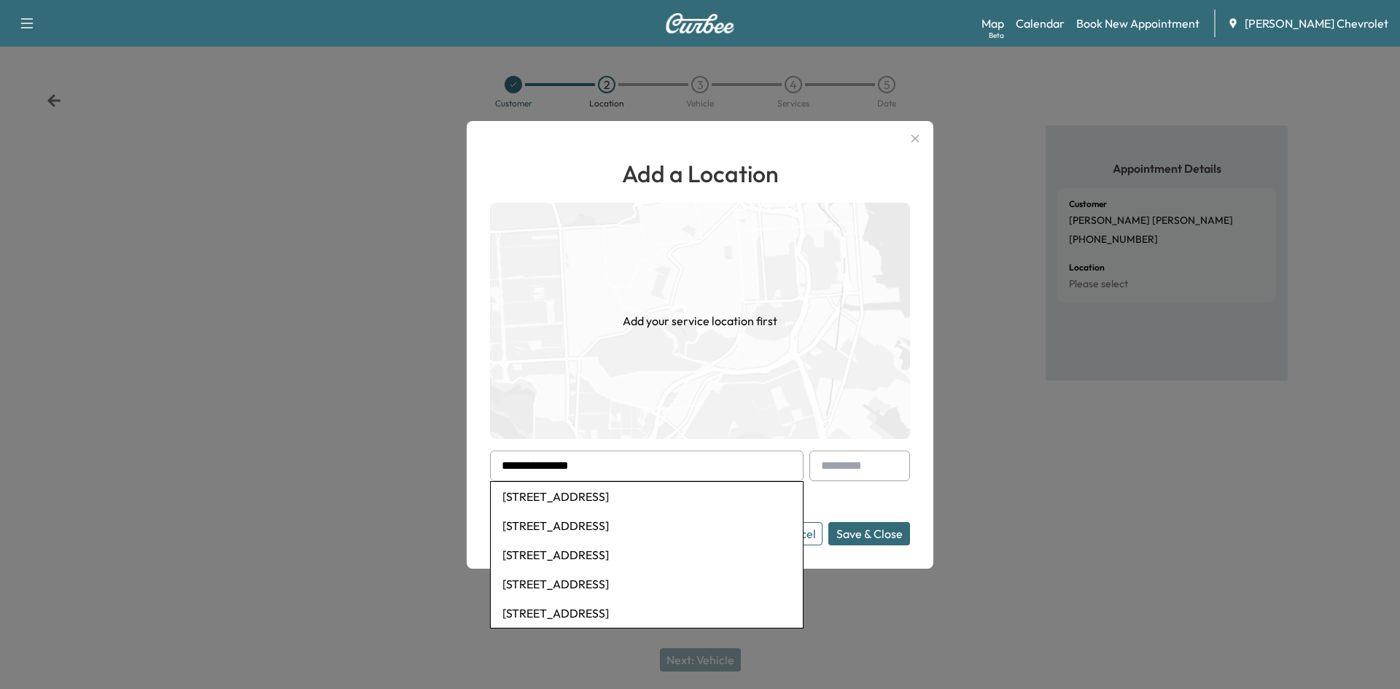
click at [693, 498] on li "[STREET_ADDRESS]" at bounding box center [647, 496] width 312 height 29
type input "**********"
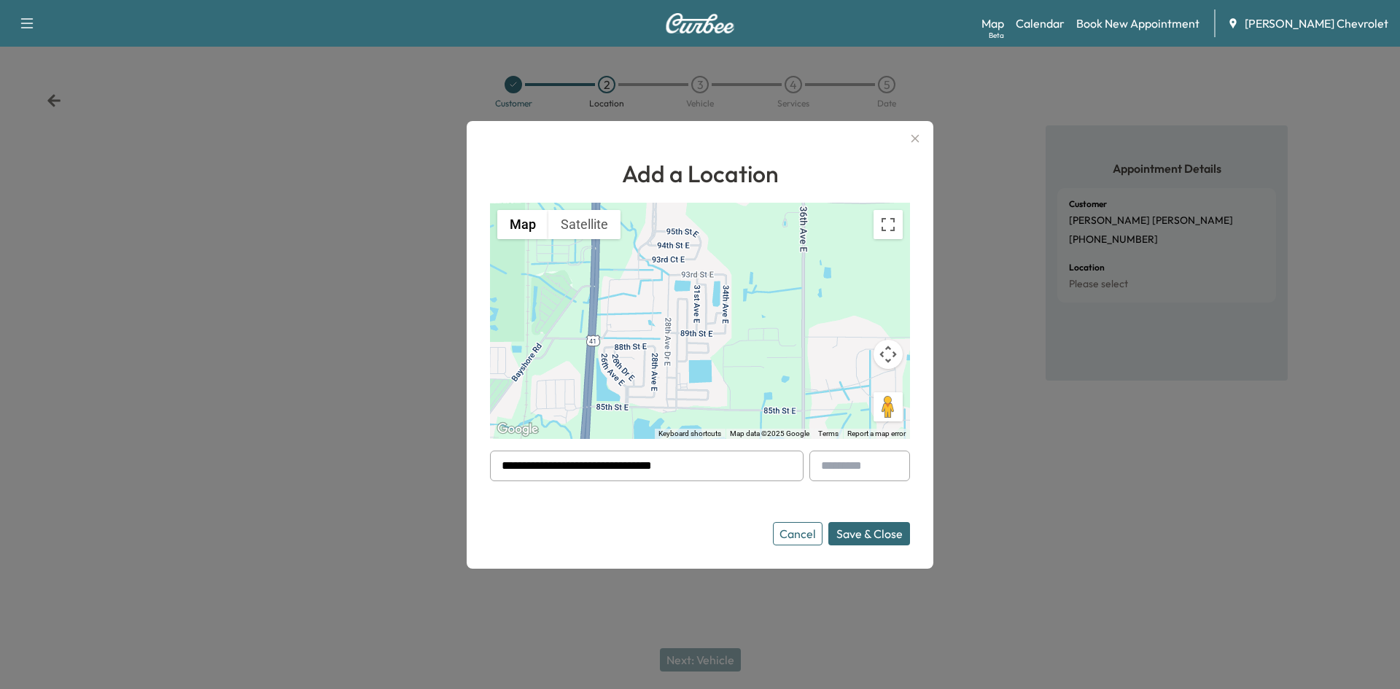
click at [858, 522] on button "Save & Close" at bounding box center [869, 533] width 82 height 23
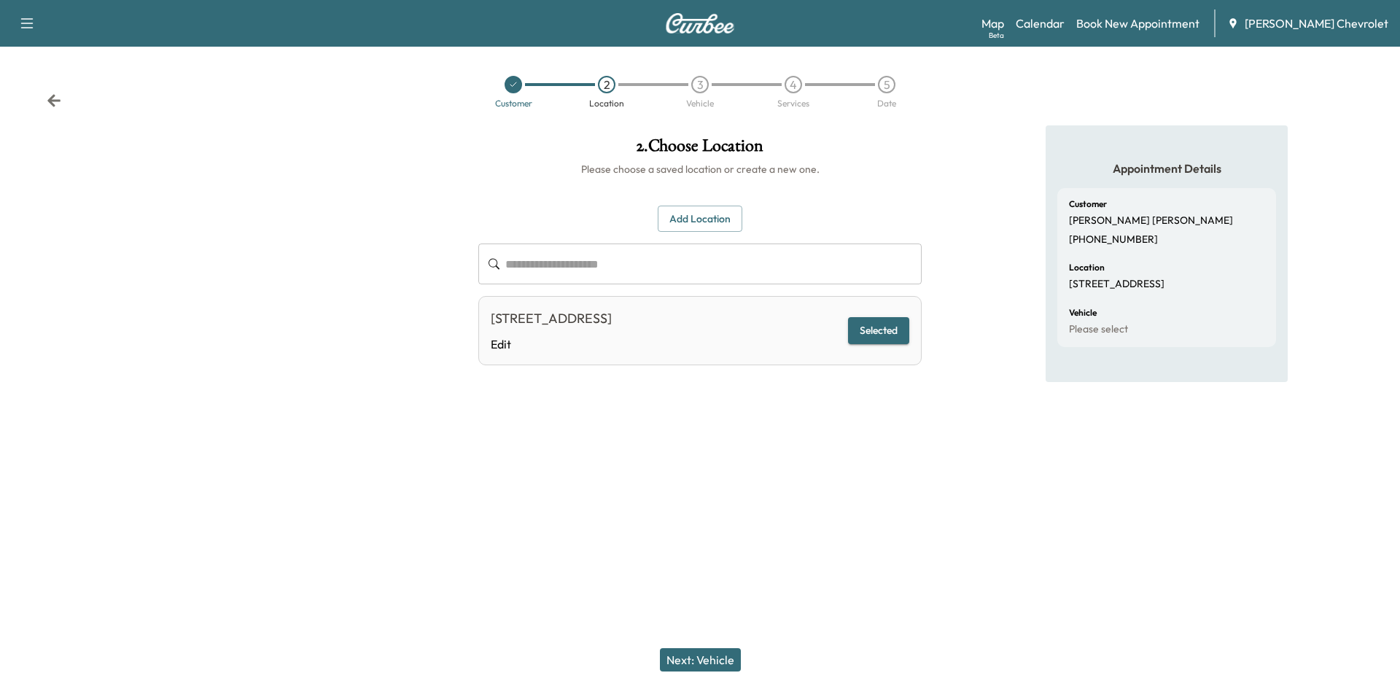
click at [683, 657] on button "Next: Vehicle" at bounding box center [700, 659] width 81 height 23
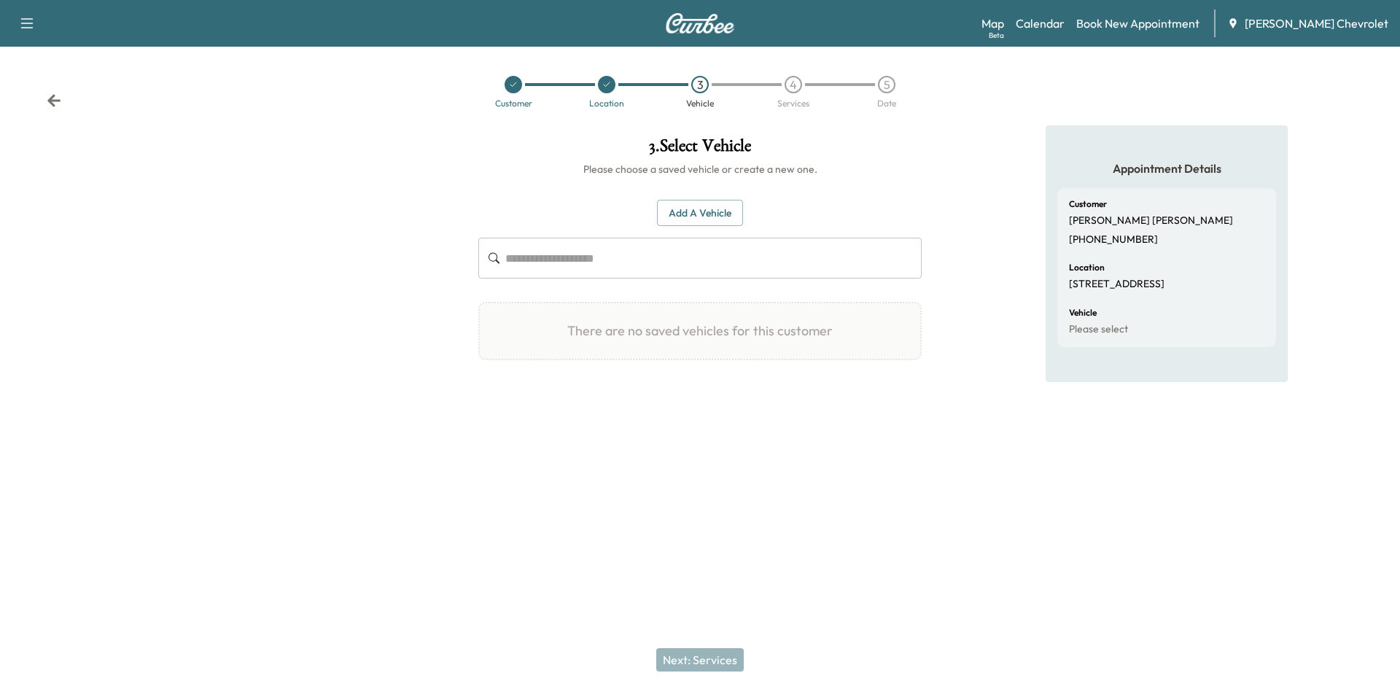
click at [717, 212] on button "Add a Vehicle" at bounding box center [700, 213] width 86 height 27
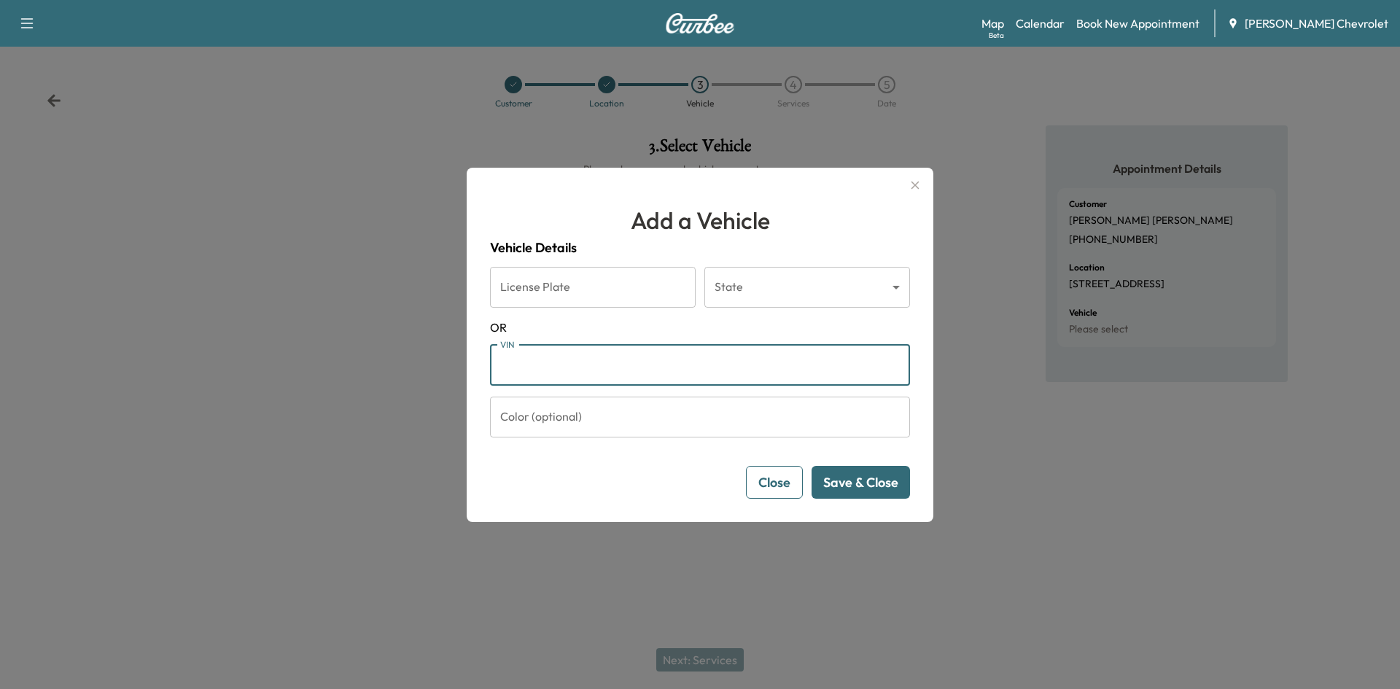
click at [728, 362] on input "VIN" at bounding box center [700, 365] width 420 height 41
paste input "**********"
type input "**********"
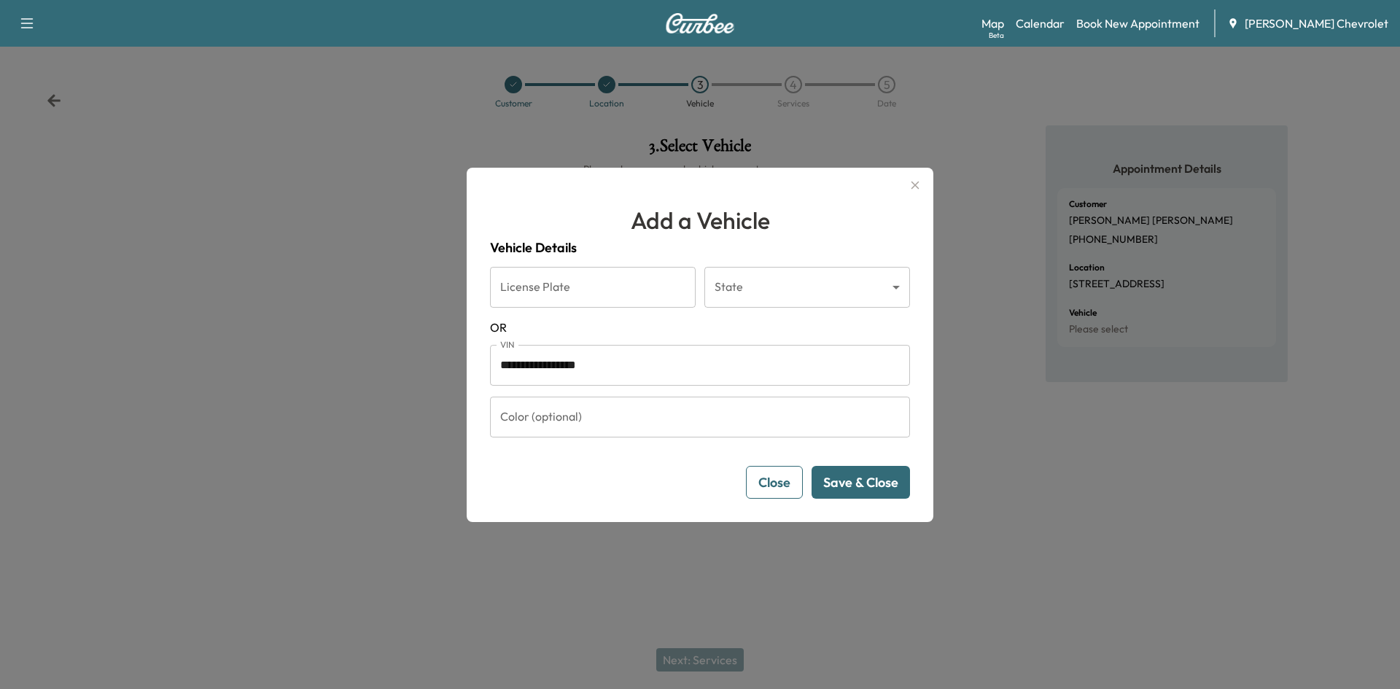
click at [853, 489] on button "Save & Close" at bounding box center [861, 482] width 98 height 33
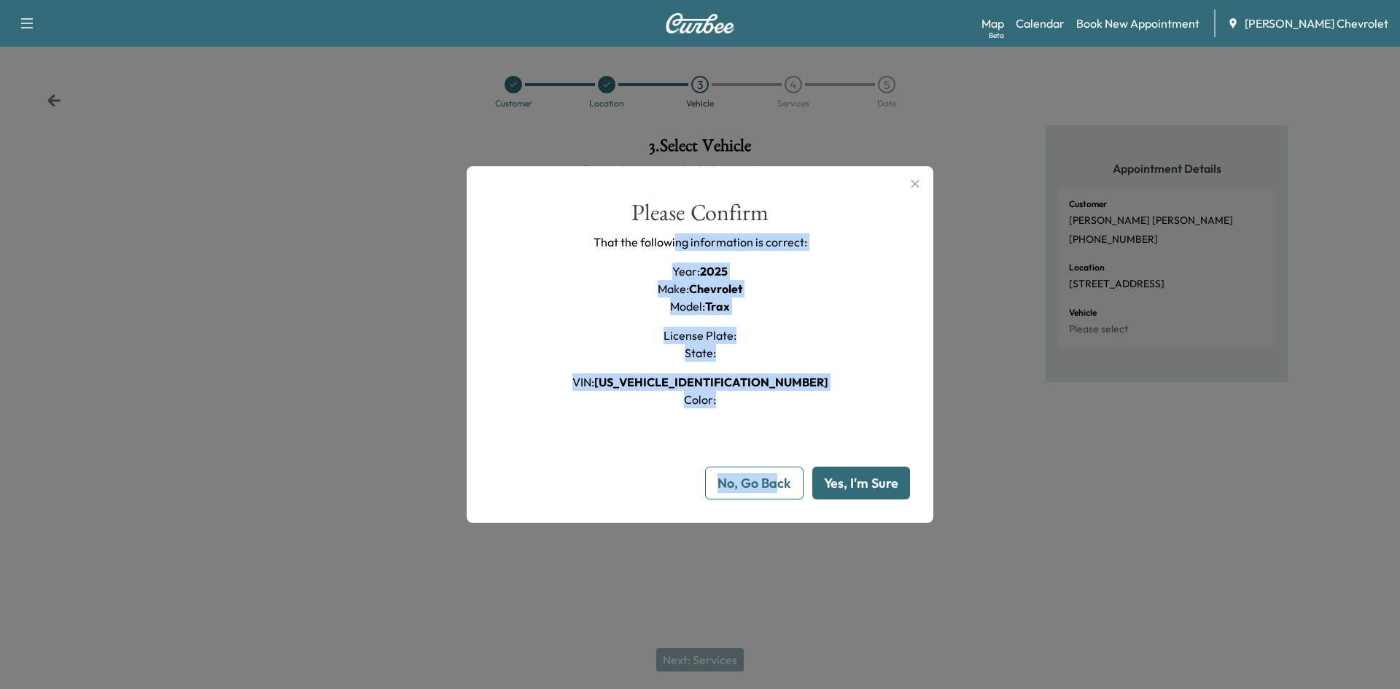
drag, startPoint x: 777, startPoint y: 421, endPoint x: 675, endPoint y: 236, distance: 211.1
click at [675, 236] on div "Please Confirm That the following information is correct: Year : 2025 Make : Ch…" at bounding box center [700, 350] width 420 height 299
click at [675, 236] on p "That the following information is correct:" at bounding box center [701, 242] width 214 height 18
drag, startPoint x: 610, startPoint y: 180, endPoint x: 804, endPoint y: 459, distance: 339.4
click at [802, 459] on div "**********" at bounding box center [700, 344] width 467 height 357
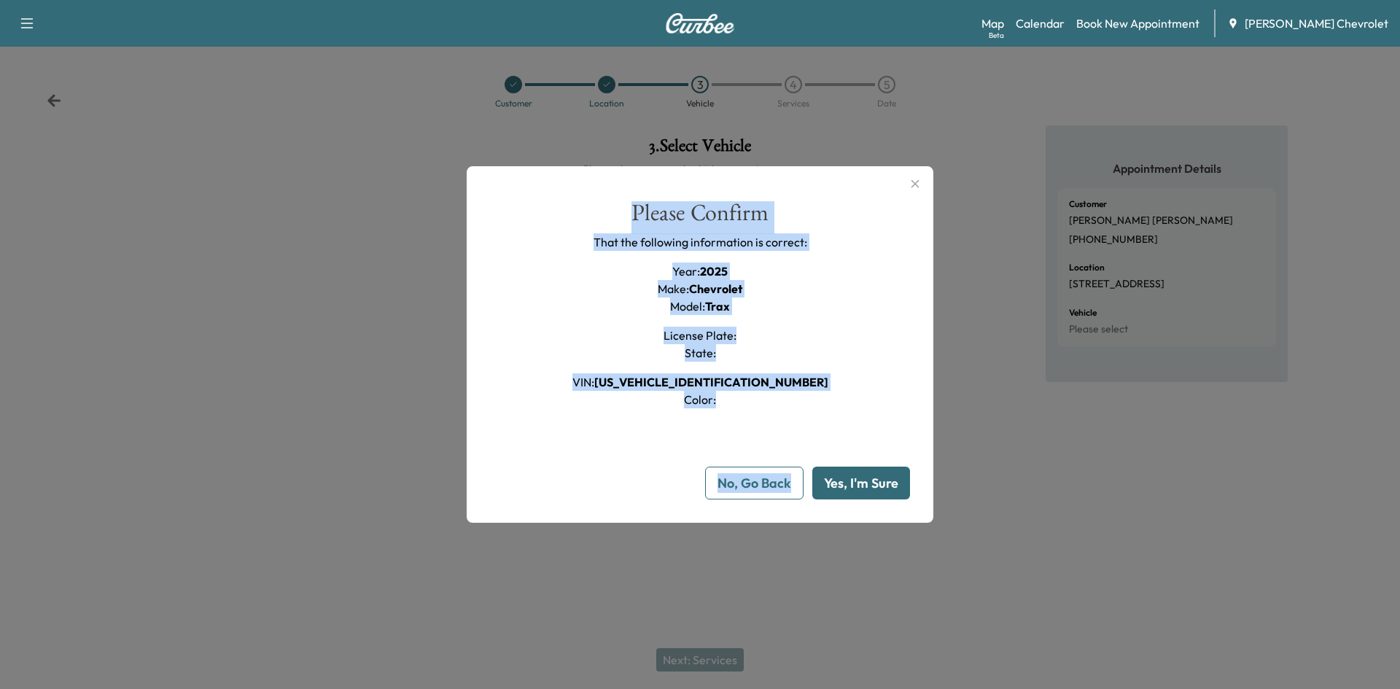
click at [798, 419] on div "Please Confirm That the following information is correct: Year : 2025 Make : Ch…" at bounding box center [700, 350] width 420 height 299
drag, startPoint x: 615, startPoint y: 196, endPoint x: 810, endPoint y: 409, distance: 289.0
click at [810, 409] on div "**********" at bounding box center [700, 344] width 467 height 357
click at [810, 409] on div "Please Confirm That the following information is correct: Year : 2025 Make : Ch…" at bounding box center [700, 350] width 420 height 299
drag, startPoint x: 629, startPoint y: 203, endPoint x: 785, endPoint y: 399, distance: 250.1
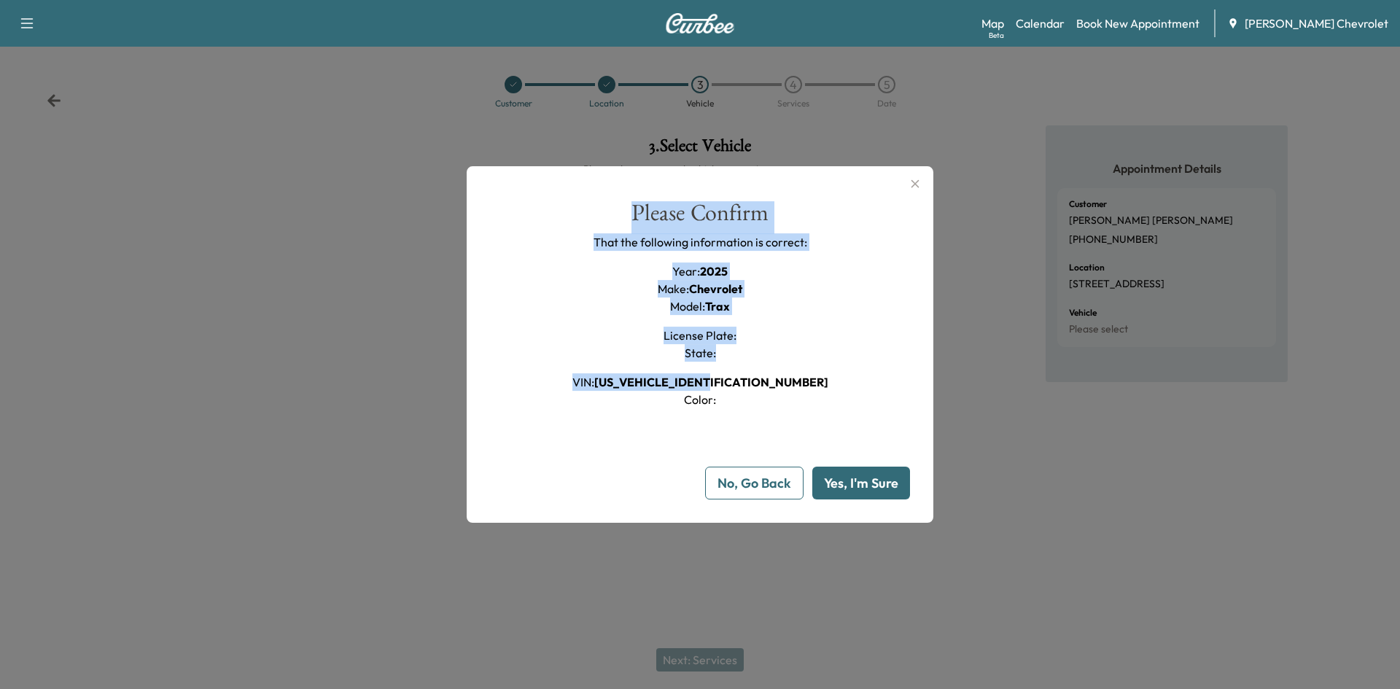
click at [785, 399] on div "Please Confirm That the following information is correct: Year : 2025 Make : Ch…" at bounding box center [700, 305] width 420 height 208
click at [783, 397] on div "Please Confirm That the following information is correct: Year : 2025 Make : Ch…" at bounding box center [700, 305] width 420 height 208
drag, startPoint x: 621, startPoint y: 199, endPoint x: 778, endPoint y: 394, distance: 250.4
click at [778, 394] on div "**********" at bounding box center [700, 344] width 467 height 357
click at [778, 394] on div "Please Confirm That the following information is correct: Year : 2025 Make : Ch…" at bounding box center [700, 305] width 420 height 208
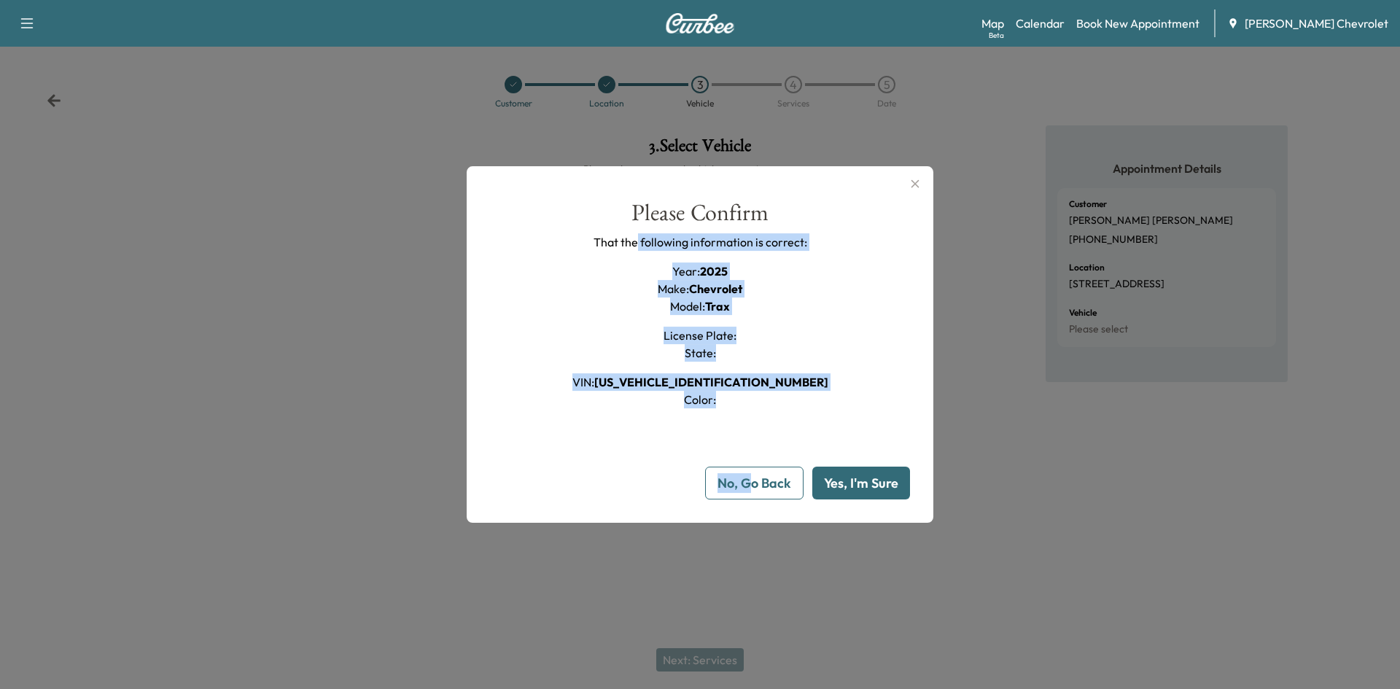
drag, startPoint x: 753, startPoint y: 409, endPoint x: 630, endPoint y: 234, distance: 213.6
click at [635, 236] on div "Please Confirm That the following information is correct: Year : 2025 Make : Ch…" at bounding box center [700, 350] width 420 height 299
drag, startPoint x: 630, startPoint y: 234, endPoint x: 749, endPoint y: 421, distance: 221.3
click at [630, 236] on p "That the following information is correct:" at bounding box center [701, 242] width 214 height 18
click at [848, 478] on button "Yes, I'm Sure" at bounding box center [861, 483] width 98 height 33
